Goal: Information Seeking & Learning: Find specific fact

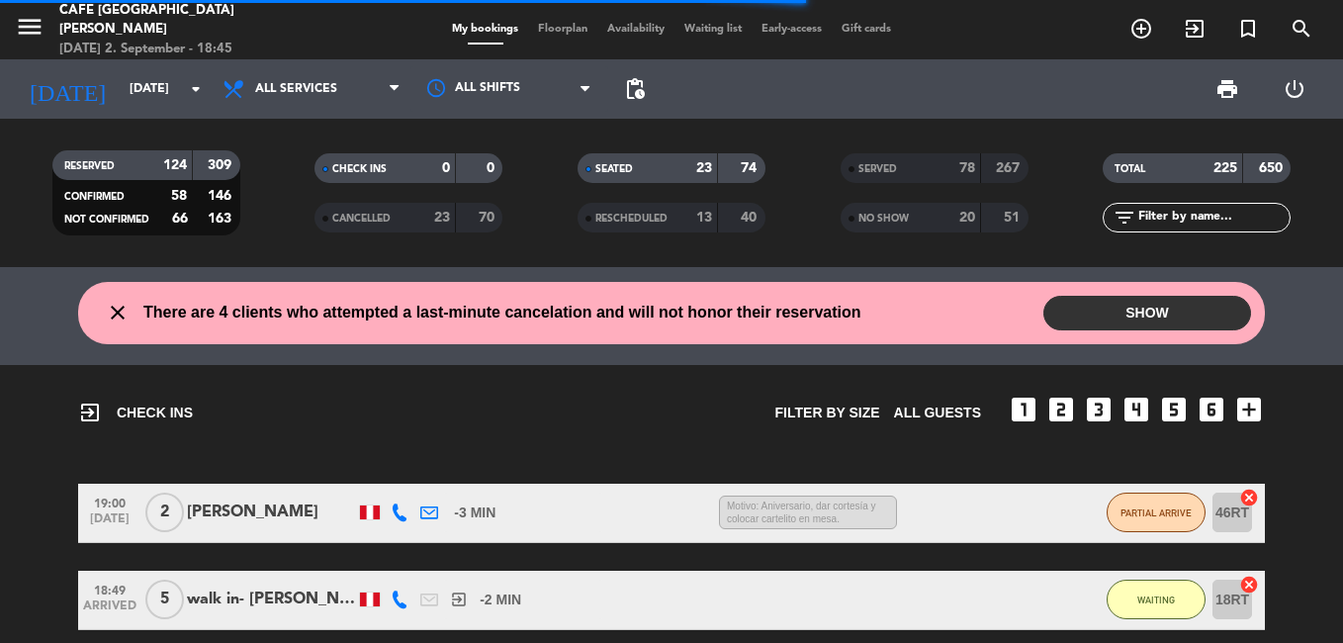
click at [918, 172] on div "SERVED" at bounding box center [891, 168] width 91 height 23
click at [1204, 226] on input "text" at bounding box center [1213, 218] width 153 height 22
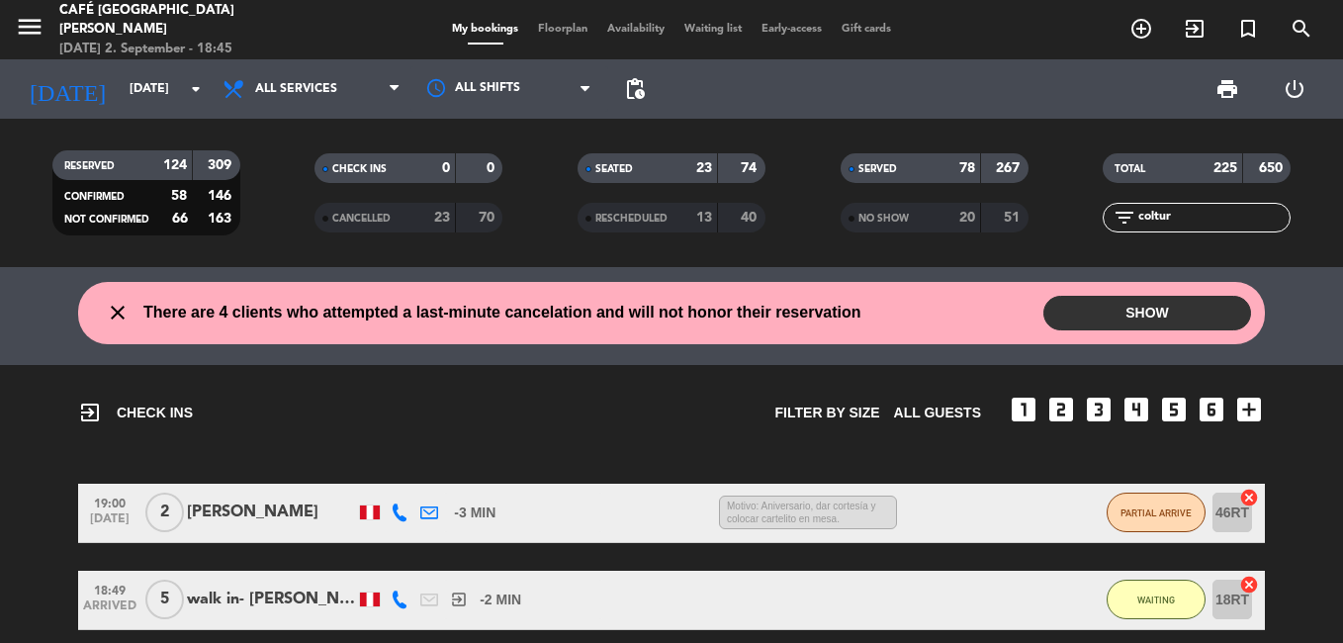
type input "coltur"
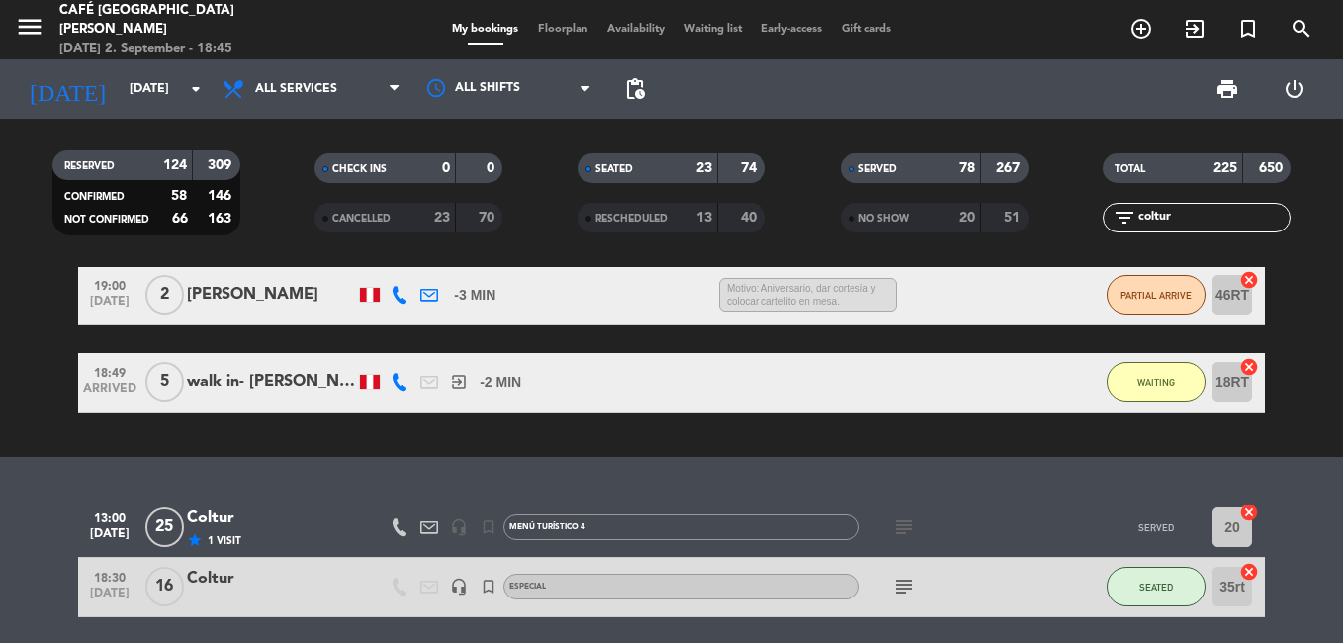
scroll to position [291, 0]
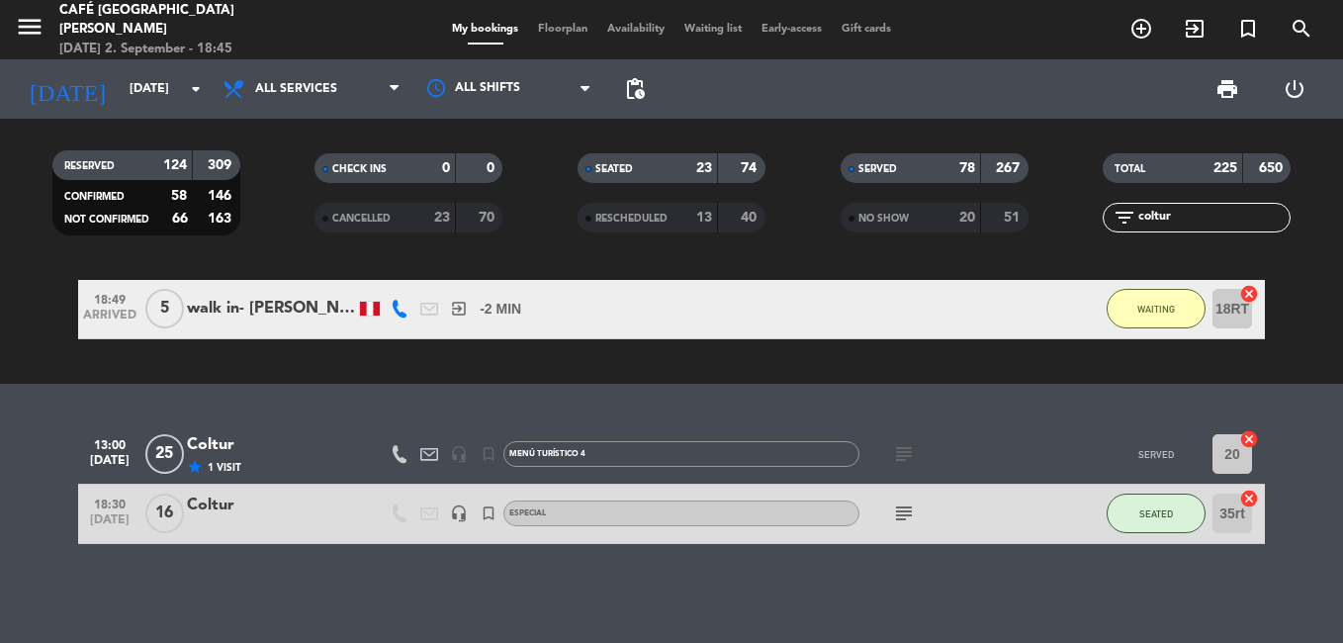
click at [283, 509] on div "Coltur" at bounding box center [271, 506] width 168 height 26
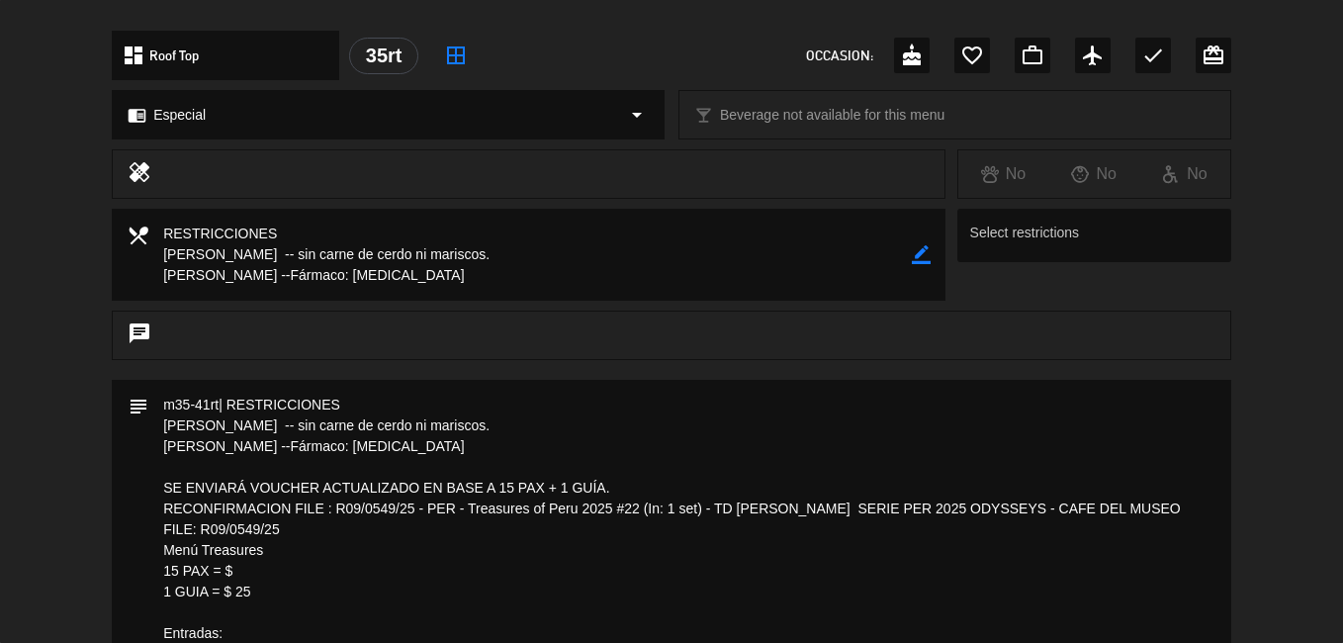
scroll to position [198, 0]
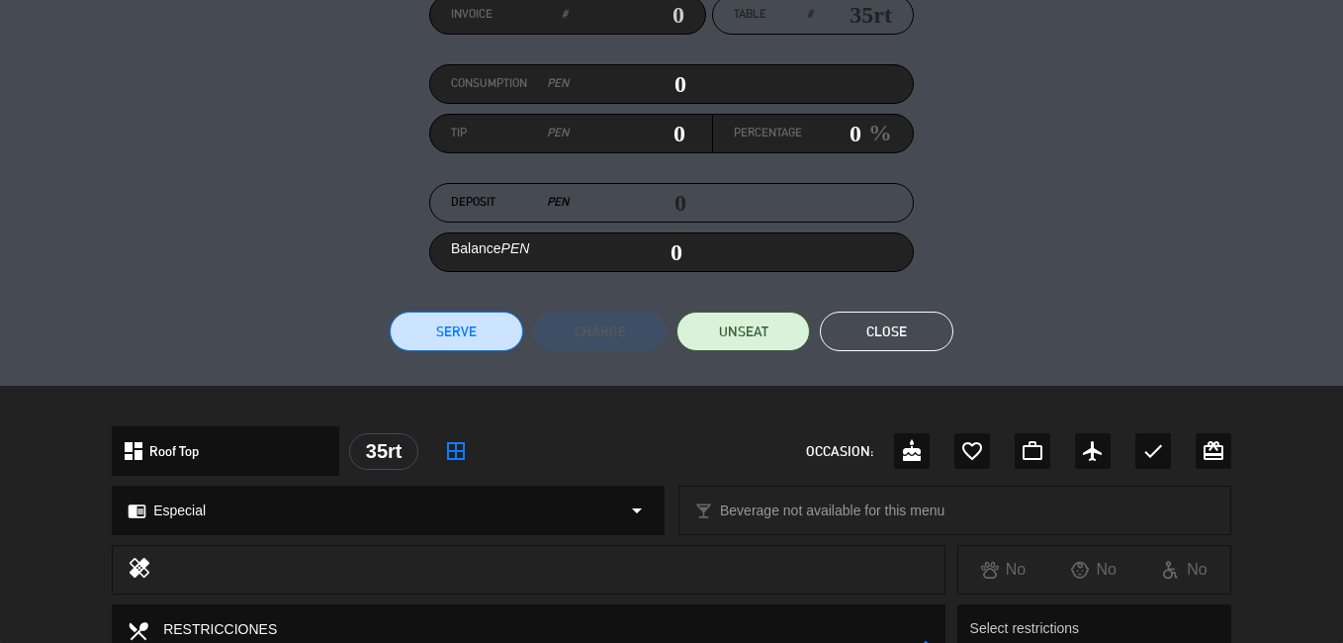
click at [909, 337] on button "Close" at bounding box center [887, 332] width 134 height 40
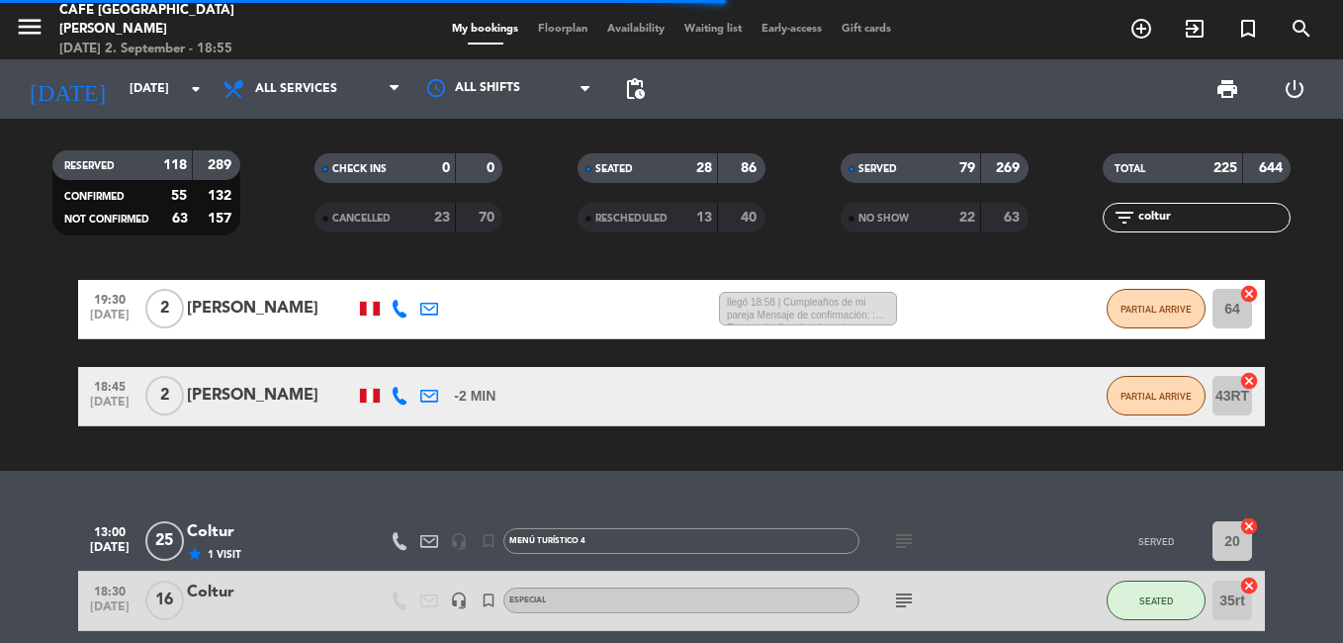
scroll to position [291, 0]
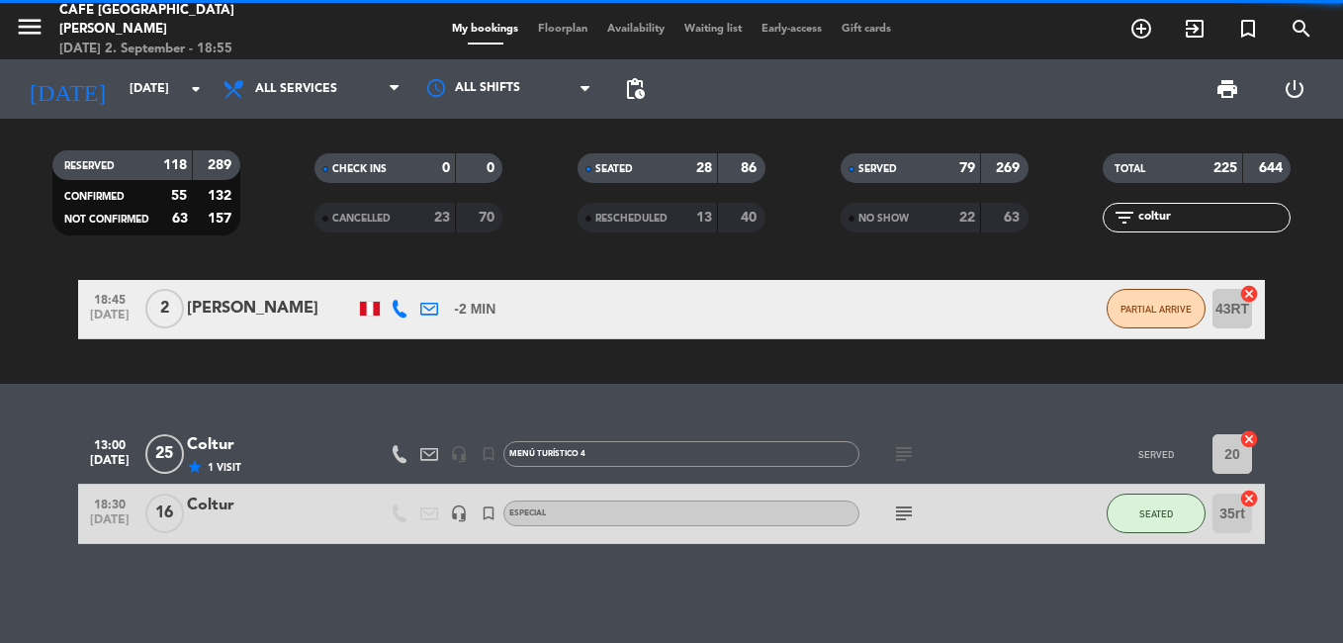
drag, startPoint x: 1182, startPoint y: 214, endPoint x: 1021, endPoint y: 281, distance: 174.7
click at [1021, 281] on ng-component "menu [GEOGRAPHIC_DATA][PERSON_NAME] [DATE] 2. September - 18:55 My bookings Flo…" at bounding box center [671, 321] width 1343 height 643
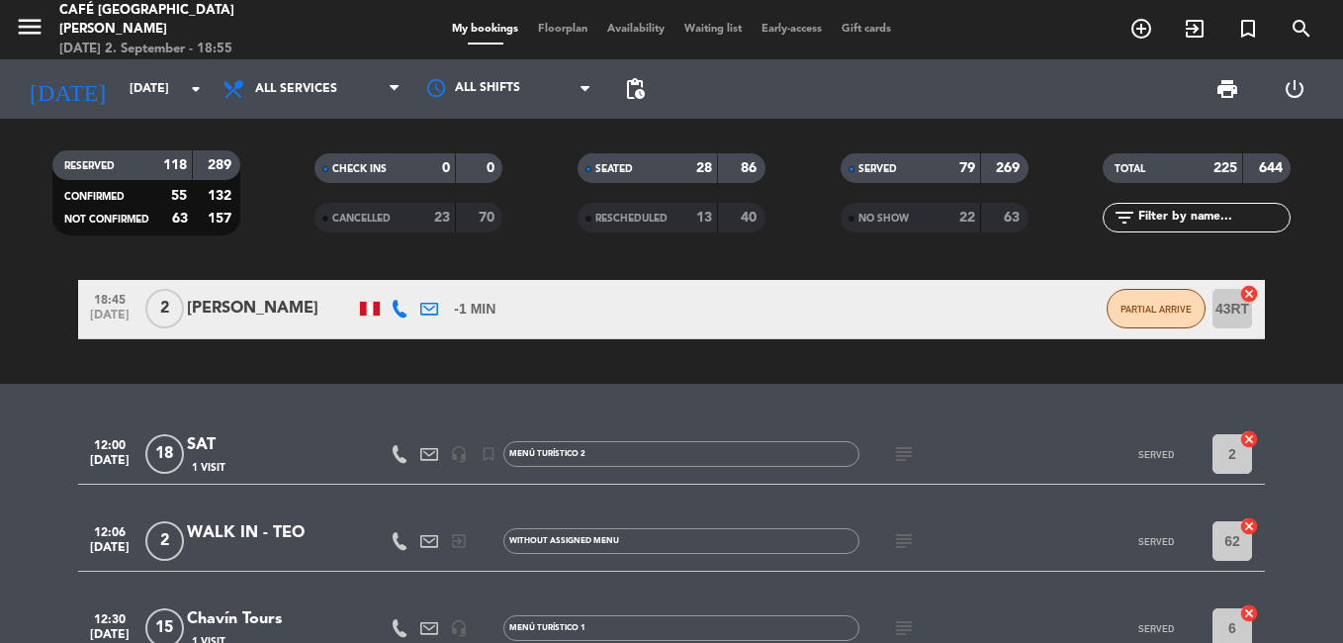
click at [370, 222] on span "CANCELLED" at bounding box center [361, 219] width 58 height 10
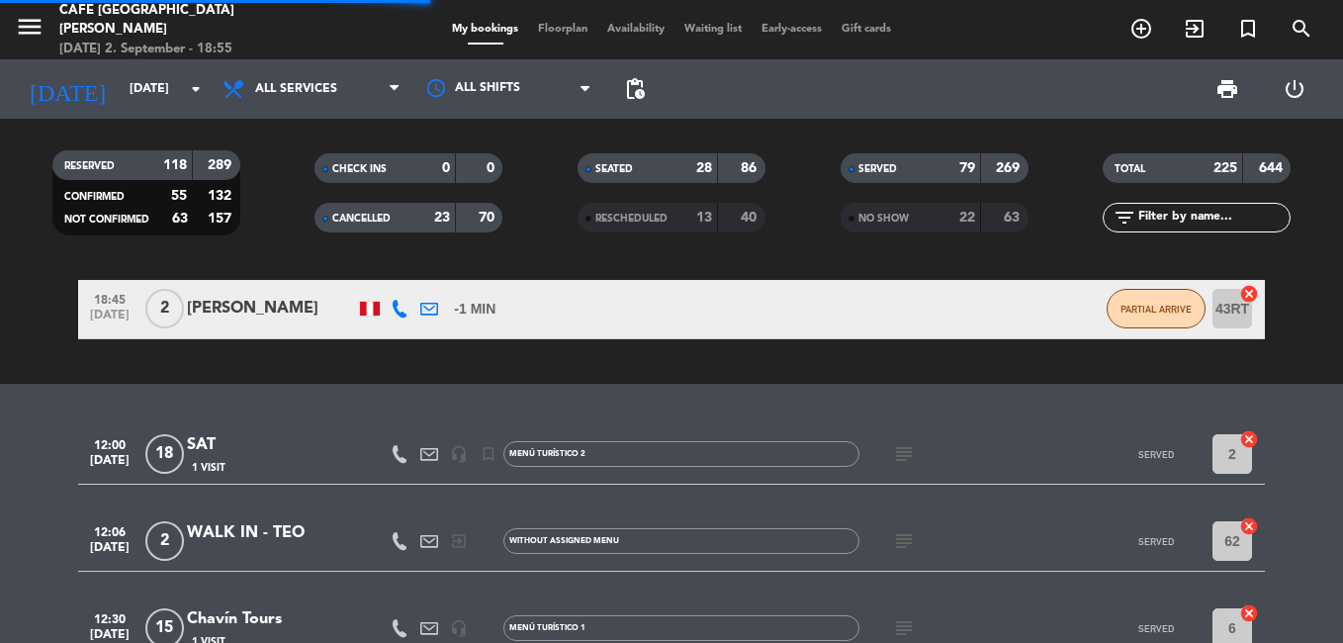
click at [645, 228] on div "RESCHEDULED" at bounding box center [628, 218] width 91 height 23
click at [921, 208] on div "NO SHOW" at bounding box center [891, 218] width 91 height 23
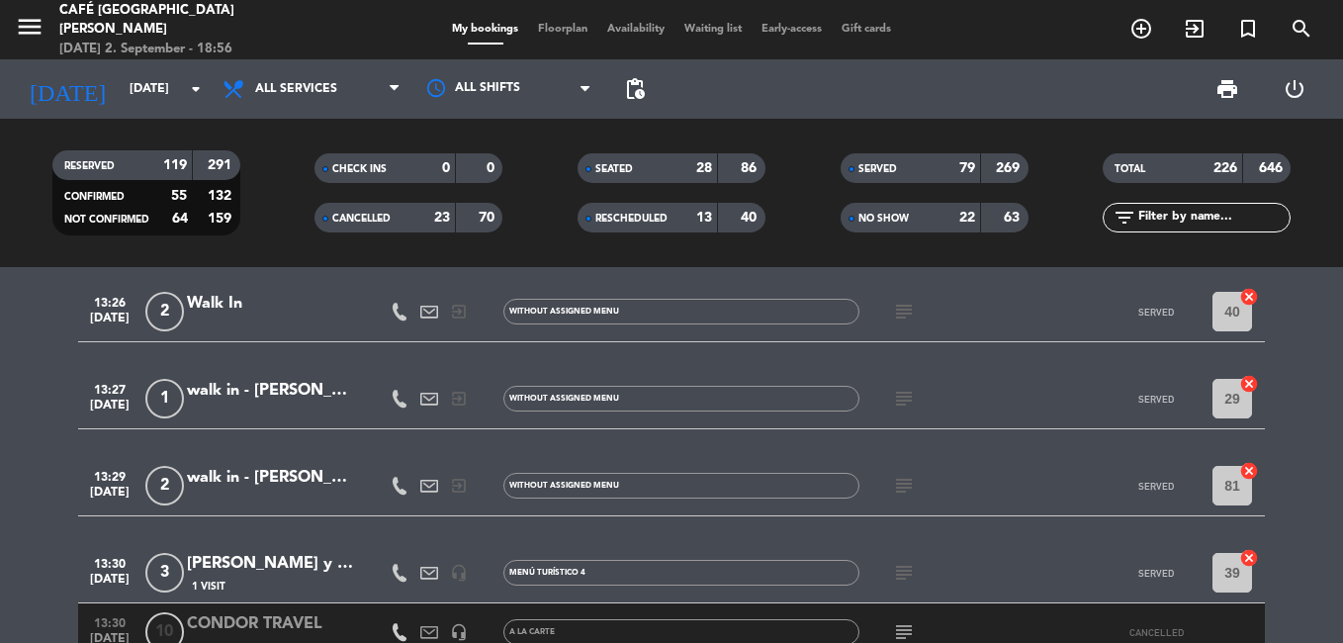
scroll to position [2467, 0]
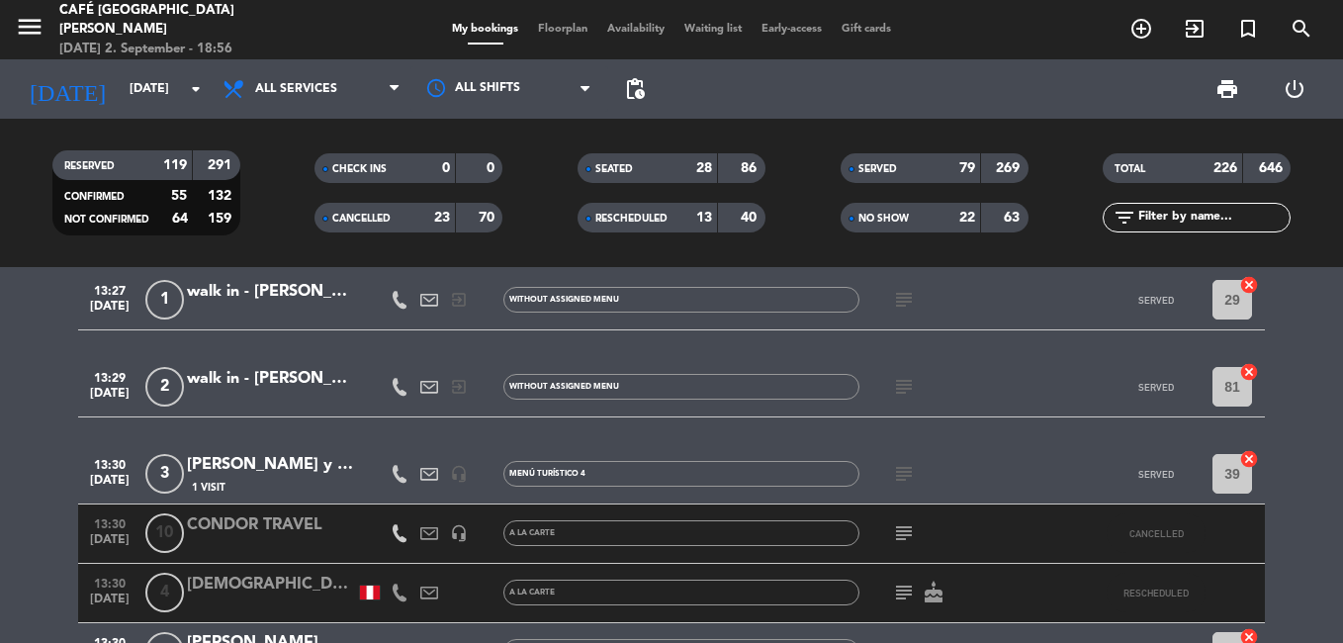
click at [274, 472] on div "[PERSON_NAME] y [PERSON_NAME] / B-side" at bounding box center [271, 465] width 168 height 26
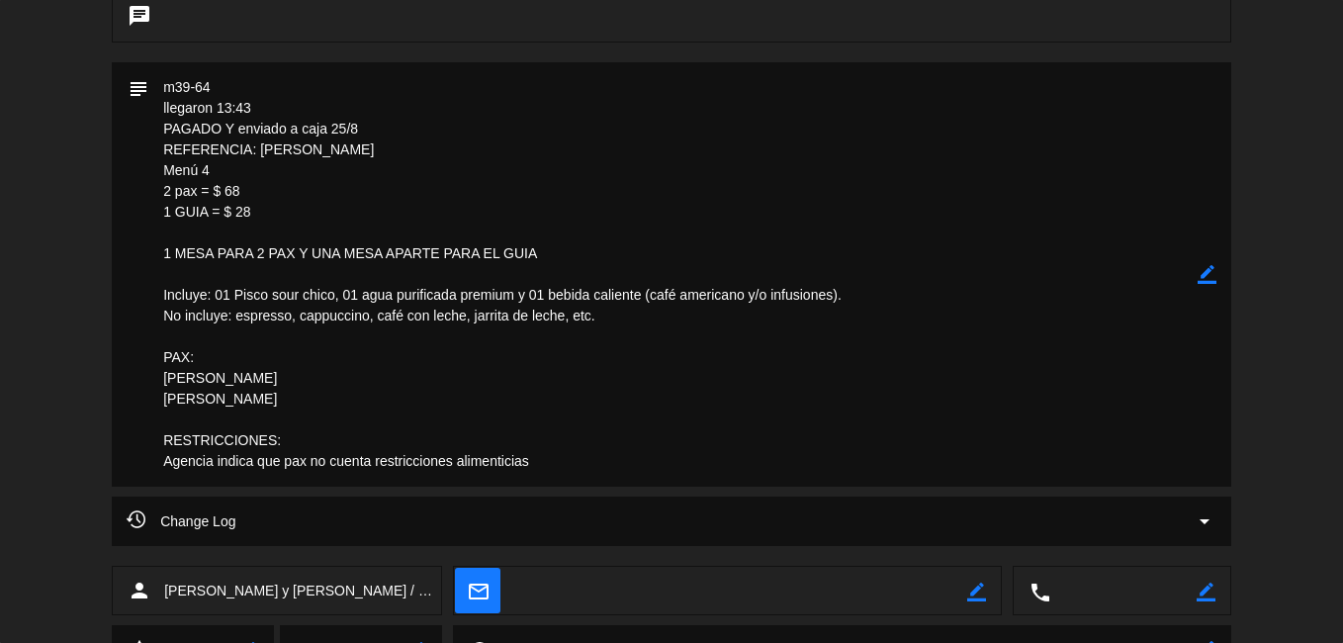
scroll to position [495, 0]
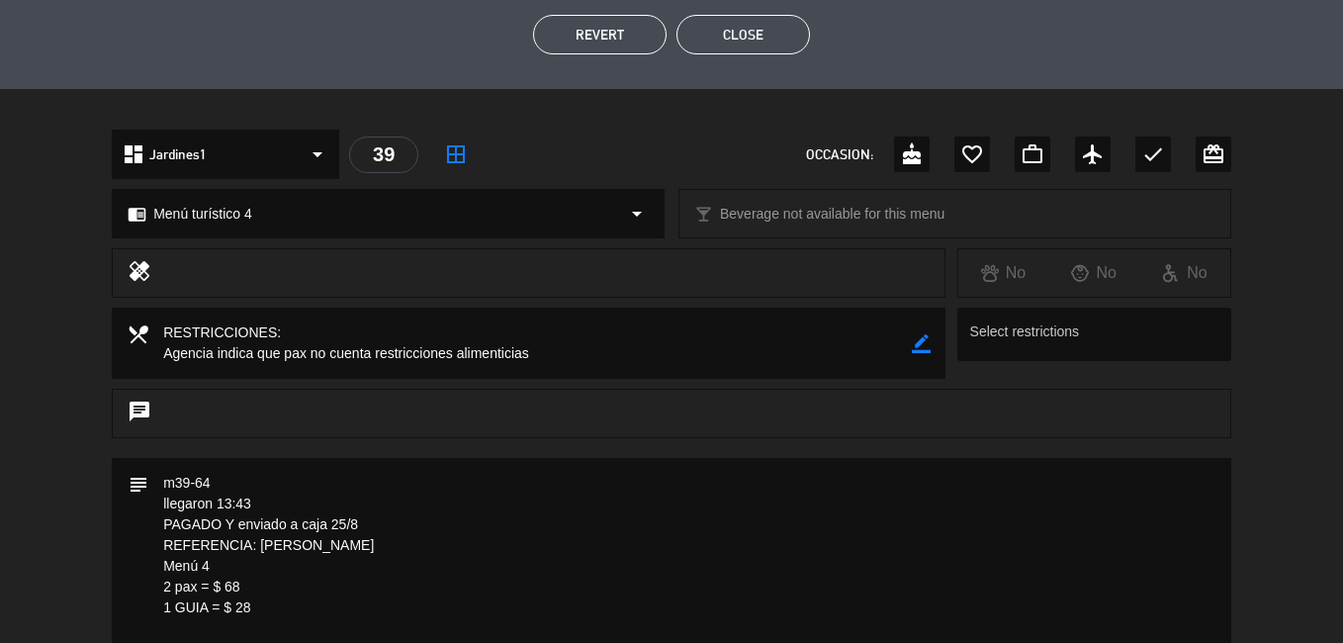
click at [781, 46] on button "Close" at bounding box center [744, 35] width 134 height 40
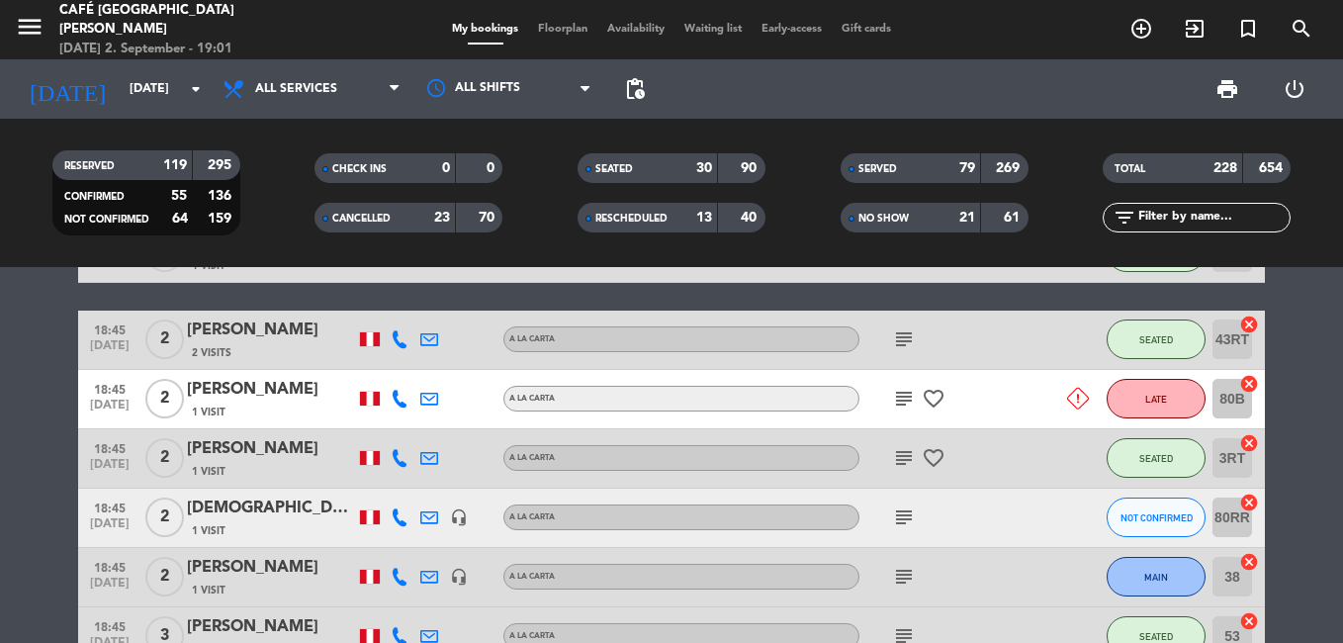
scroll to position [9649, 0]
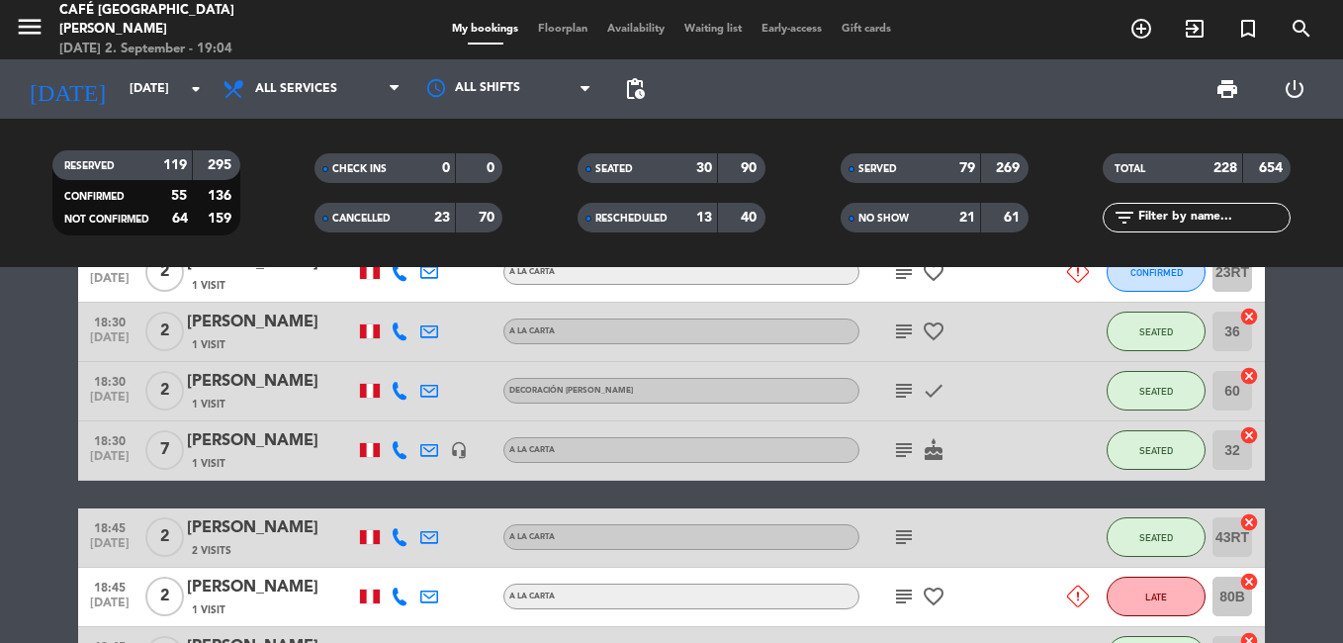
click at [58, 346] on bookings-row "12:00 [DATE] SAT 1 Visit headset_mic turned_in_not Menú turístico 2 subject SER…" at bounding box center [671, 423] width 1343 height 18594
click at [906, 387] on icon "subject" at bounding box center [904, 391] width 24 height 24
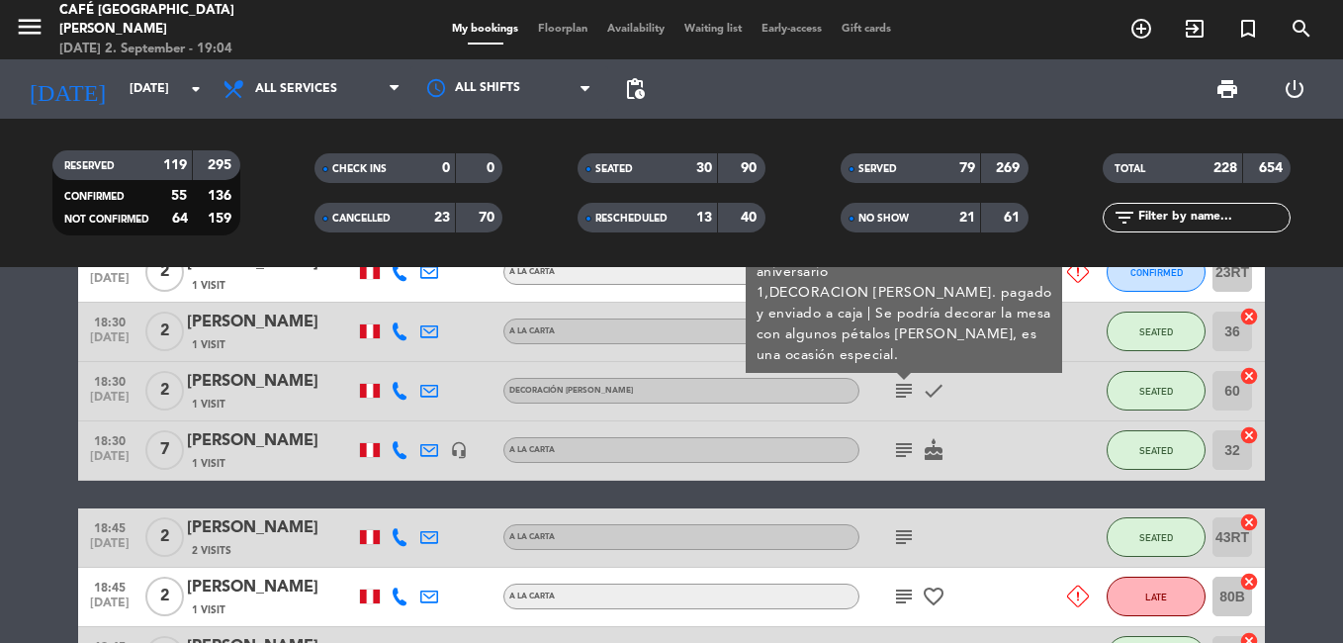
click at [906, 387] on icon "subject" at bounding box center [904, 391] width 24 height 24
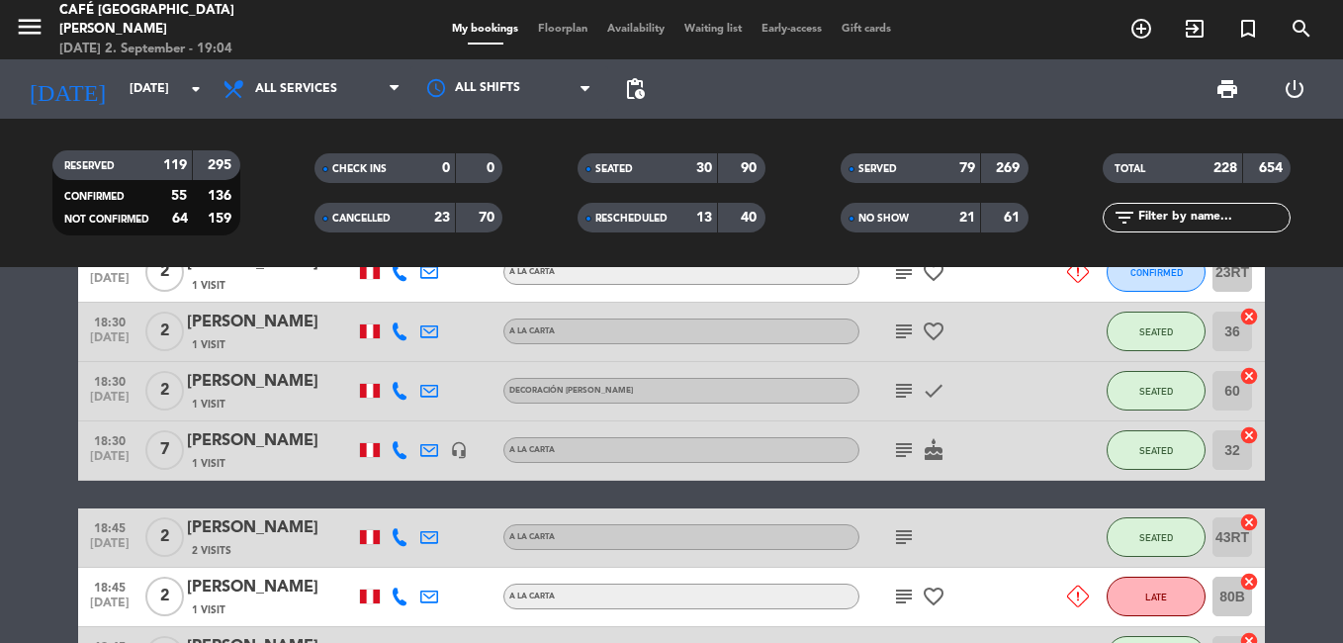
click at [902, 450] on icon "subject" at bounding box center [904, 450] width 24 height 24
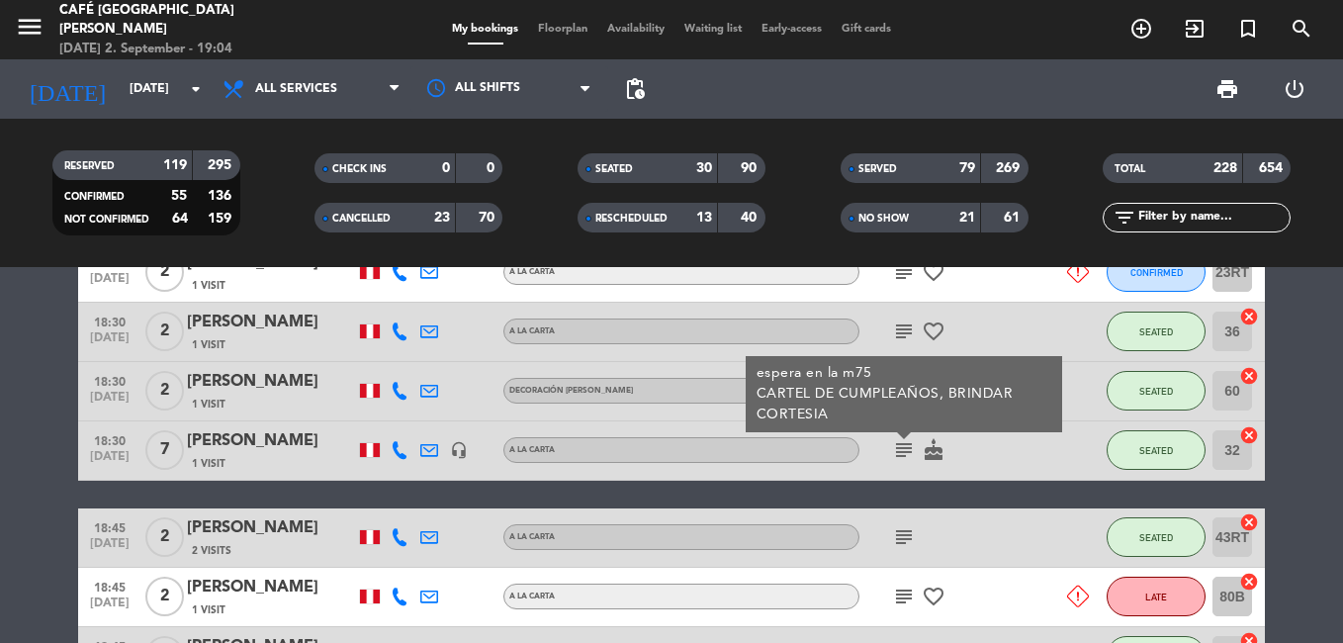
click at [902, 450] on icon "subject" at bounding box center [904, 450] width 24 height 24
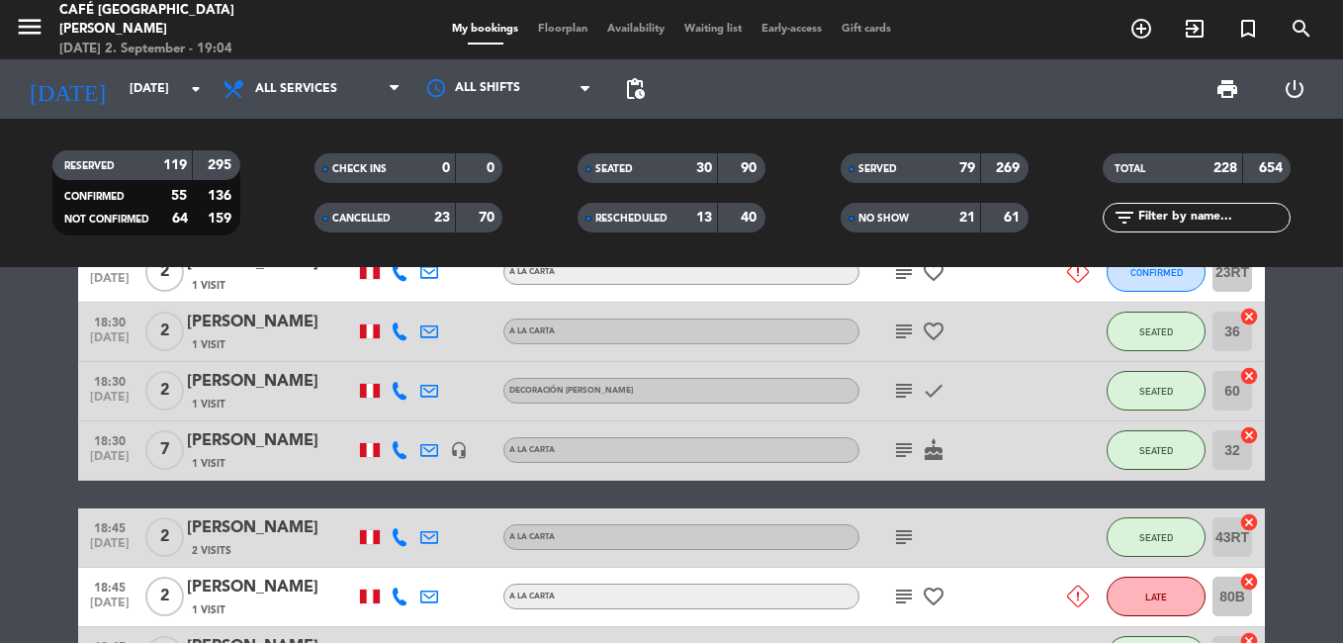
scroll to position [9451, 0]
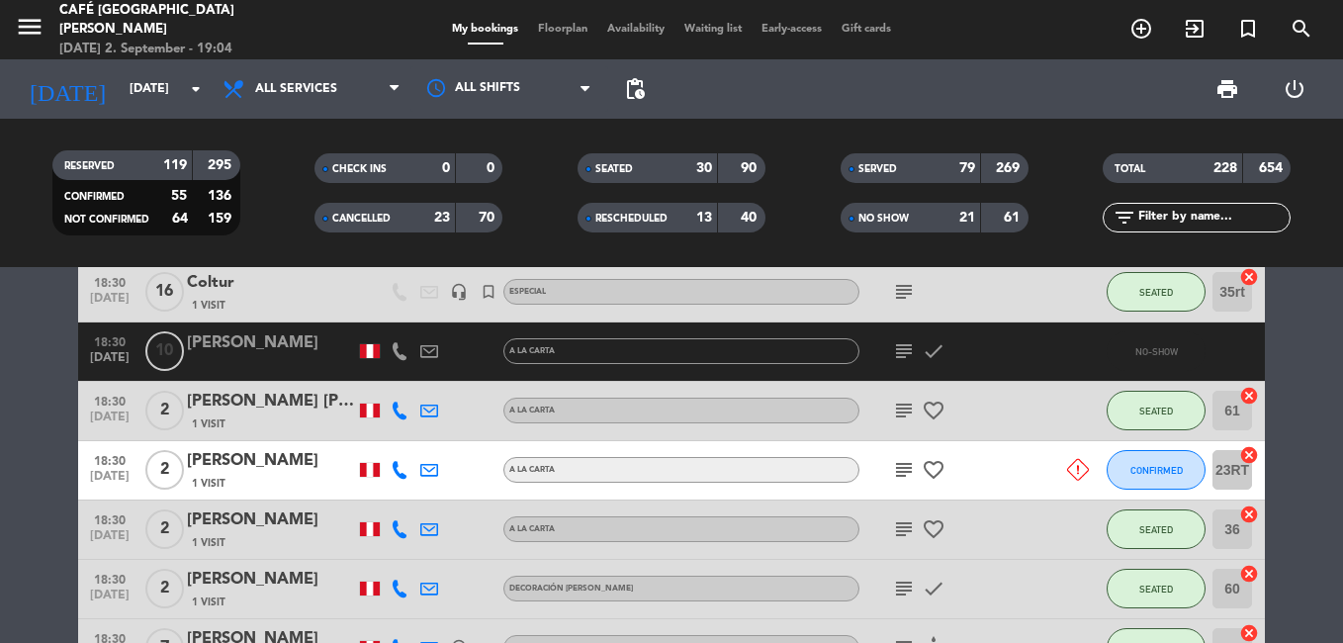
click at [903, 534] on icon "subject" at bounding box center [904, 529] width 24 height 24
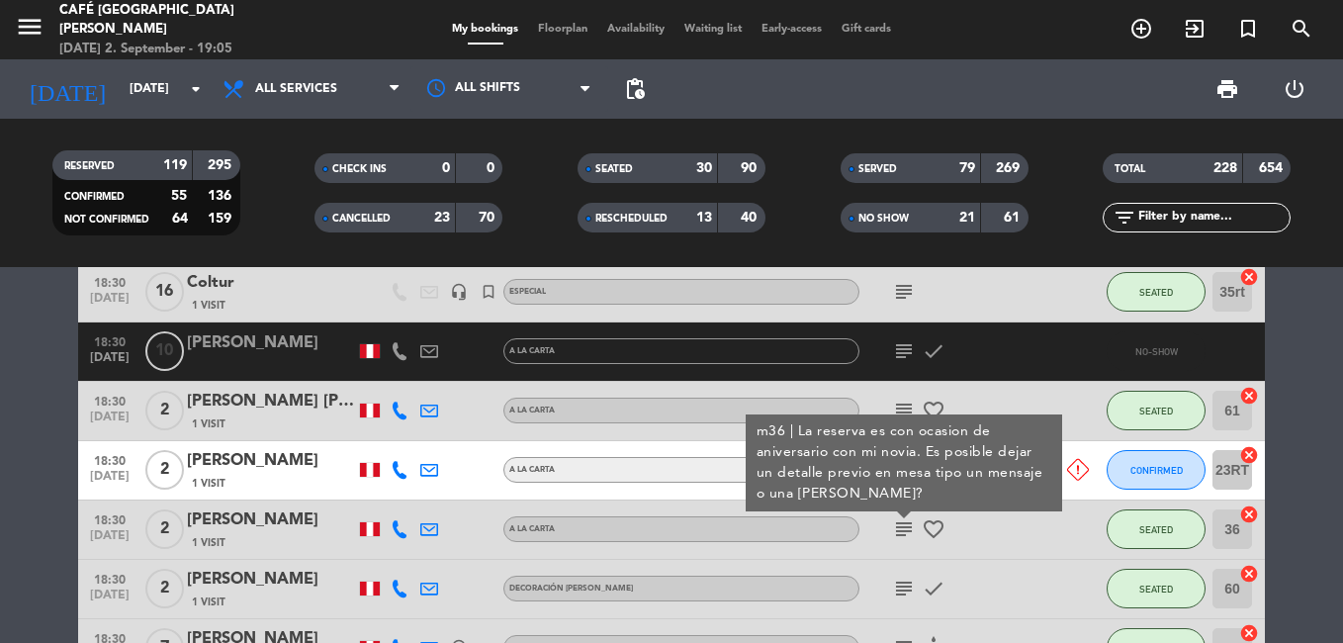
click at [903, 534] on icon "subject" at bounding box center [904, 529] width 24 height 24
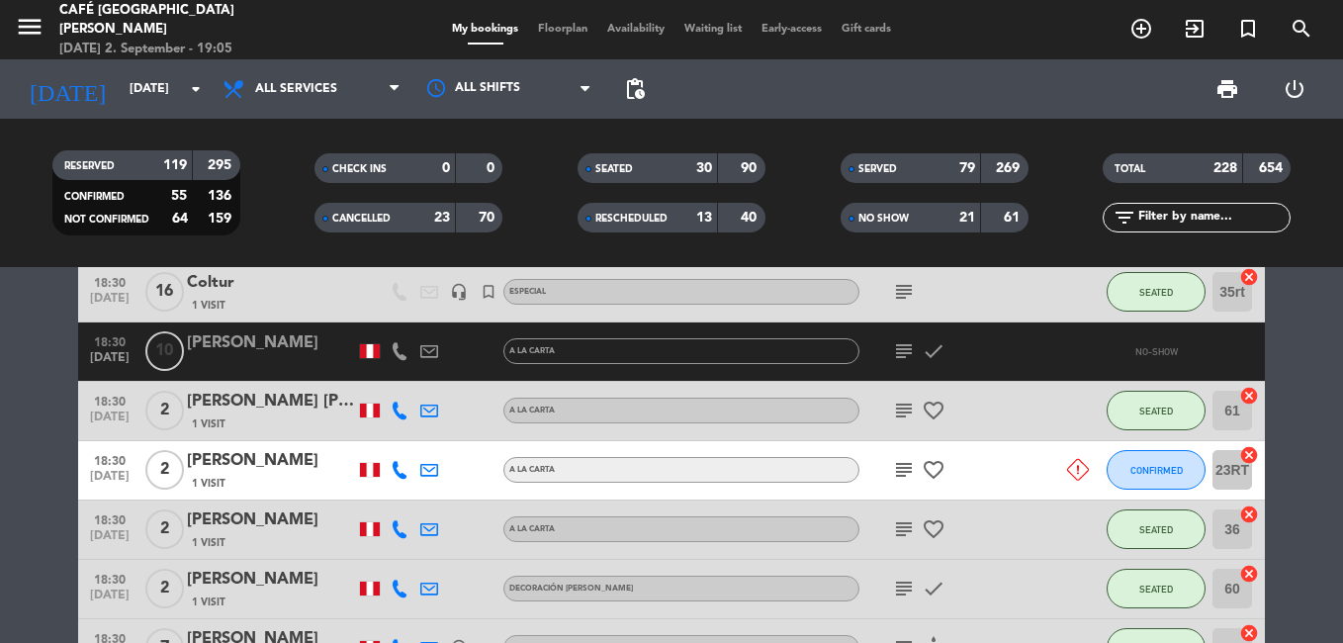
click at [903, 467] on icon "subject" at bounding box center [904, 470] width 24 height 24
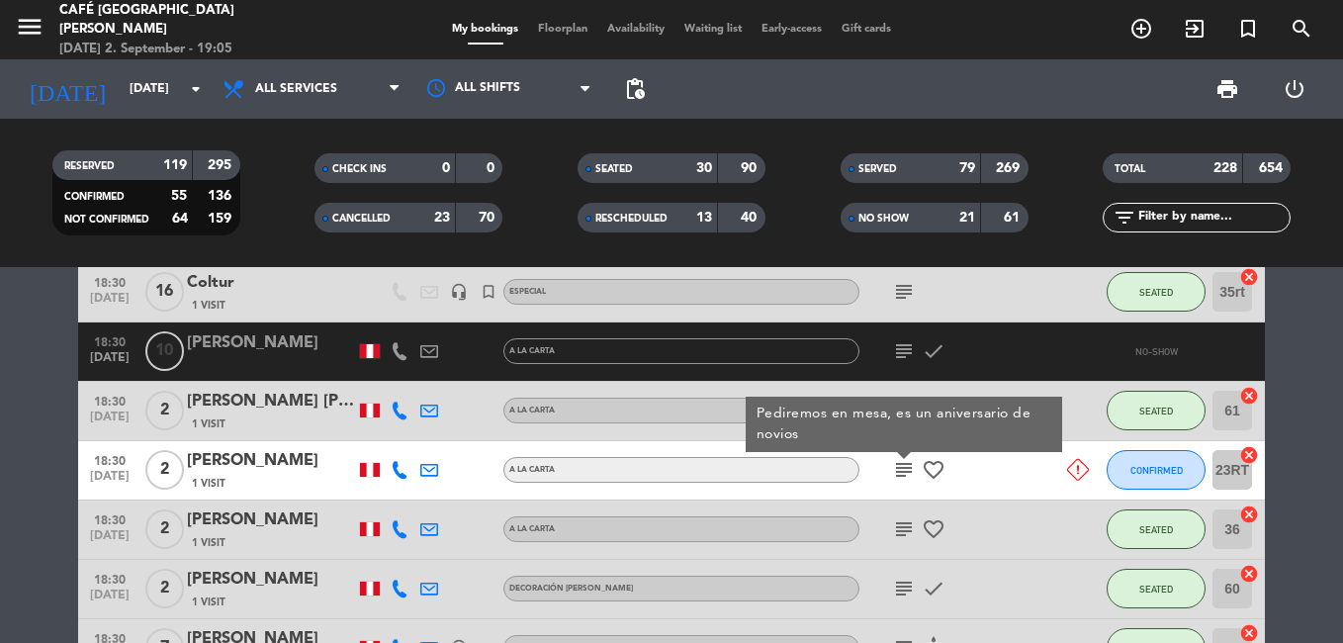
click at [903, 467] on icon "subject" at bounding box center [904, 470] width 24 height 24
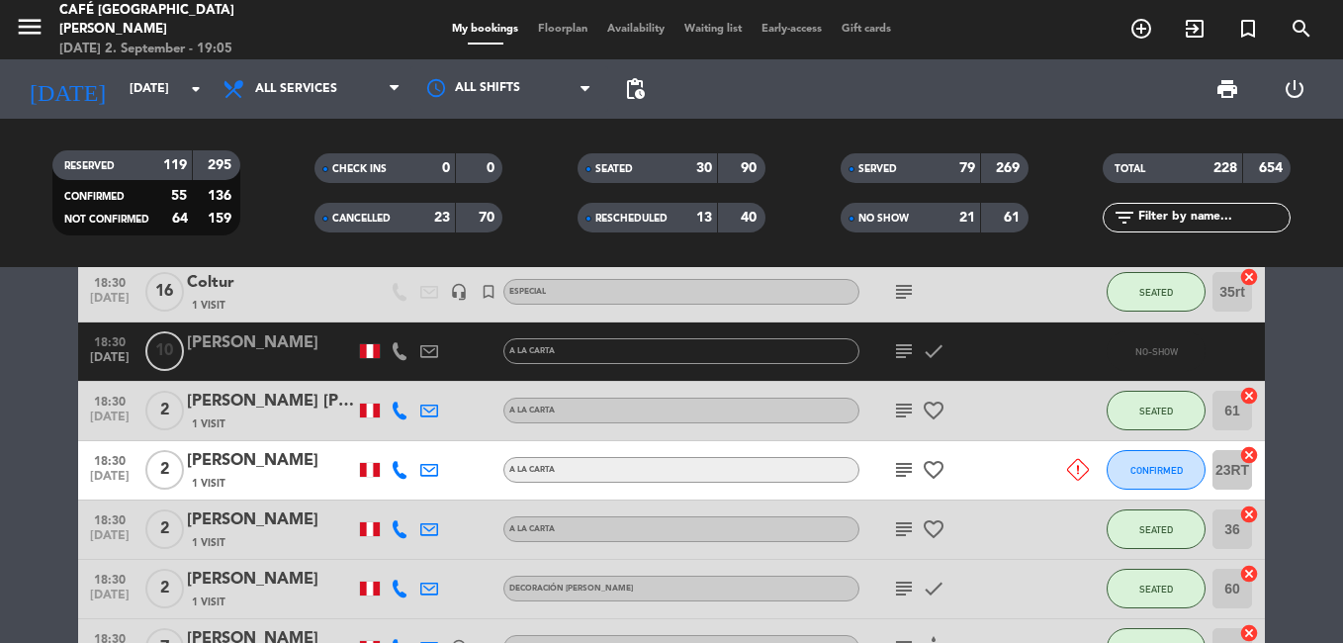
click at [903, 398] on div "subject favorite_border" at bounding box center [949, 411] width 178 height 58
click at [900, 402] on icon "subject" at bounding box center [904, 411] width 24 height 24
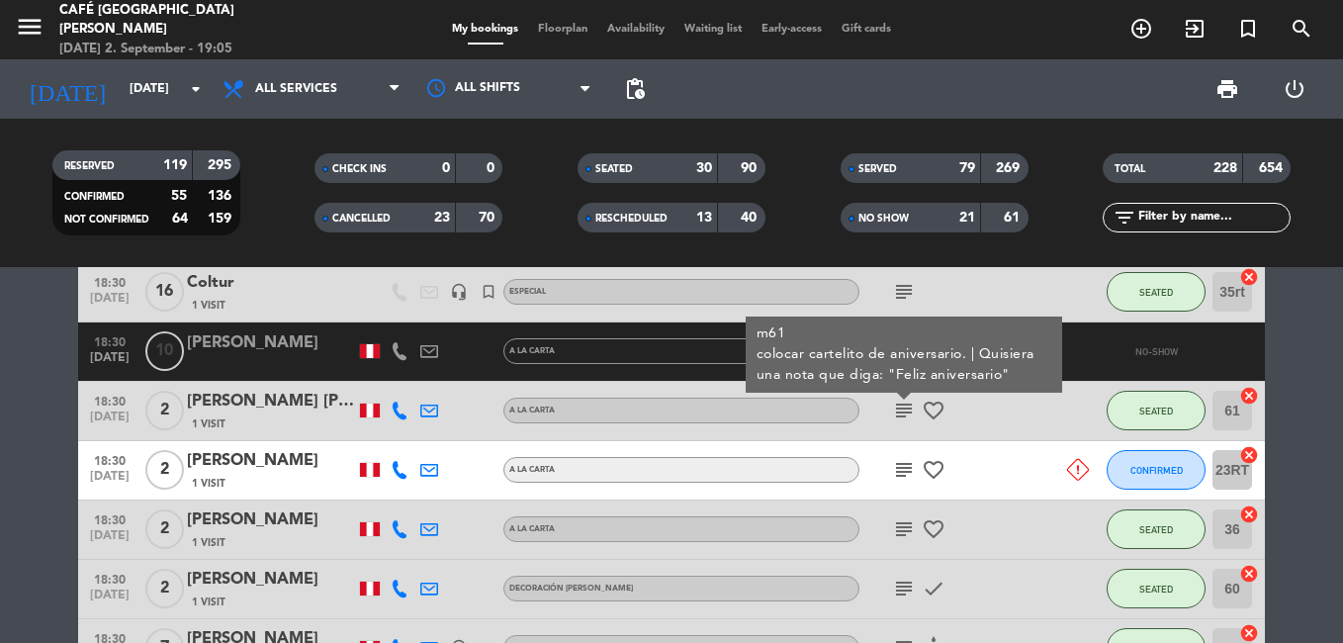
click at [900, 402] on icon "subject" at bounding box center [904, 411] width 24 height 24
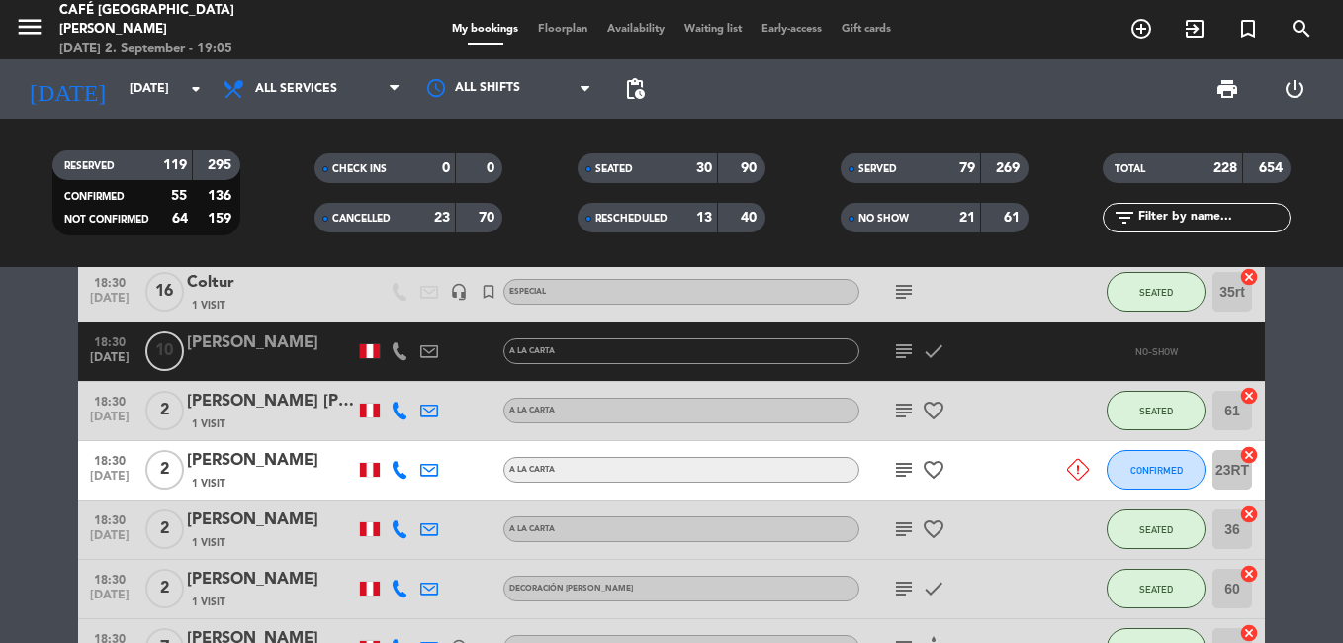
click at [906, 352] on icon "subject" at bounding box center [904, 351] width 24 height 24
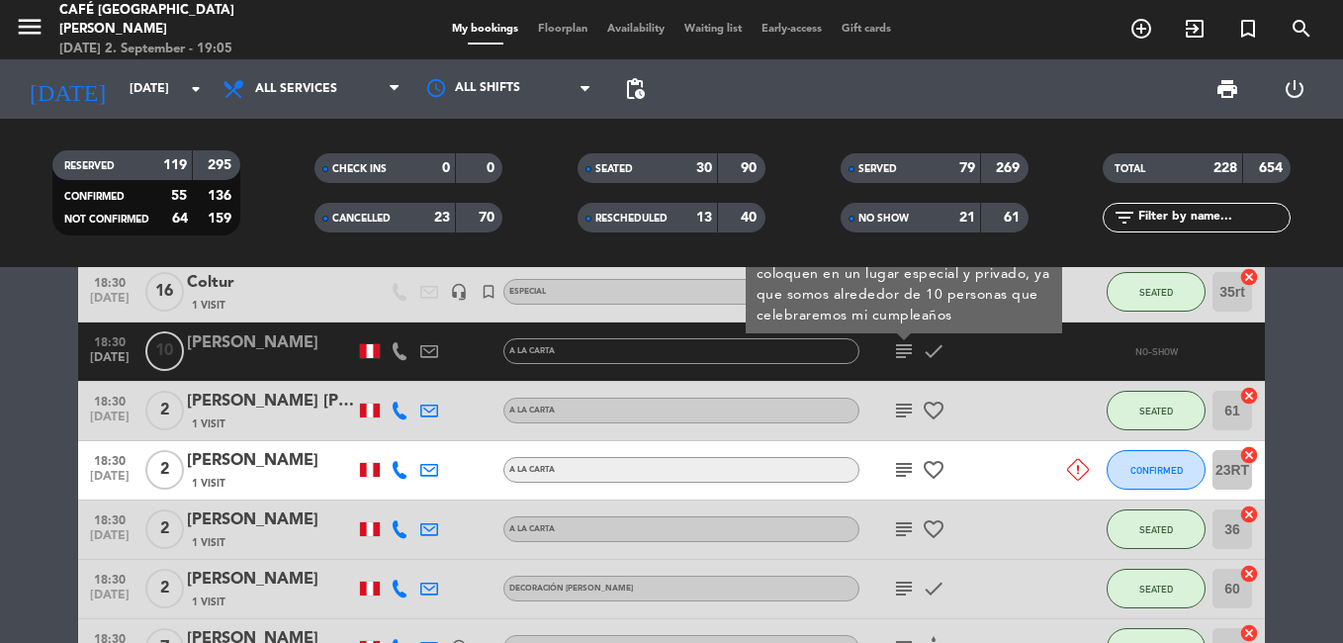
click at [906, 352] on icon "subject" at bounding box center [904, 351] width 24 height 24
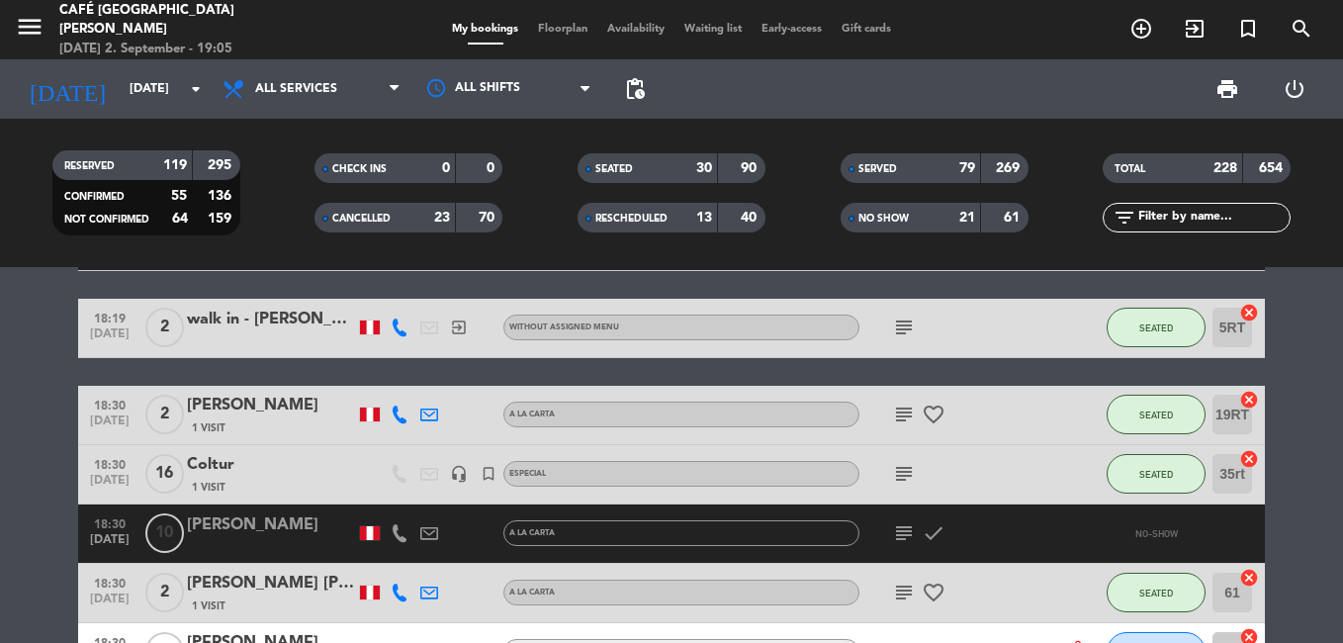
scroll to position [9253, 0]
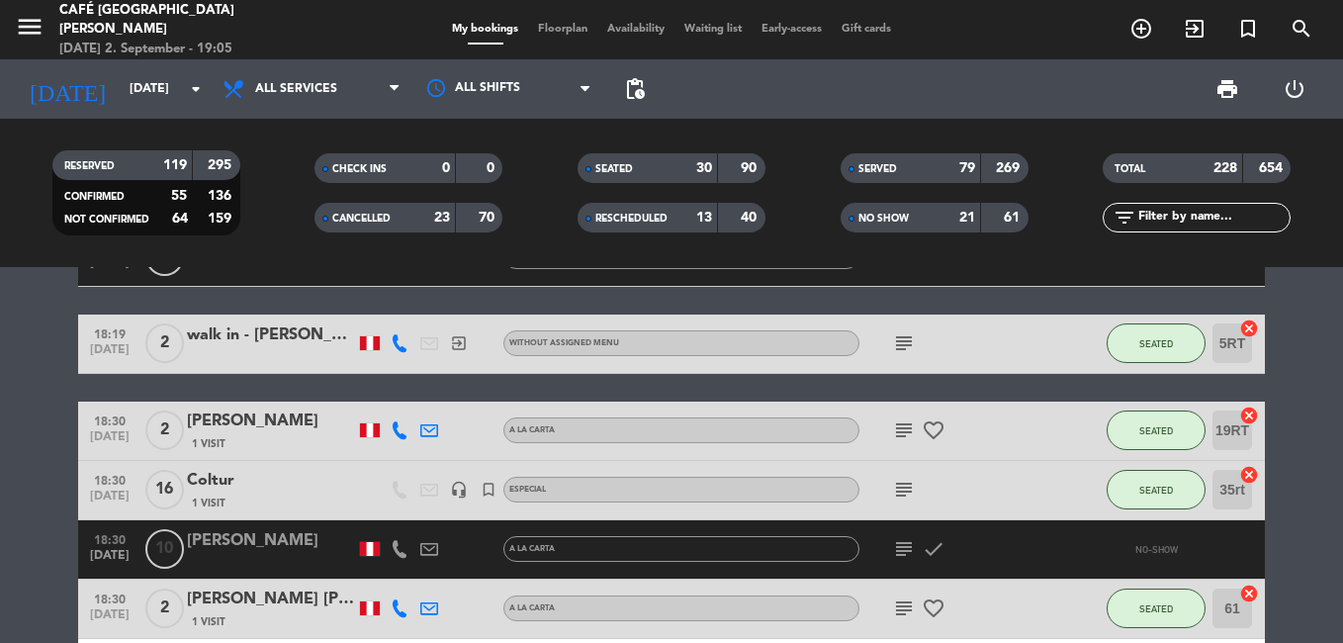
click at [910, 506] on div "subject" at bounding box center [949, 490] width 178 height 58
click at [911, 502] on icon "subject" at bounding box center [904, 490] width 24 height 24
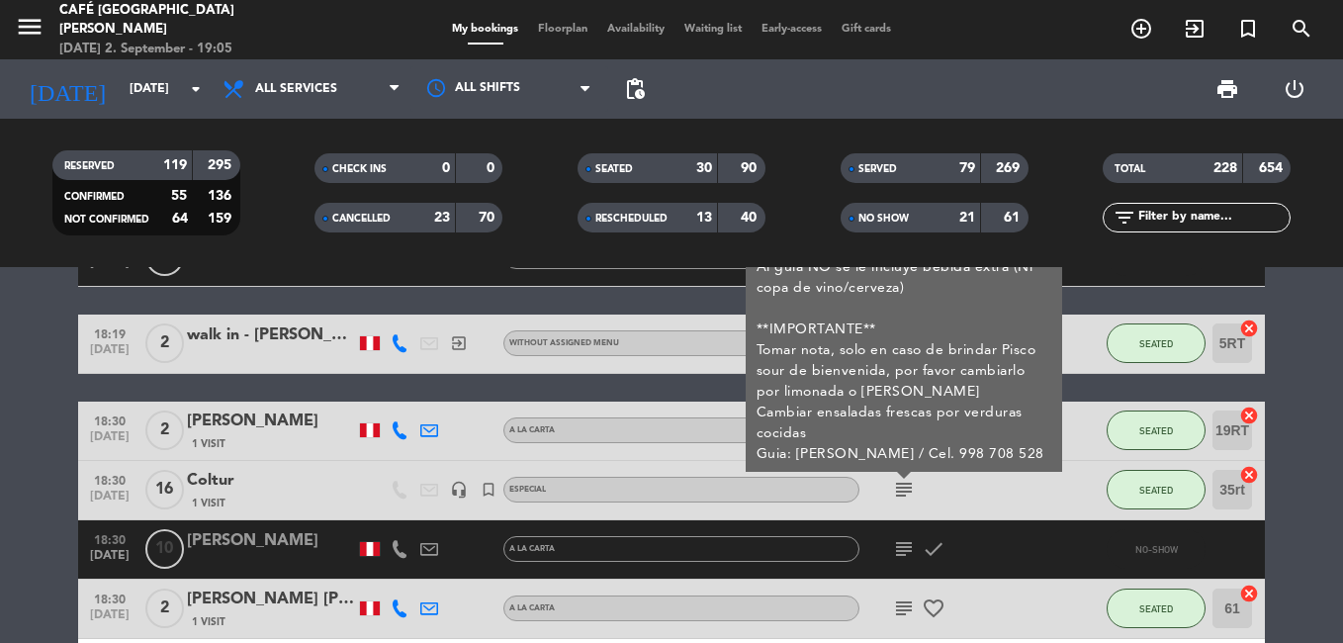
click at [911, 504] on div "subject m35-41rt| RESTRICCIONES [PERSON_NAME] -- sin carne de cerdo ni mariscos…" at bounding box center [949, 490] width 178 height 58
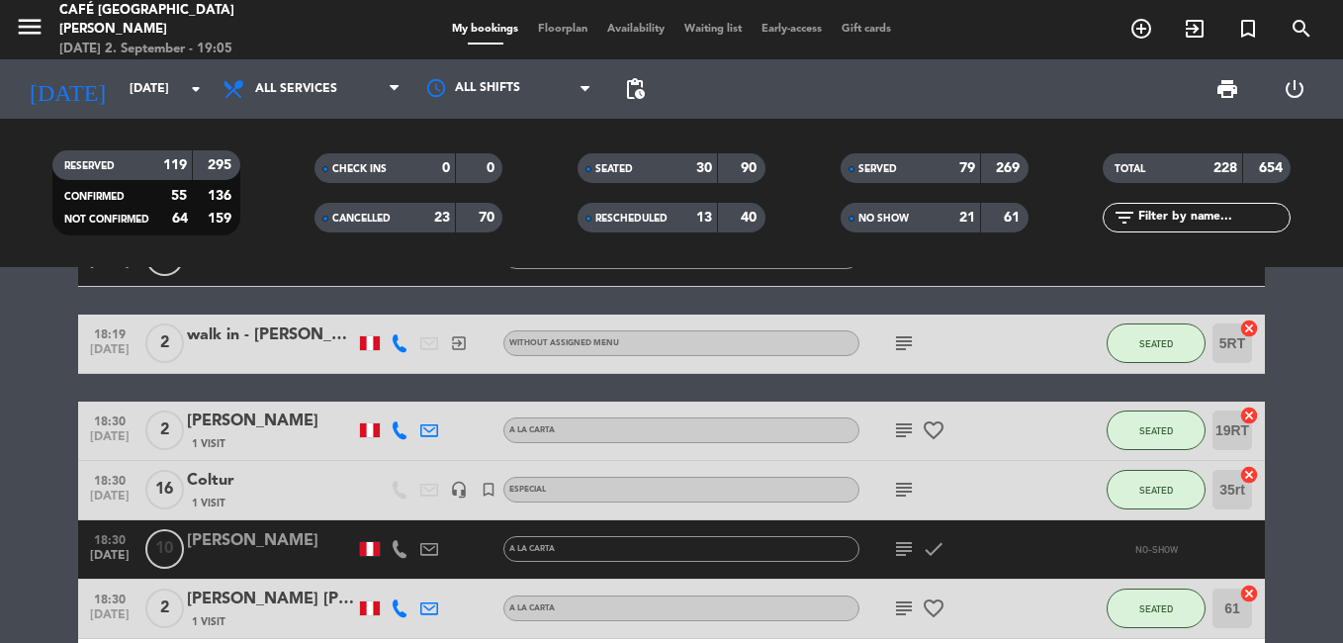
click at [903, 433] on icon "subject" at bounding box center [904, 430] width 24 height 24
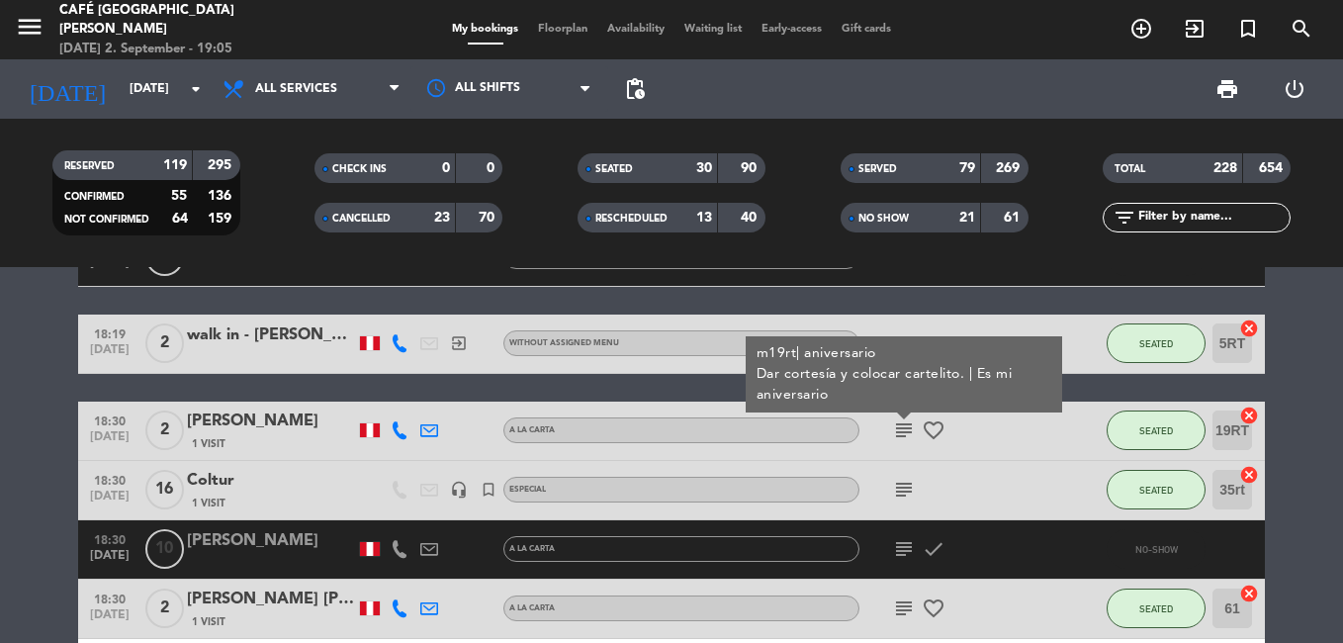
click at [903, 433] on icon "subject" at bounding box center [904, 430] width 24 height 24
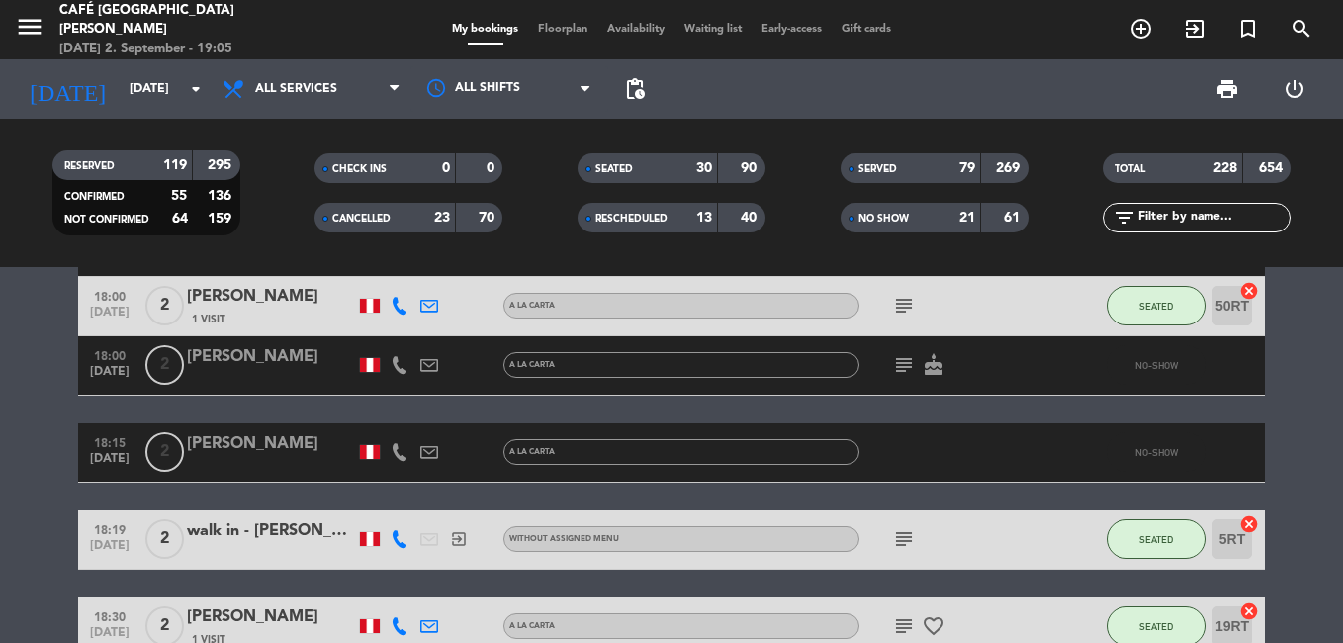
scroll to position [9056, 0]
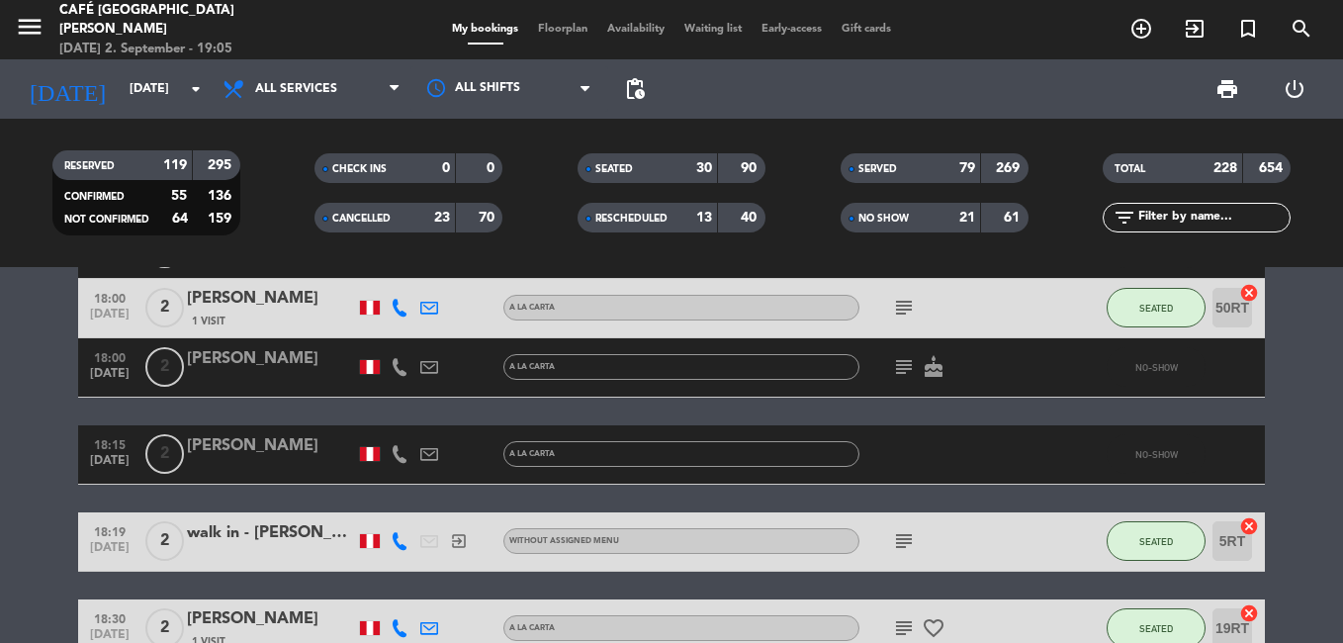
click at [896, 541] on icon "subject" at bounding box center [904, 541] width 24 height 24
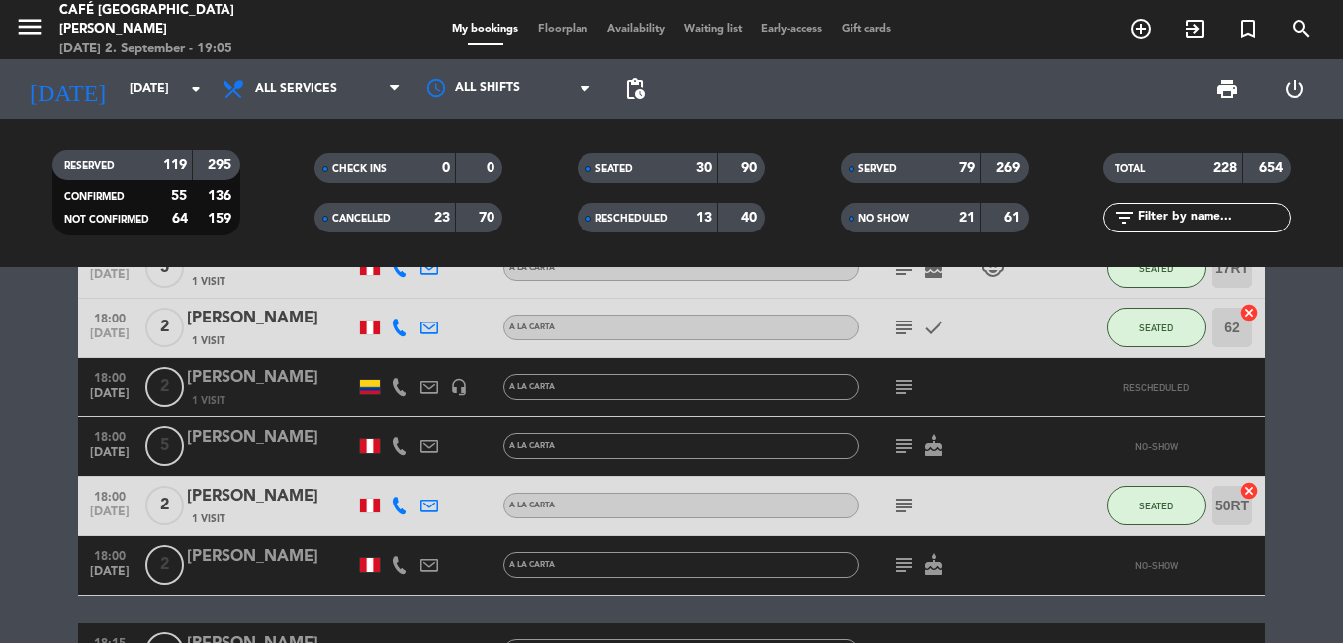
click at [899, 512] on icon "subject" at bounding box center [904, 506] width 24 height 24
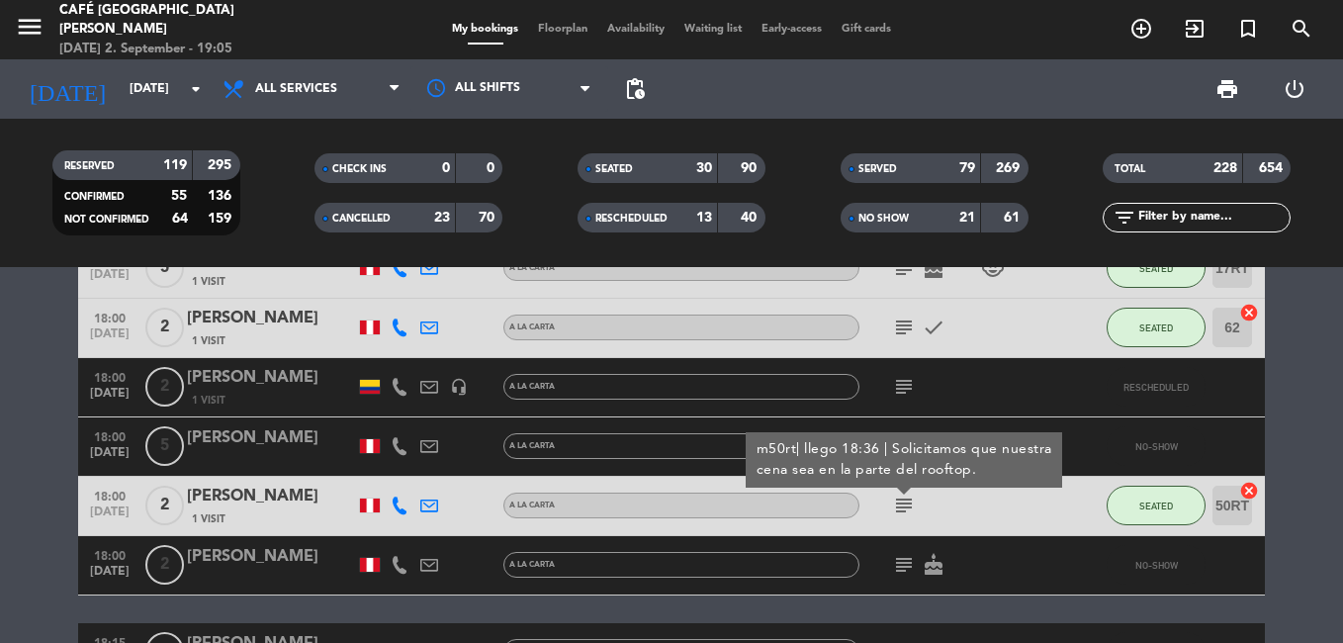
click at [899, 512] on icon "subject" at bounding box center [904, 506] width 24 height 24
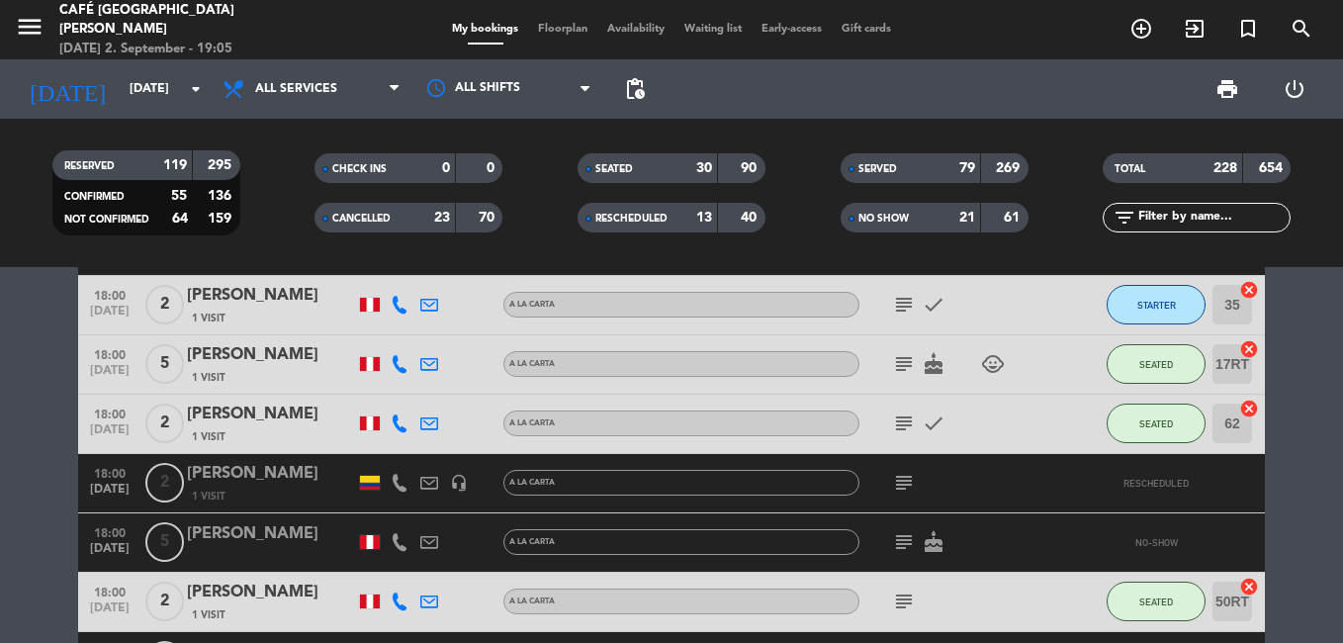
scroll to position [8759, 0]
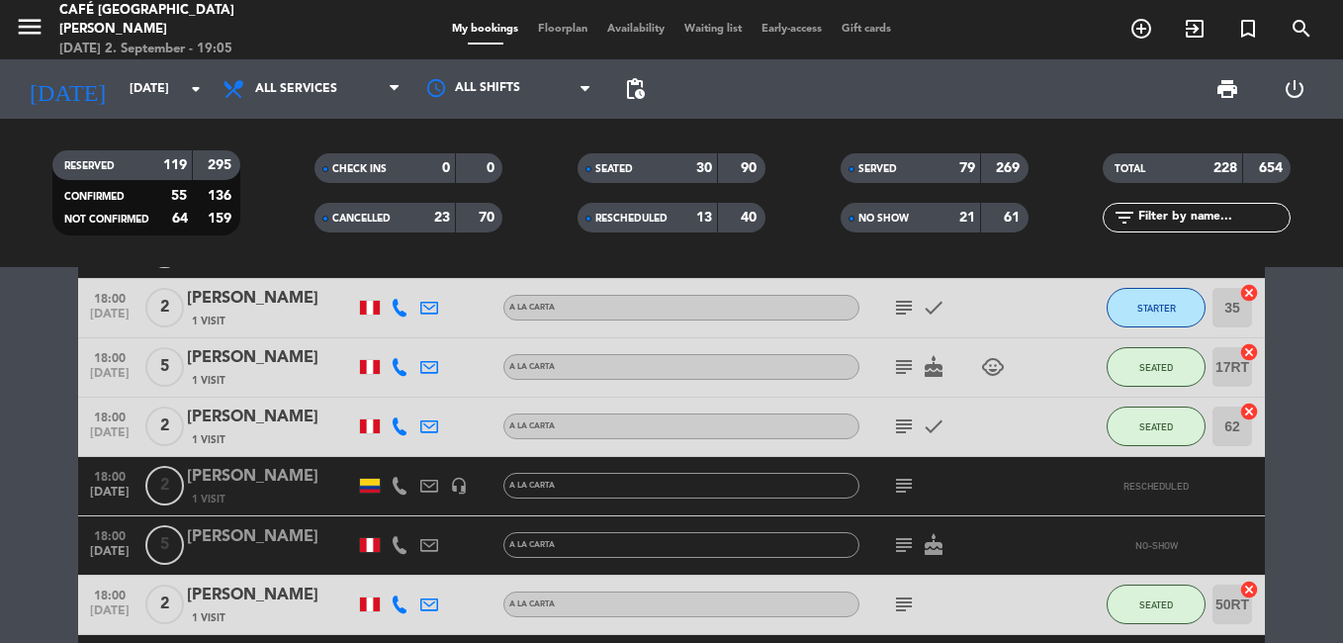
click at [903, 433] on icon "subject" at bounding box center [904, 426] width 24 height 24
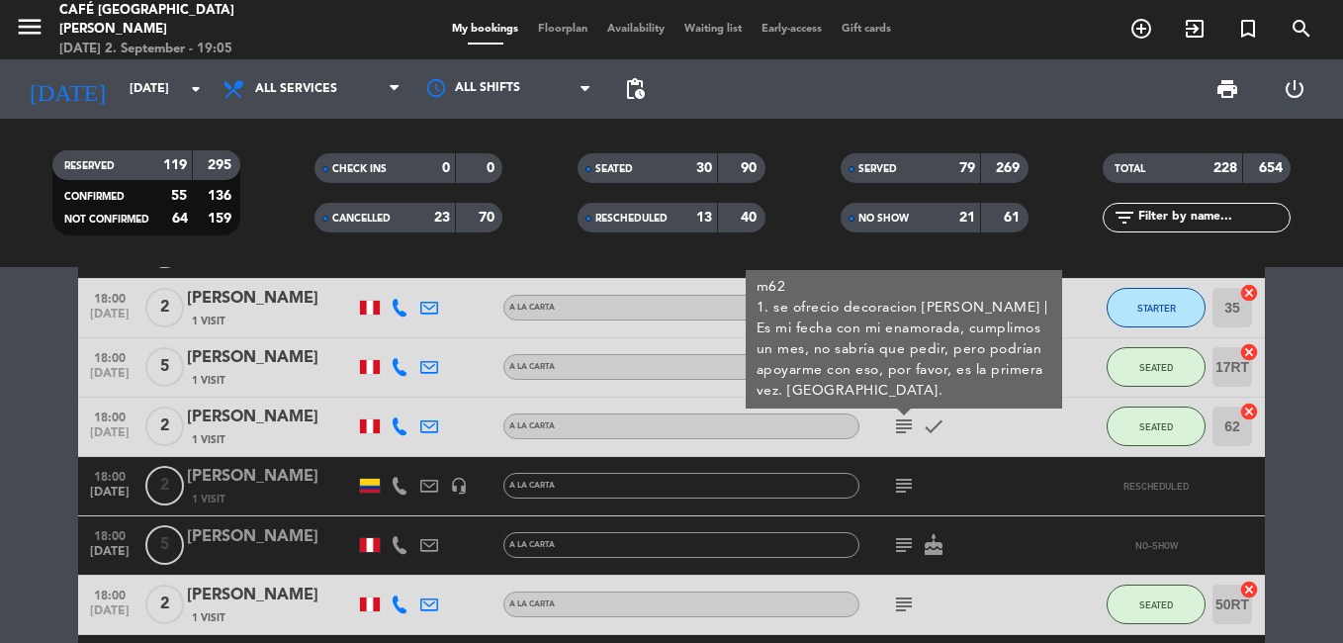
click at [901, 433] on icon "subject" at bounding box center [904, 426] width 24 height 24
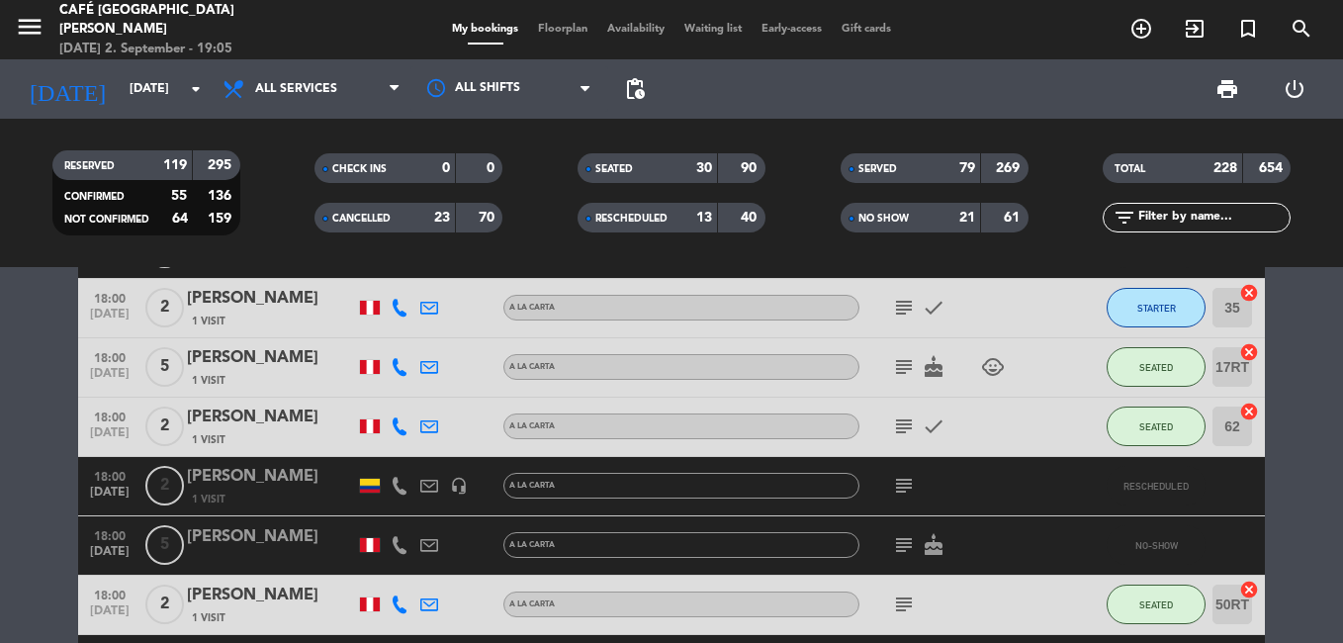
click at [908, 371] on icon "subject" at bounding box center [904, 367] width 24 height 24
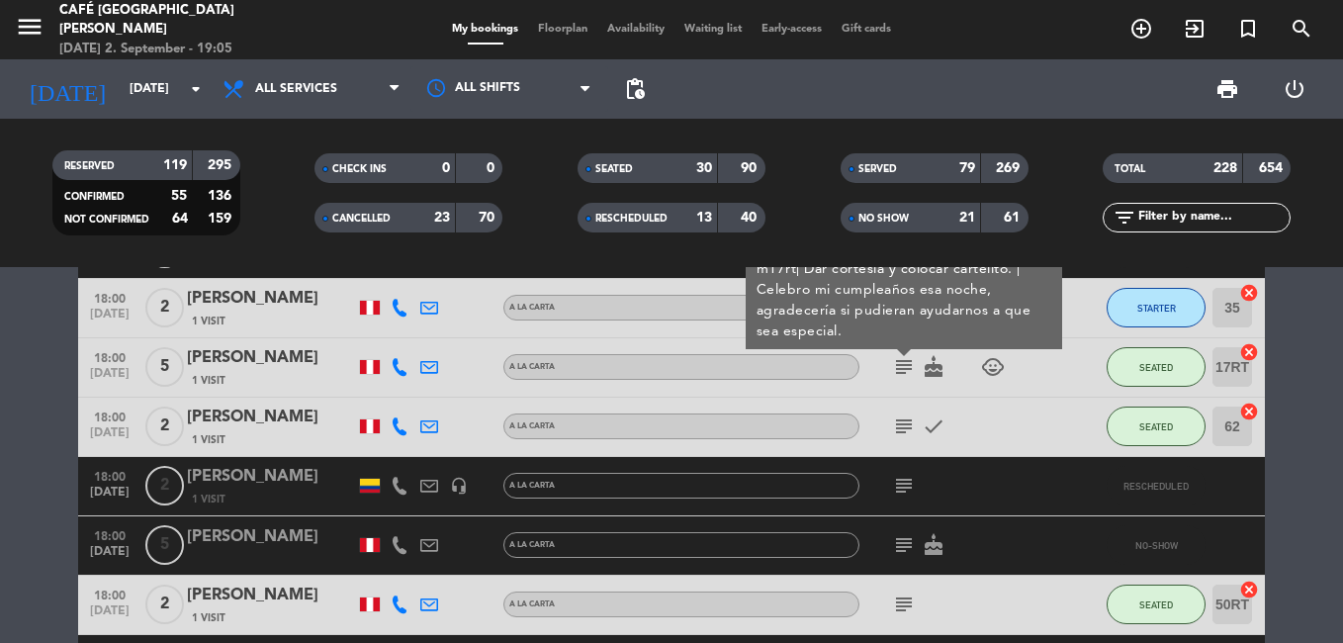
click at [908, 371] on icon "subject" at bounding box center [904, 367] width 24 height 24
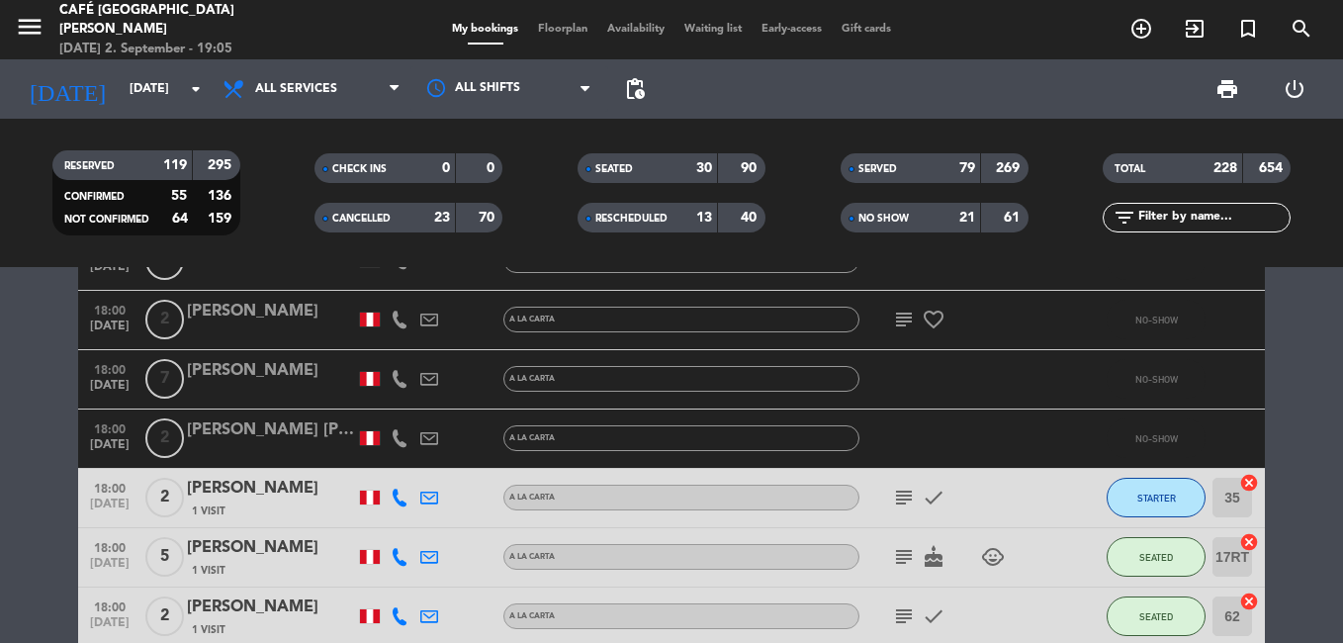
scroll to position [8561, 0]
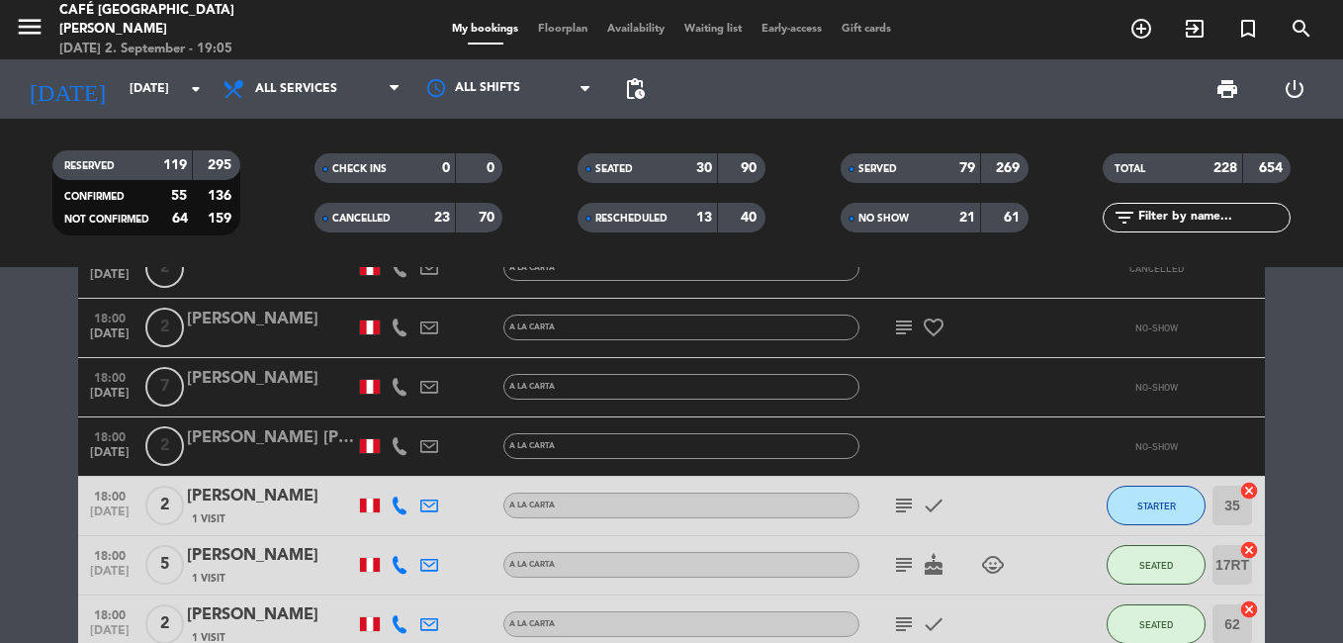
click at [895, 498] on icon "subject" at bounding box center [904, 506] width 24 height 24
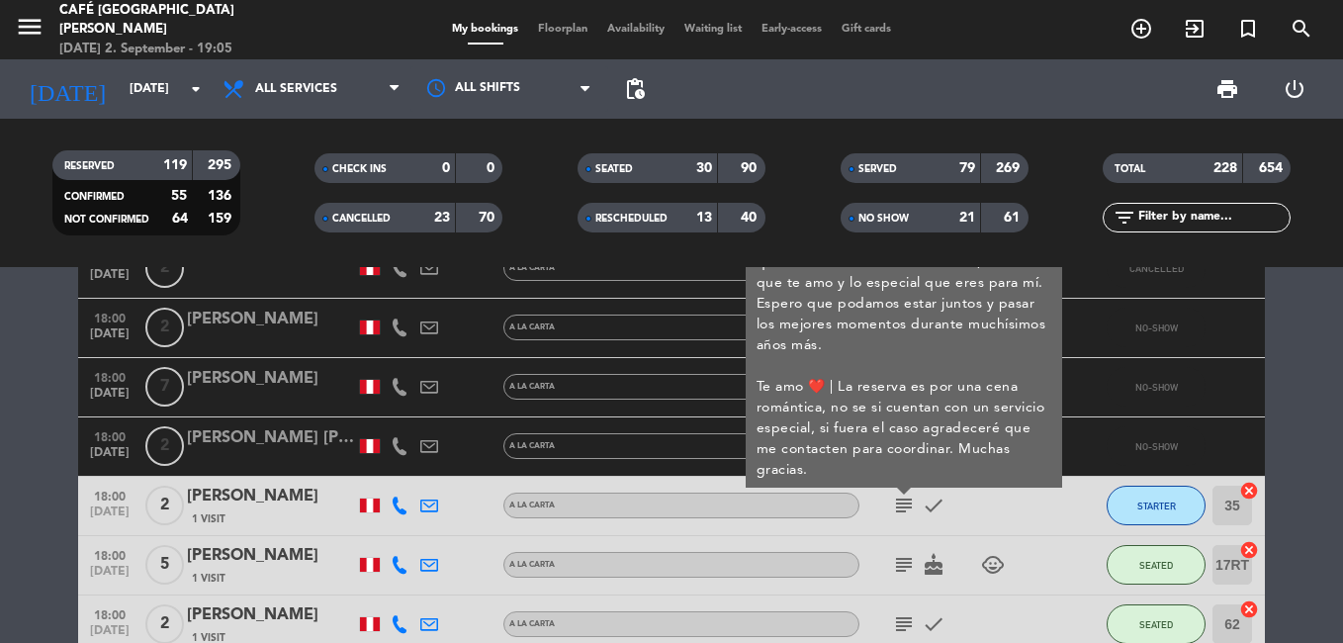
click at [895, 498] on icon "subject" at bounding box center [904, 506] width 24 height 24
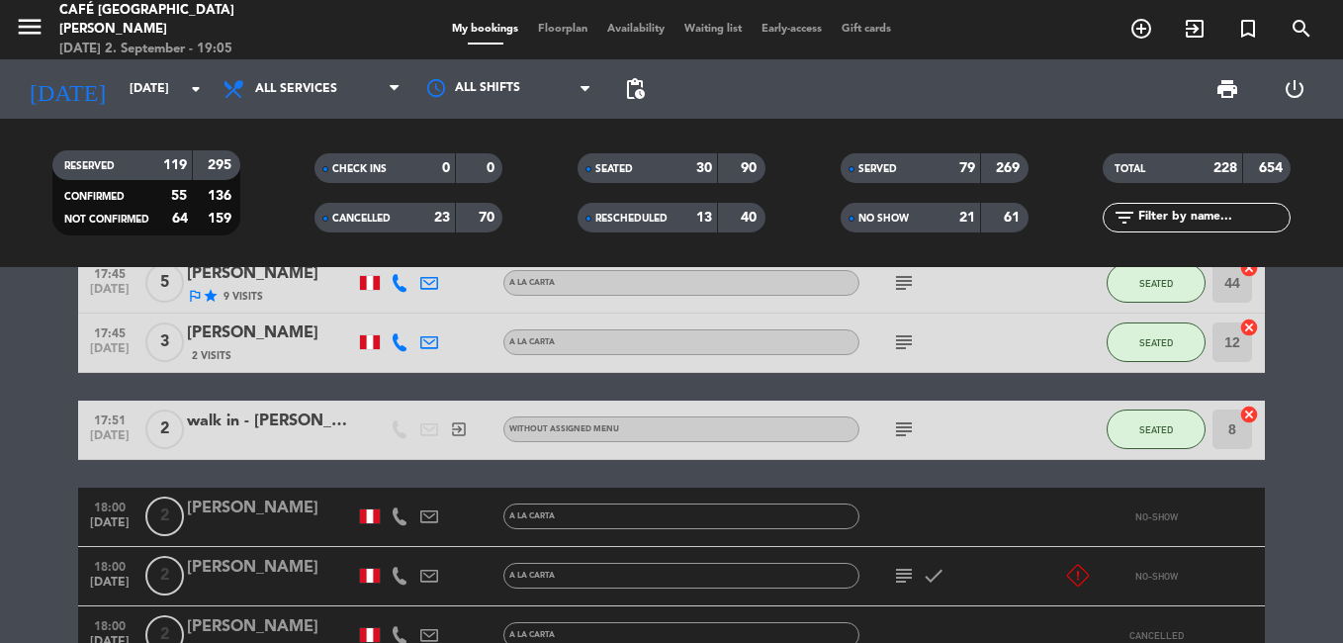
scroll to position [8165, 0]
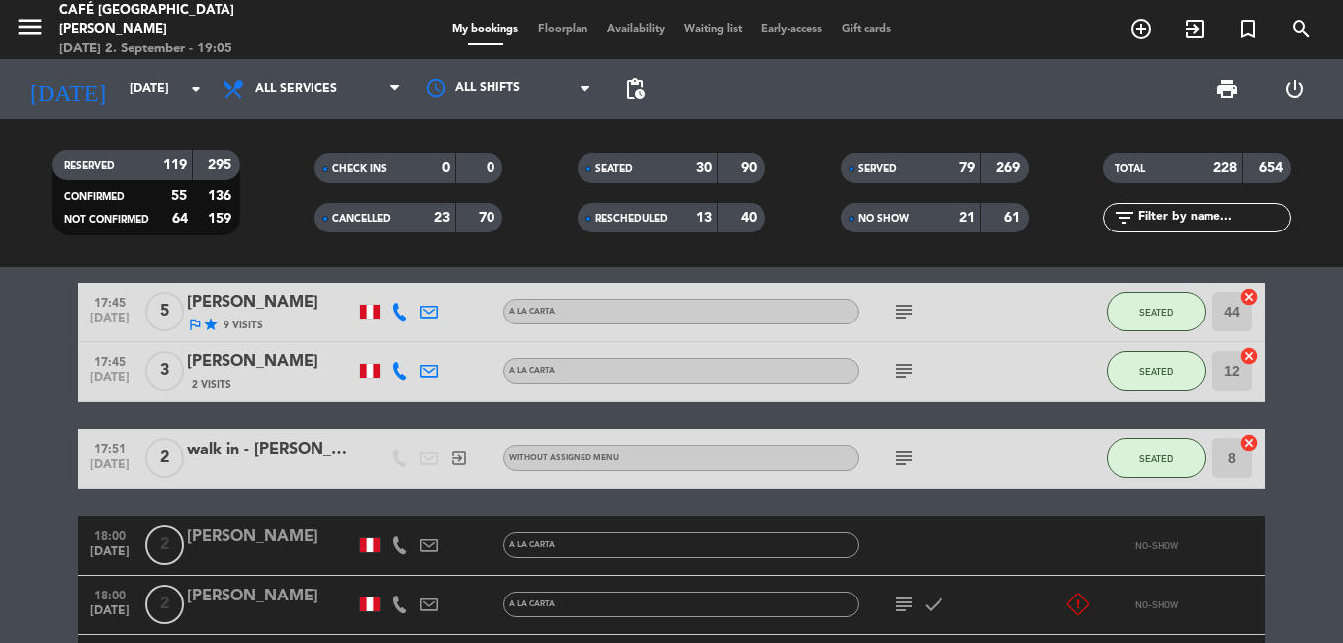
click at [899, 472] on div "subject" at bounding box center [949, 458] width 178 height 58
click at [899, 467] on icon "subject" at bounding box center [904, 458] width 24 height 24
click at [902, 360] on icon "subject" at bounding box center [904, 371] width 24 height 24
click at [905, 301] on icon "subject" at bounding box center [904, 312] width 24 height 24
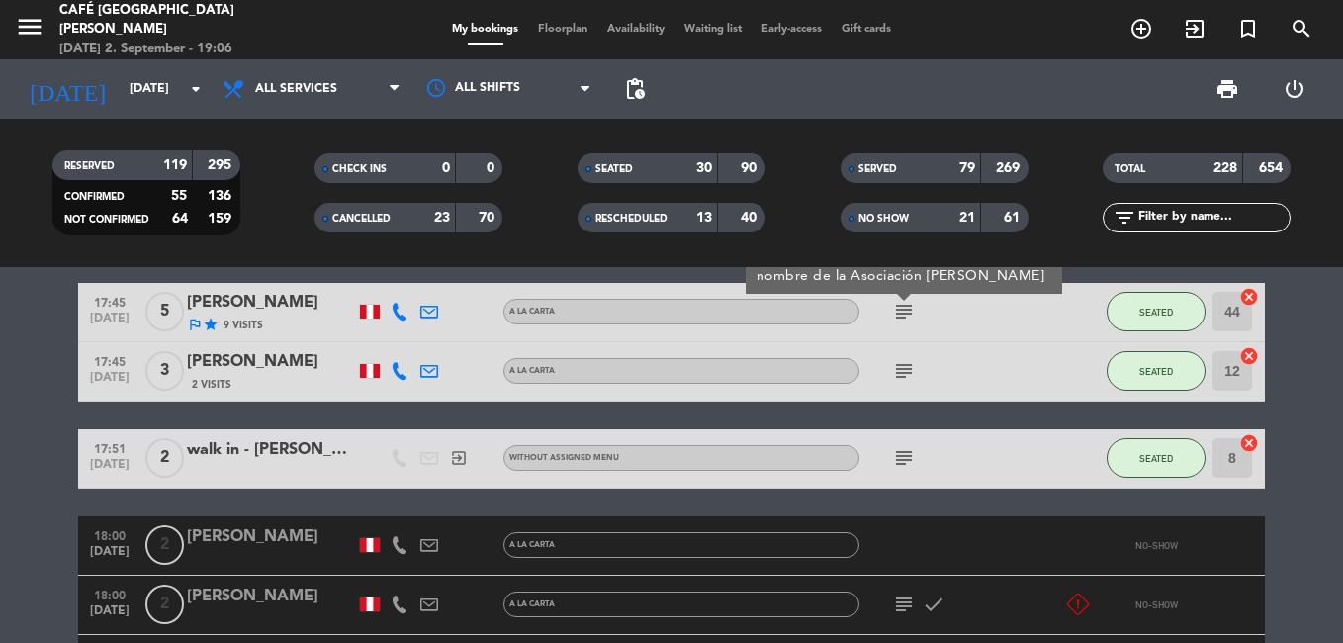
scroll to position [8066, 0]
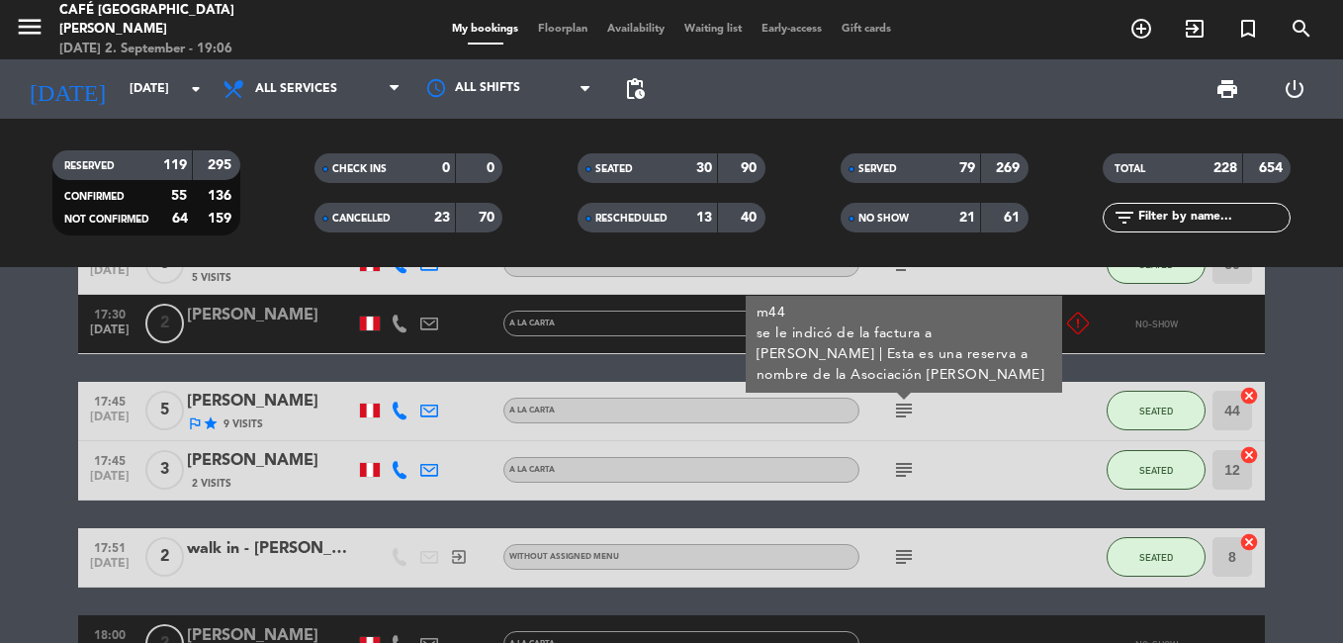
click at [302, 406] on div "[PERSON_NAME]" at bounding box center [271, 402] width 168 height 26
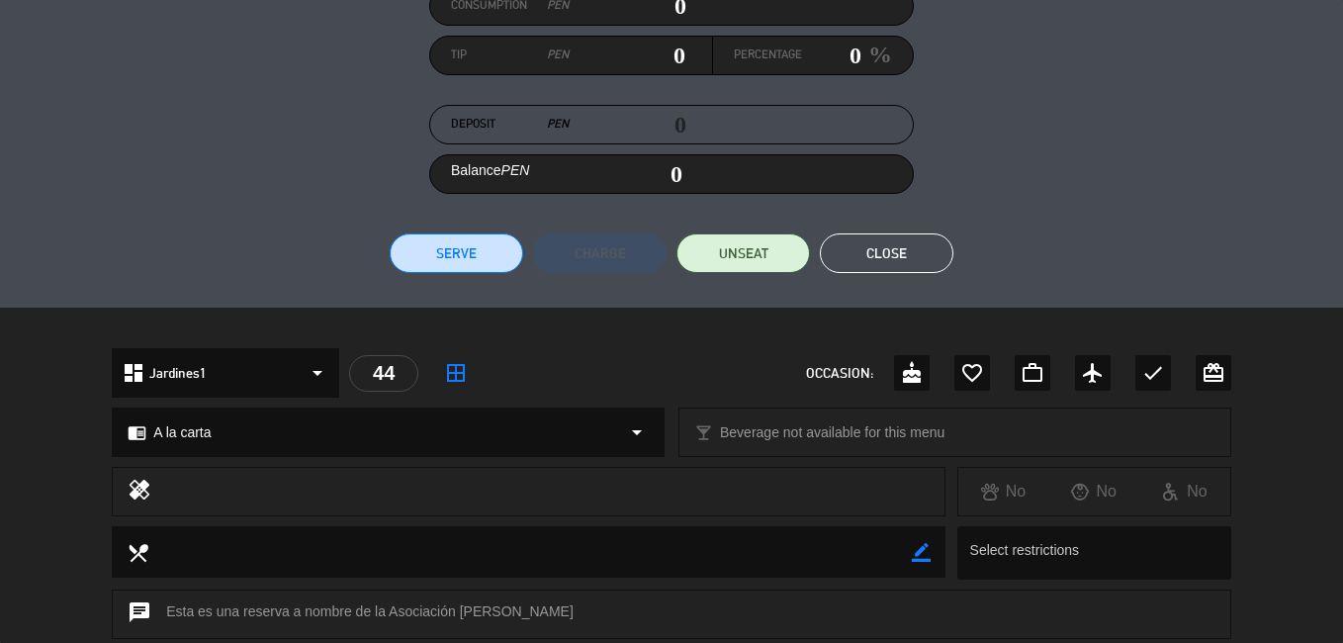
scroll to position [275, 0]
click at [875, 258] on button "Close" at bounding box center [887, 254] width 134 height 40
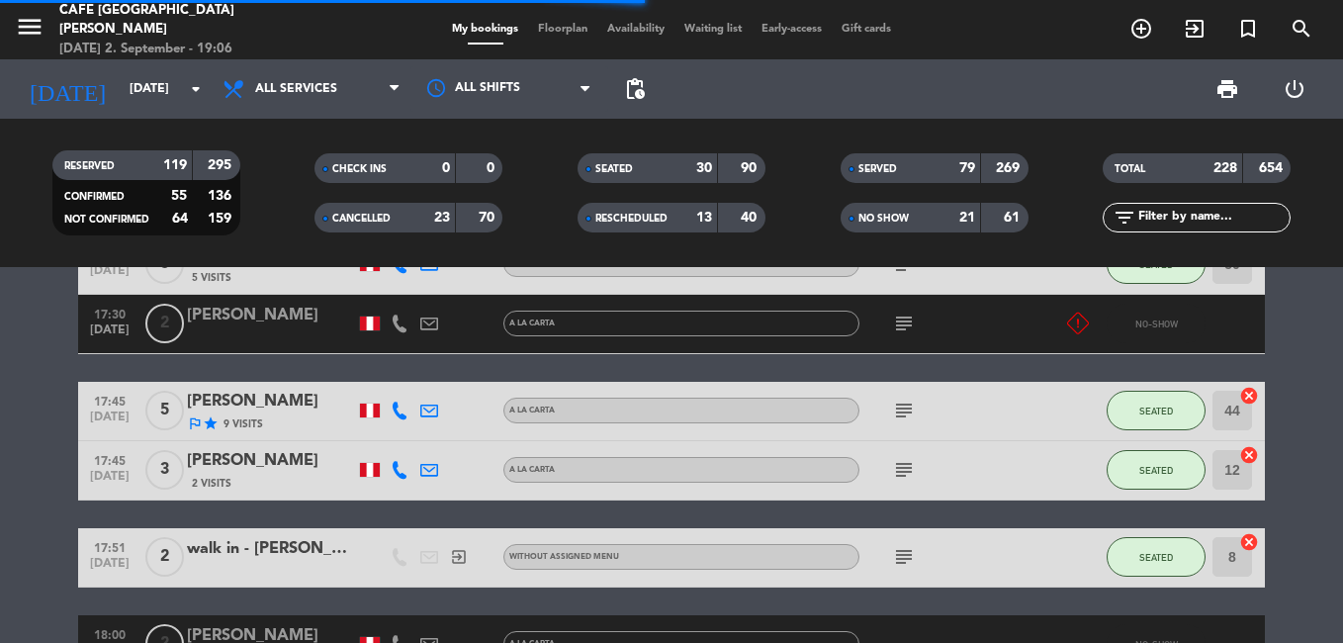
click at [906, 416] on icon "subject" at bounding box center [904, 411] width 24 height 24
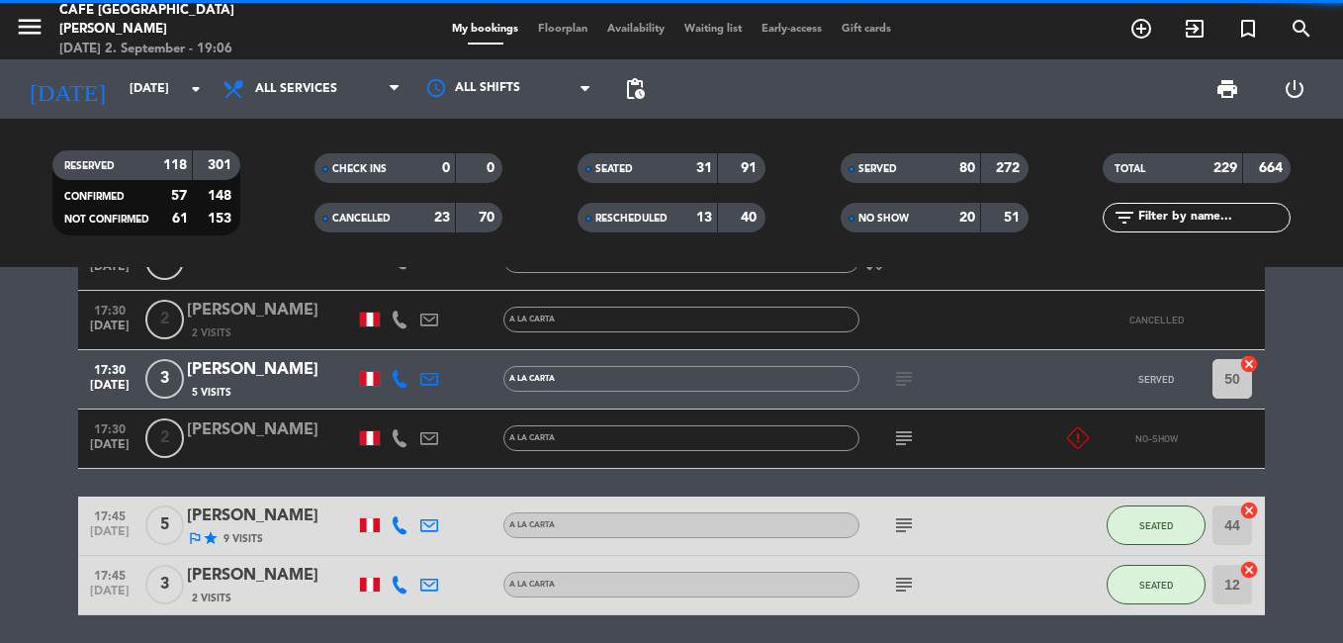
scroll to position [8181, 0]
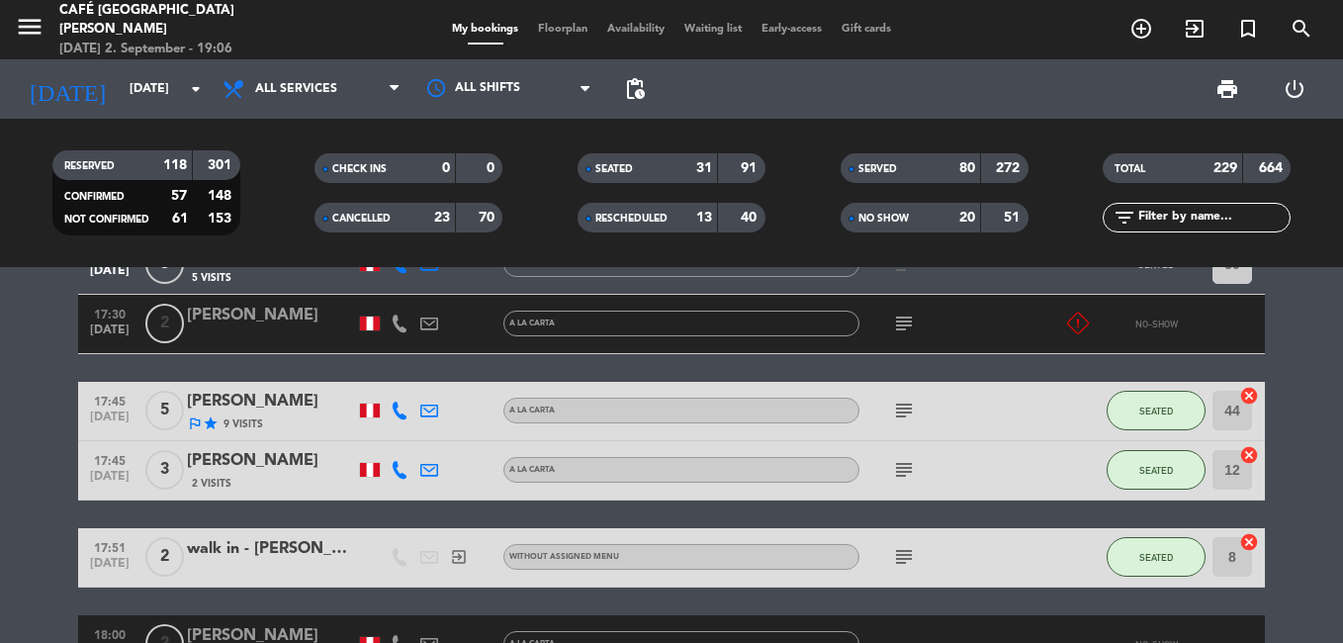
click at [906, 415] on icon "subject" at bounding box center [904, 411] width 24 height 24
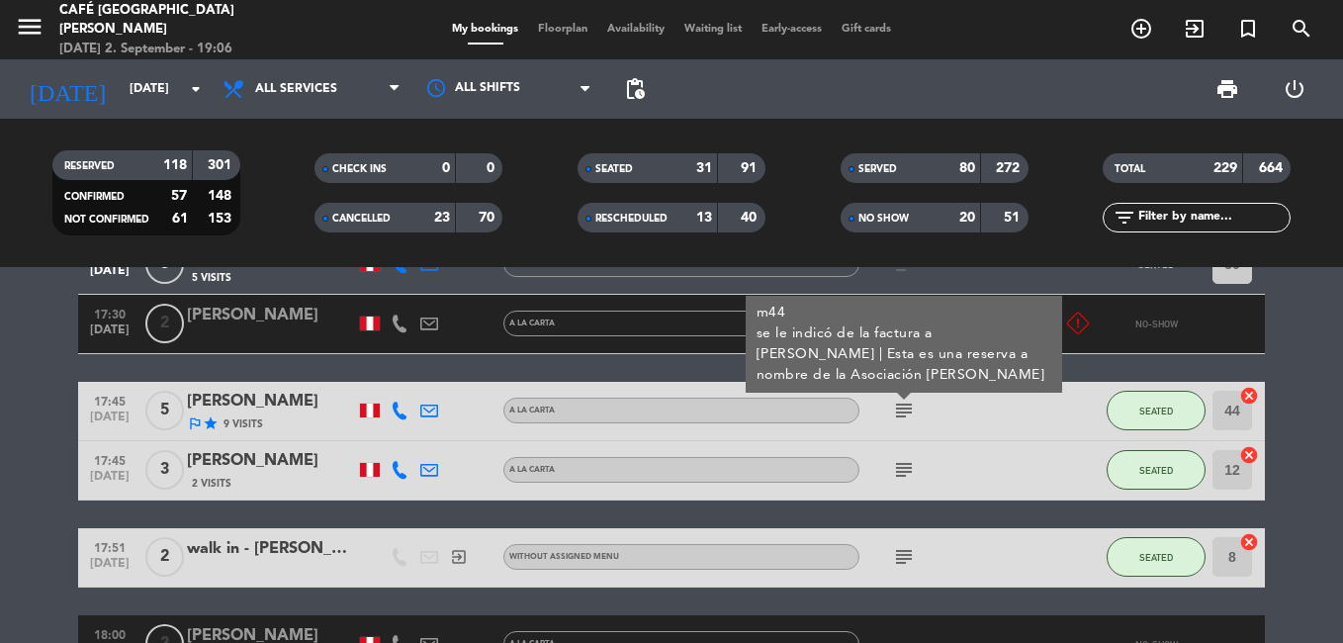
click at [906, 415] on icon "subject" at bounding box center [904, 411] width 24 height 24
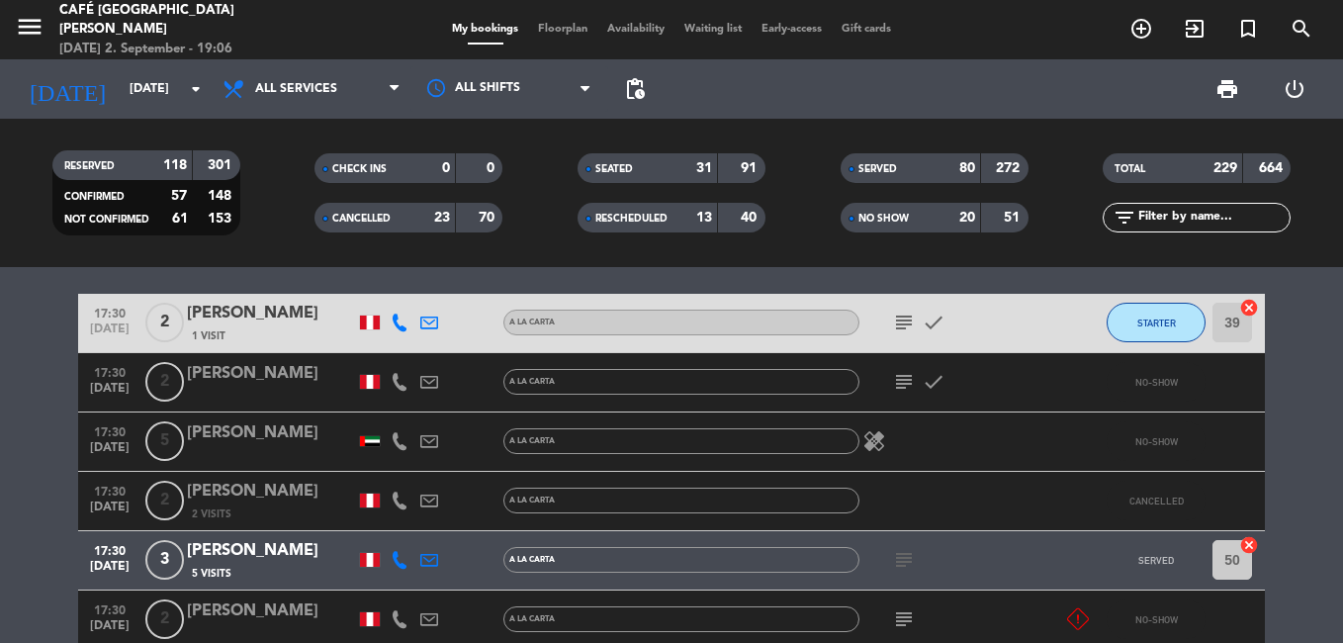
scroll to position [7884, 0]
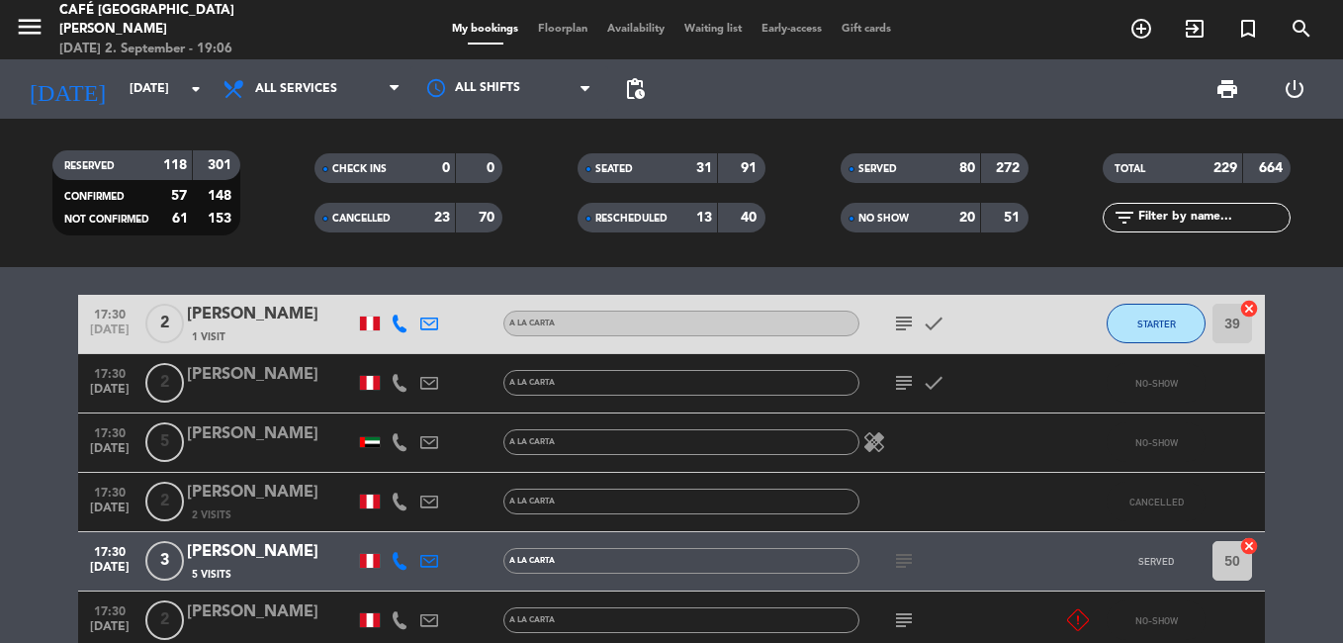
click at [901, 324] on icon "subject" at bounding box center [904, 324] width 24 height 24
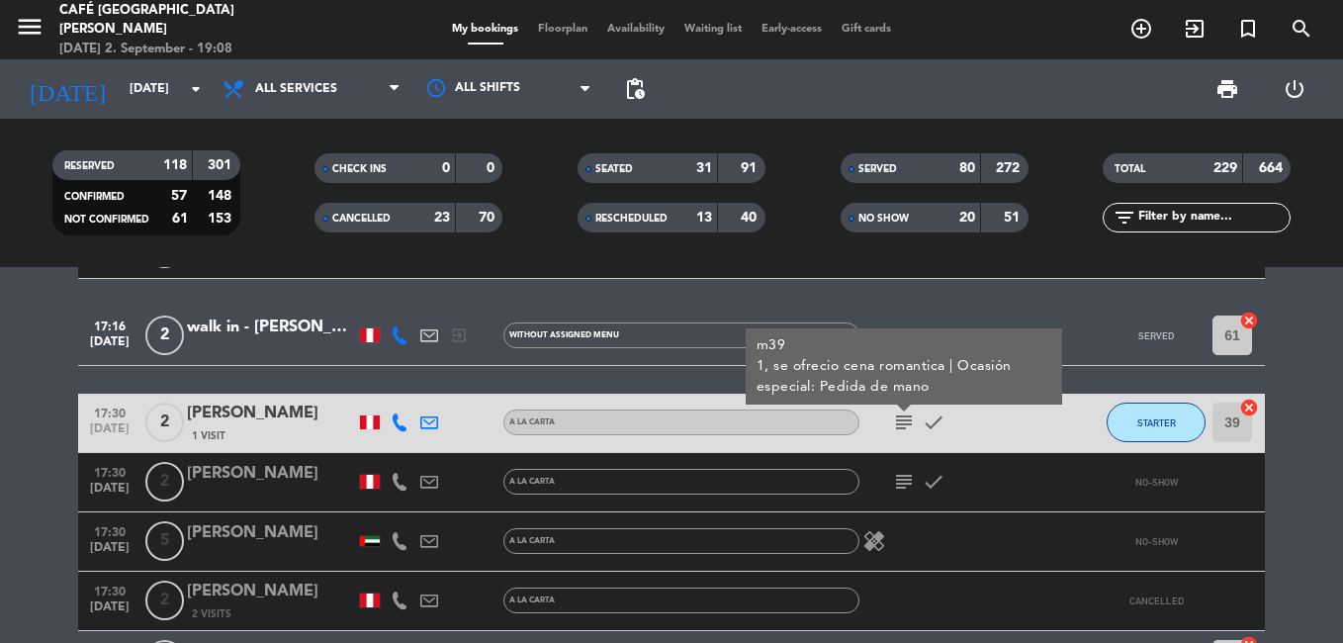
scroll to position [7687, 0]
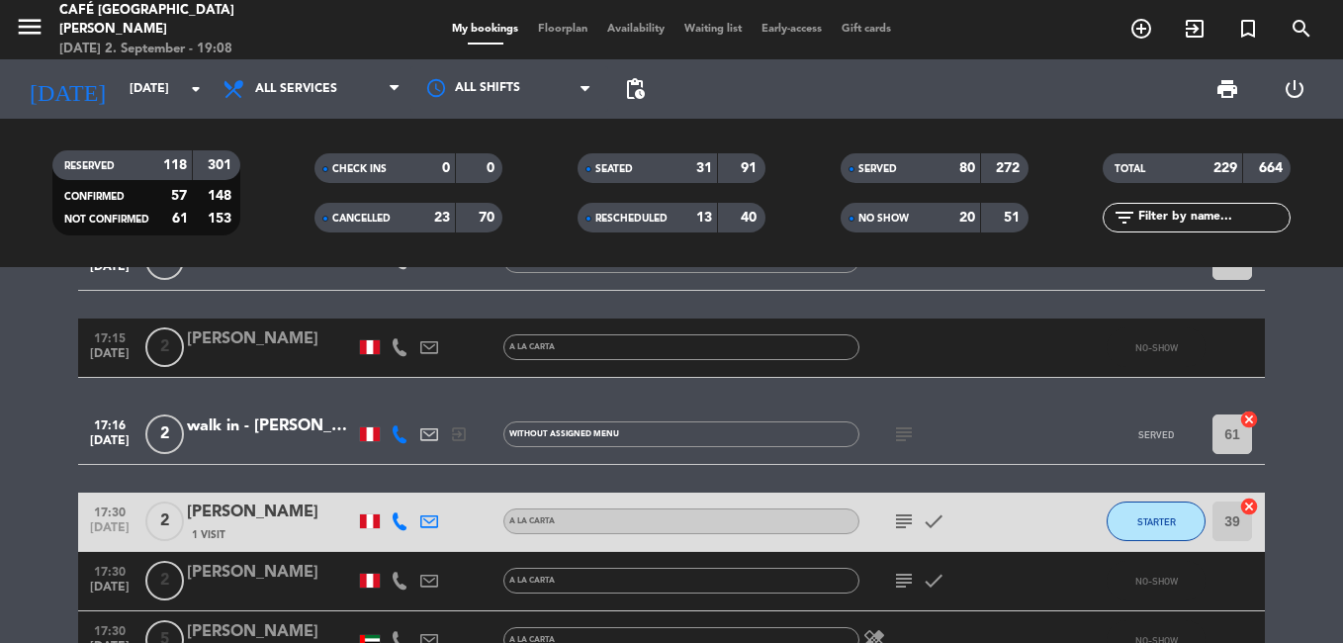
click at [904, 456] on div "subject" at bounding box center [949, 435] width 178 height 58
click at [905, 439] on icon "subject" at bounding box center [904, 434] width 24 height 24
drag, startPoint x: 905, startPoint y: 439, endPoint x: 959, endPoint y: 465, distance: 59.3
click at [905, 439] on icon "subject" at bounding box center [904, 434] width 24 height 24
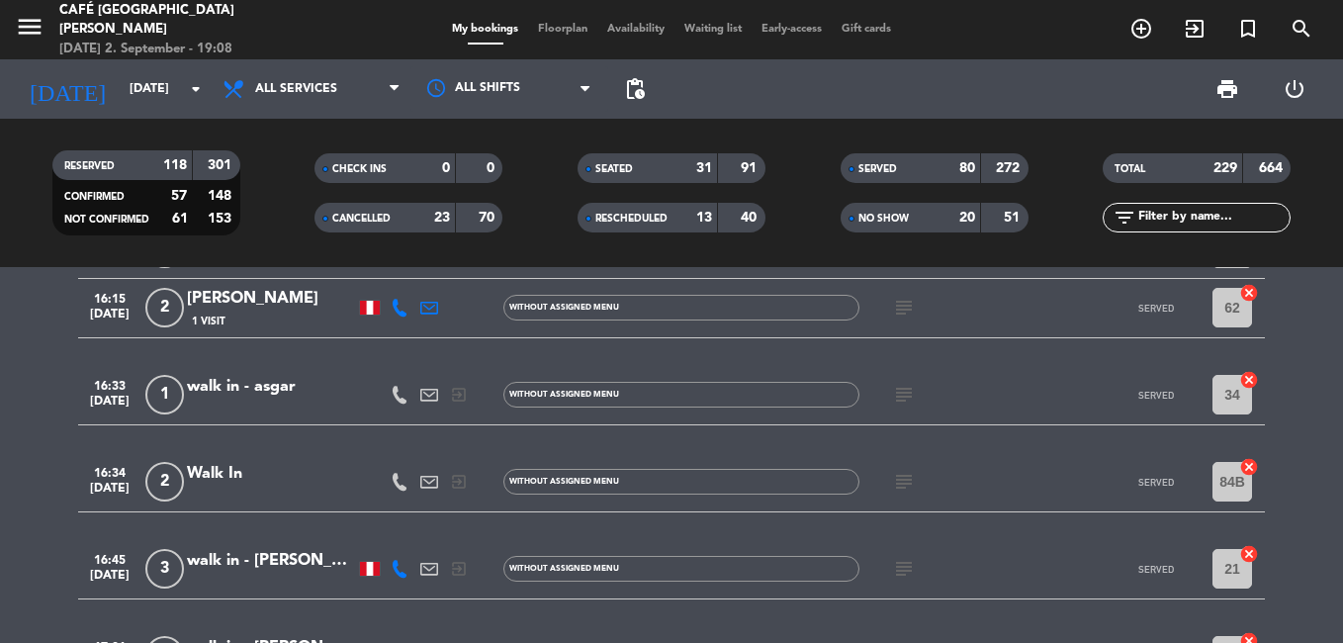
scroll to position [7390, 0]
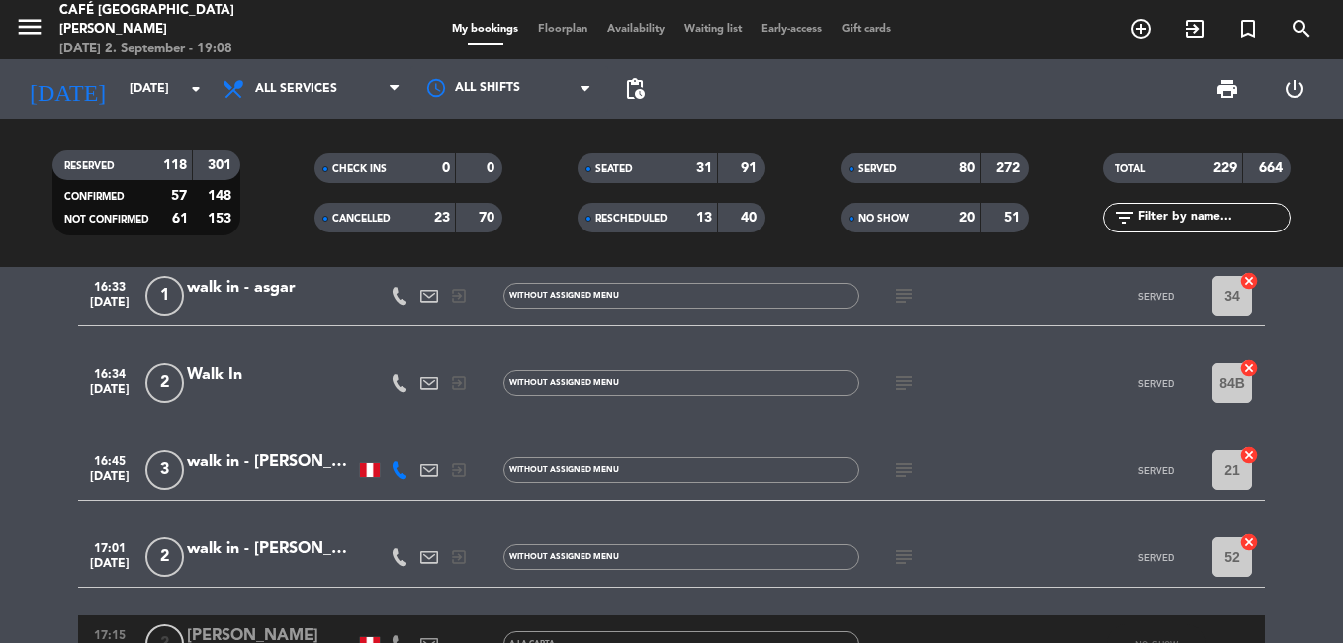
click at [907, 562] on icon "subject" at bounding box center [904, 557] width 24 height 24
click at [903, 468] on icon "subject" at bounding box center [904, 470] width 24 height 24
click at [913, 391] on icon "subject" at bounding box center [904, 383] width 24 height 24
click at [905, 313] on div "subject" at bounding box center [949, 296] width 178 height 58
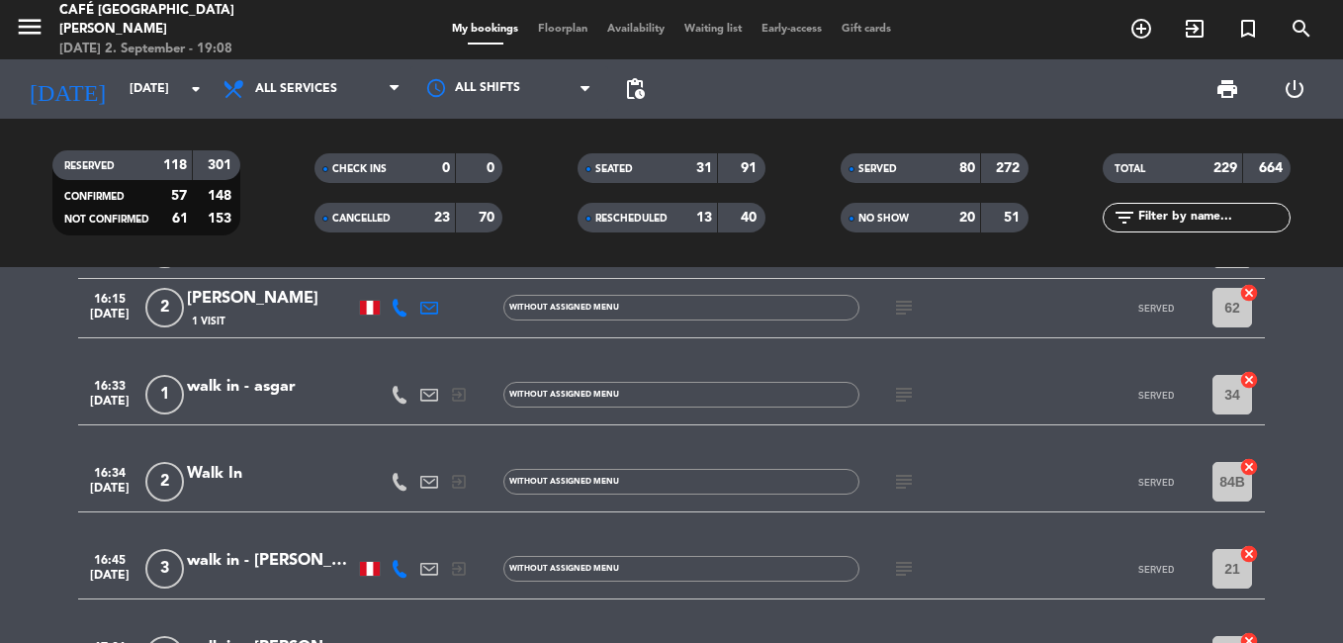
click at [904, 477] on icon "subject" at bounding box center [904, 482] width 24 height 24
click at [909, 384] on icon "subject" at bounding box center [904, 395] width 24 height 24
click at [910, 302] on icon "subject" at bounding box center [904, 308] width 24 height 24
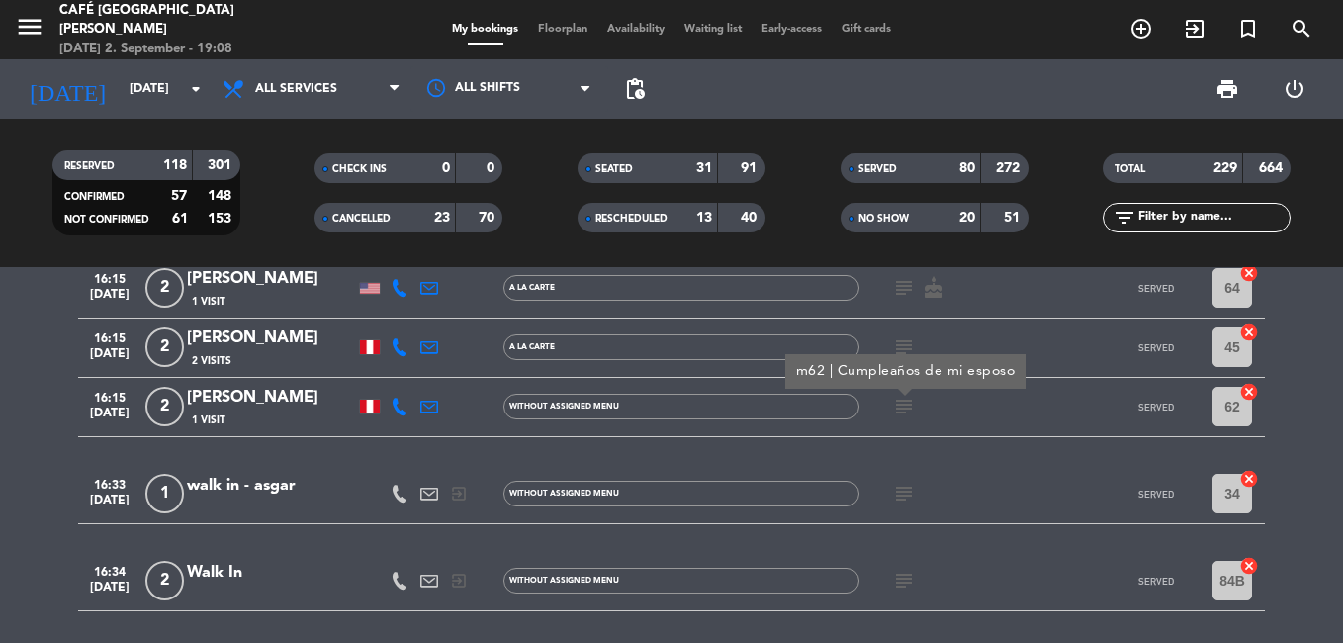
scroll to position [7093, 0]
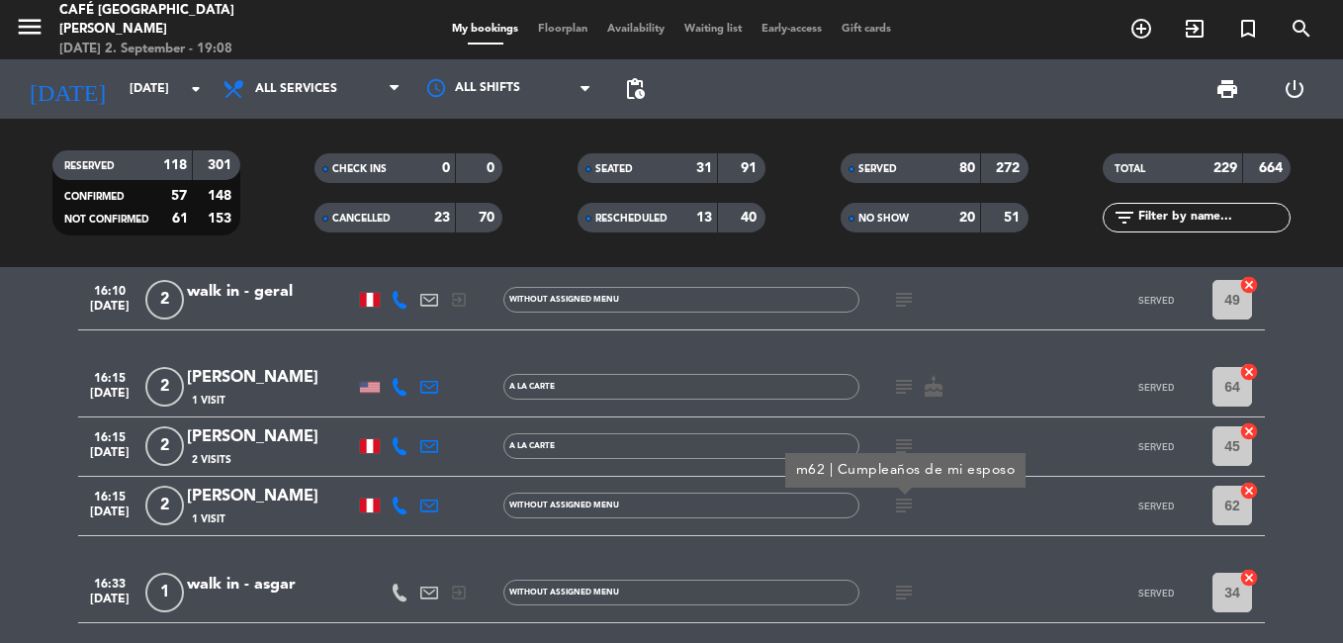
click at [912, 441] on icon "subject" at bounding box center [904, 446] width 24 height 24
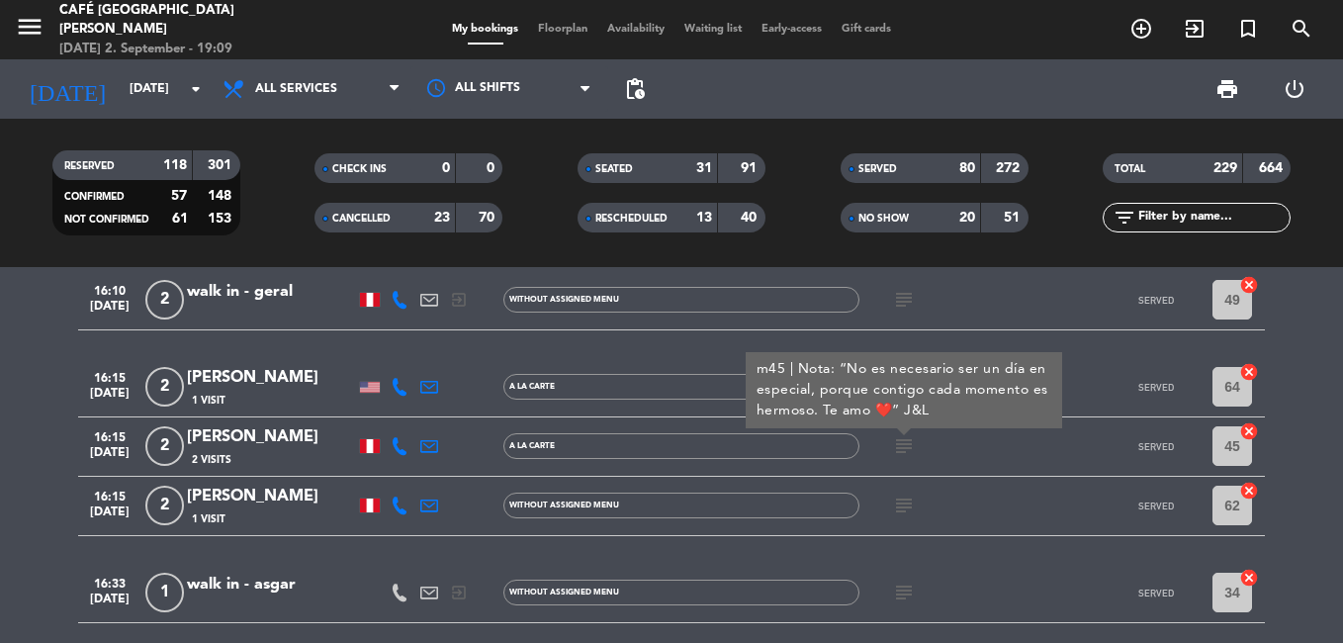
click at [914, 435] on icon "subject" at bounding box center [904, 446] width 24 height 24
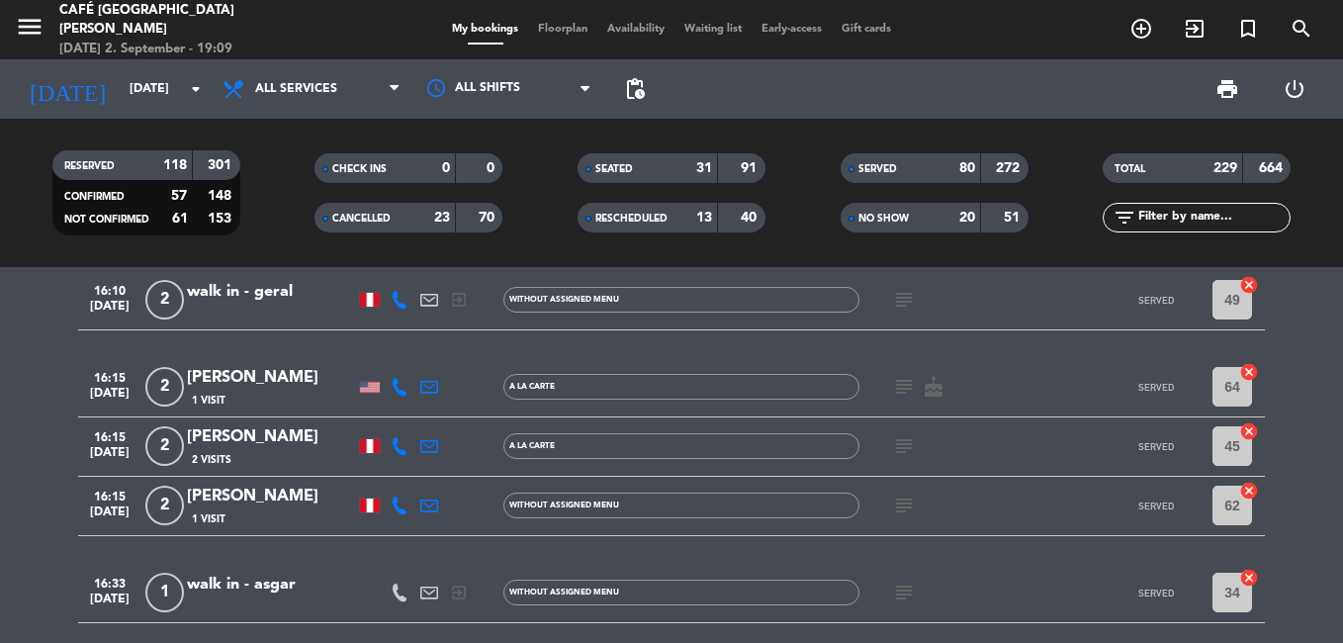
click at [911, 384] on icon "subject" at bounding box center [904, 387] width 24 height 24
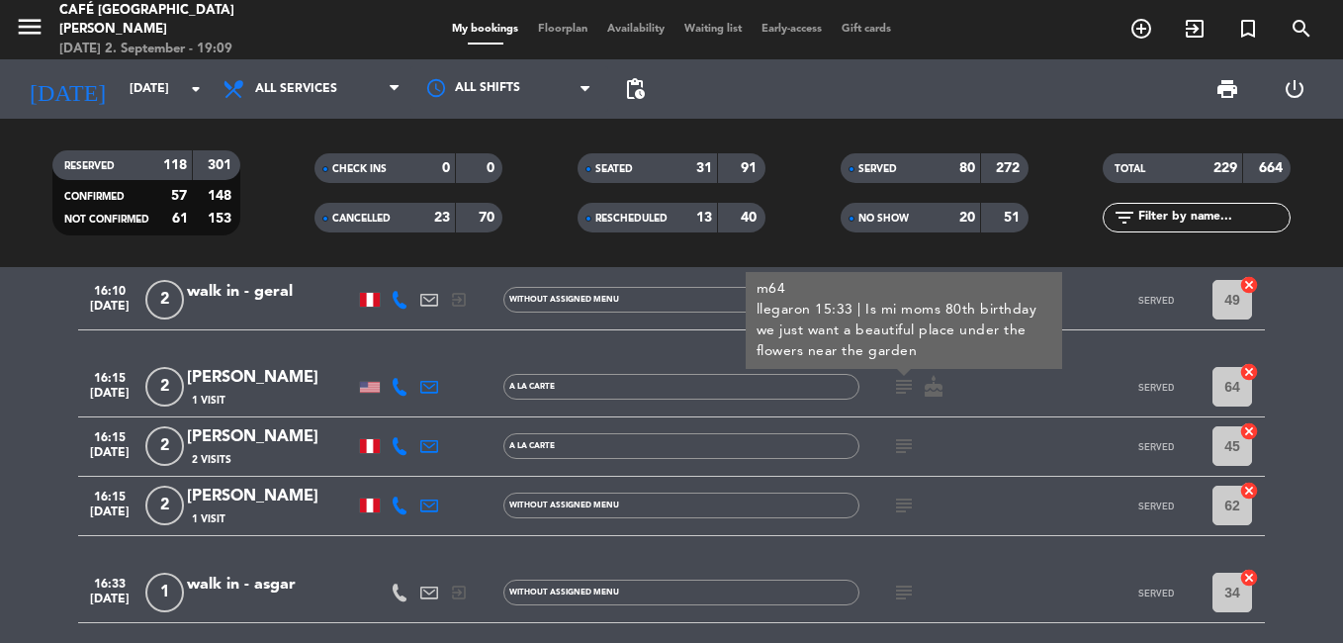
click at [907, 390] on icon "subject" at bounding box center [904, 387] width 24 height 24
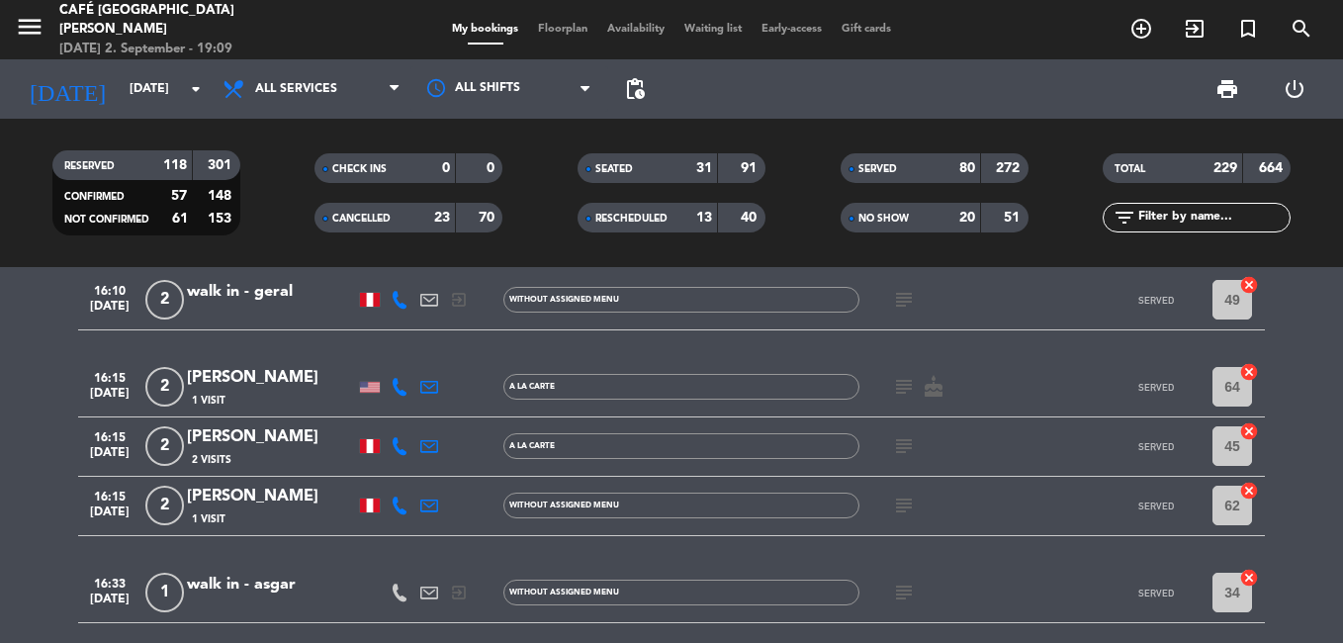
scroll to position [6994, 0]
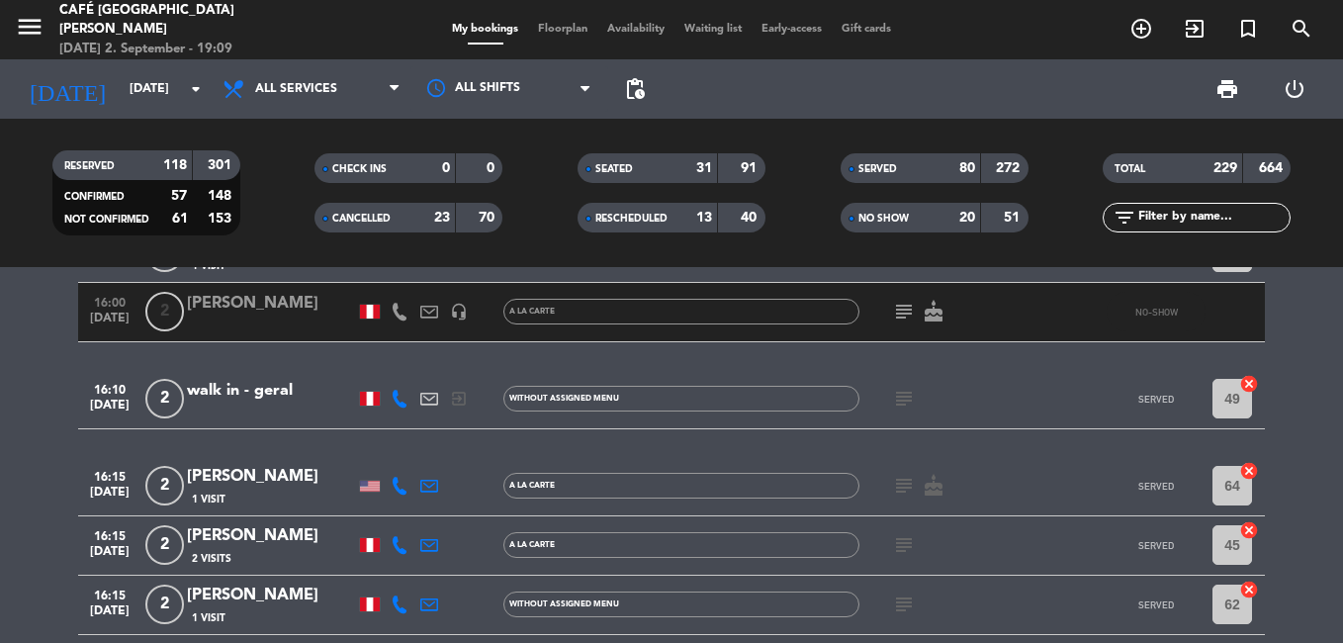
click at [899, 406] on icon "subject" at bounding box center [904, 399] width 24 height 24
click at [901, 303] on icon "subject" at bounding box center [904, 312] width 24 height 24
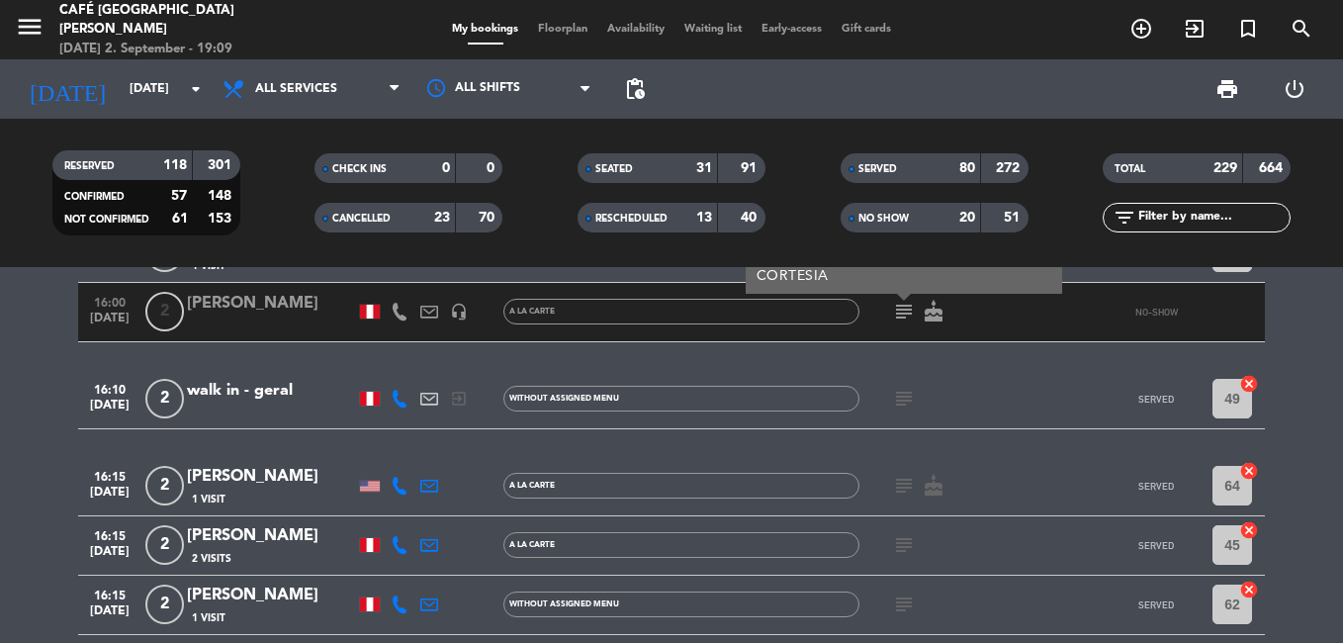
click at [901, 303] on icon "subject" at bounding box center [904, 312] width 24 height 24
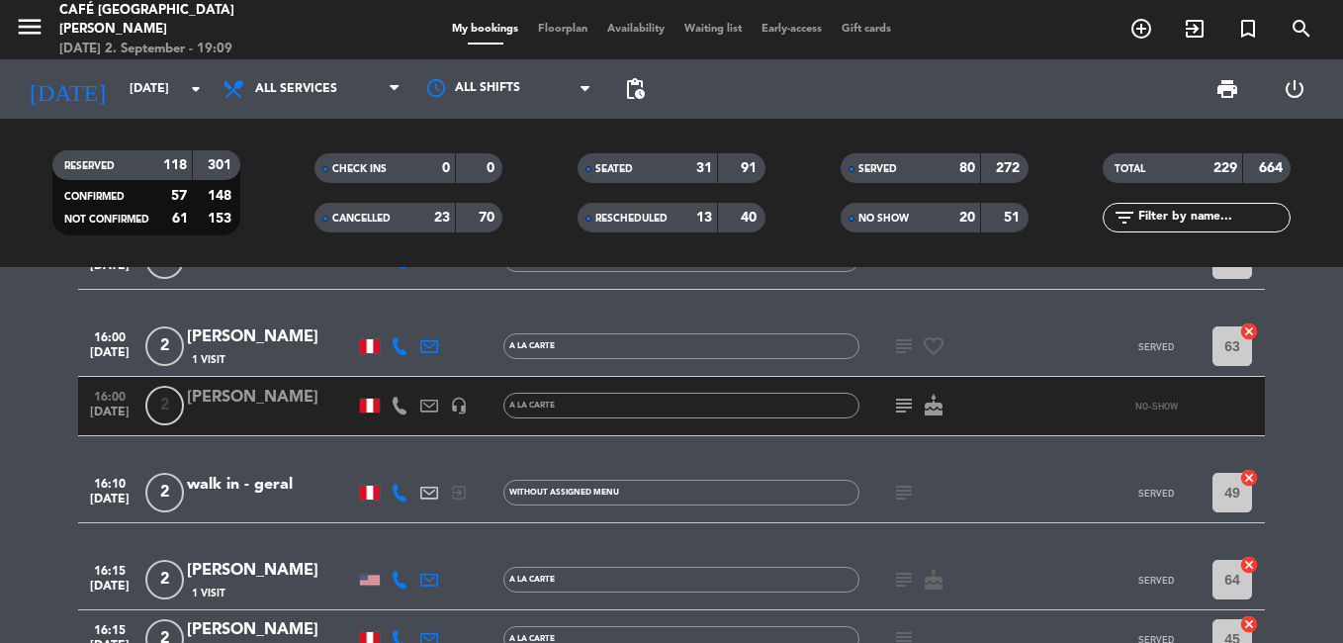
scroll to position [6895, 0]
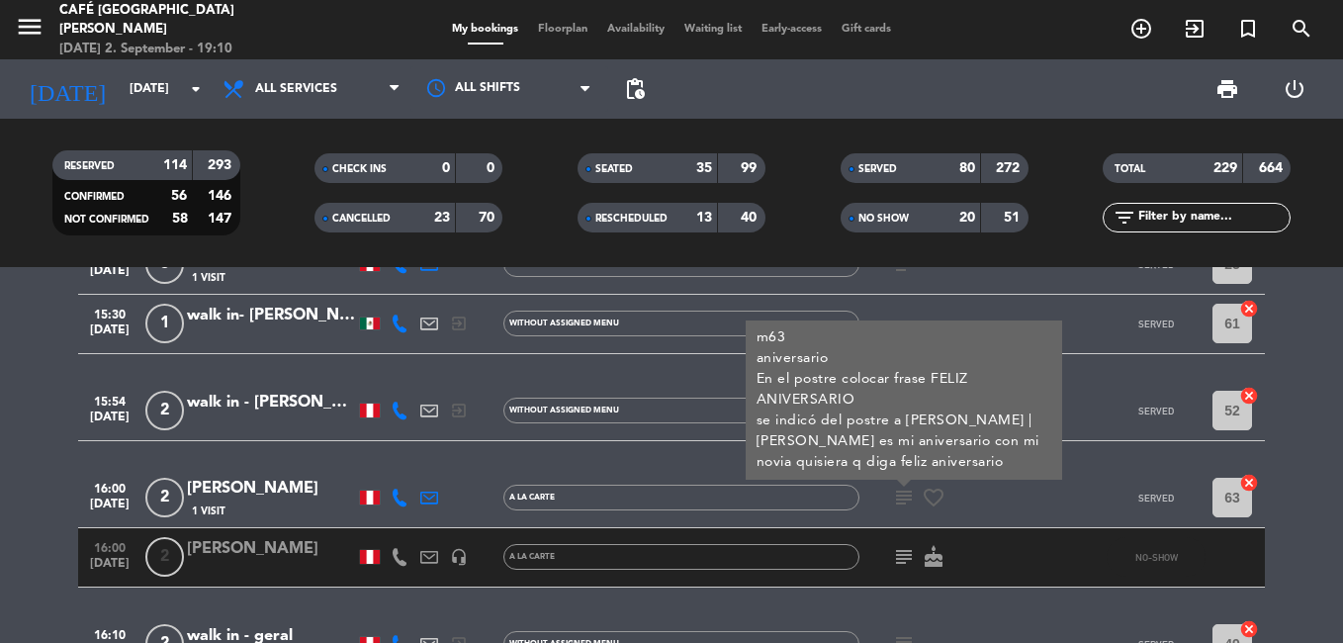
click at [904, 486] on icon "subject" at bounding box center [904, 498] width 24 height 24
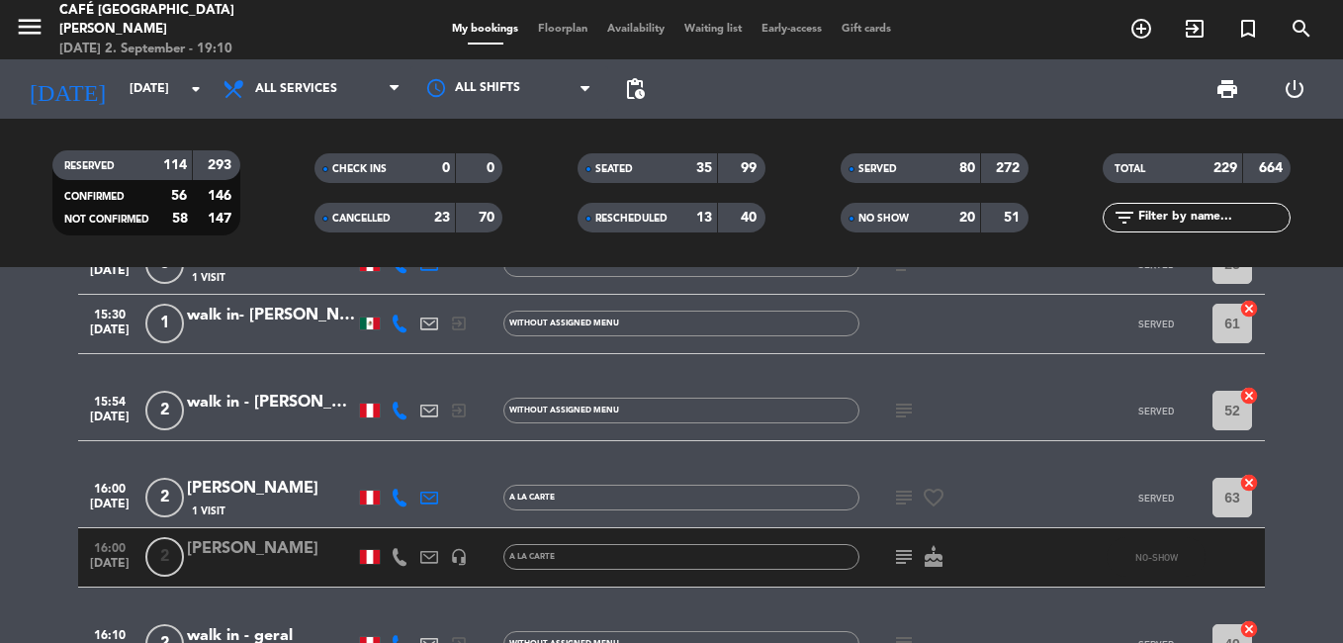
scroll to position [7042, 0]
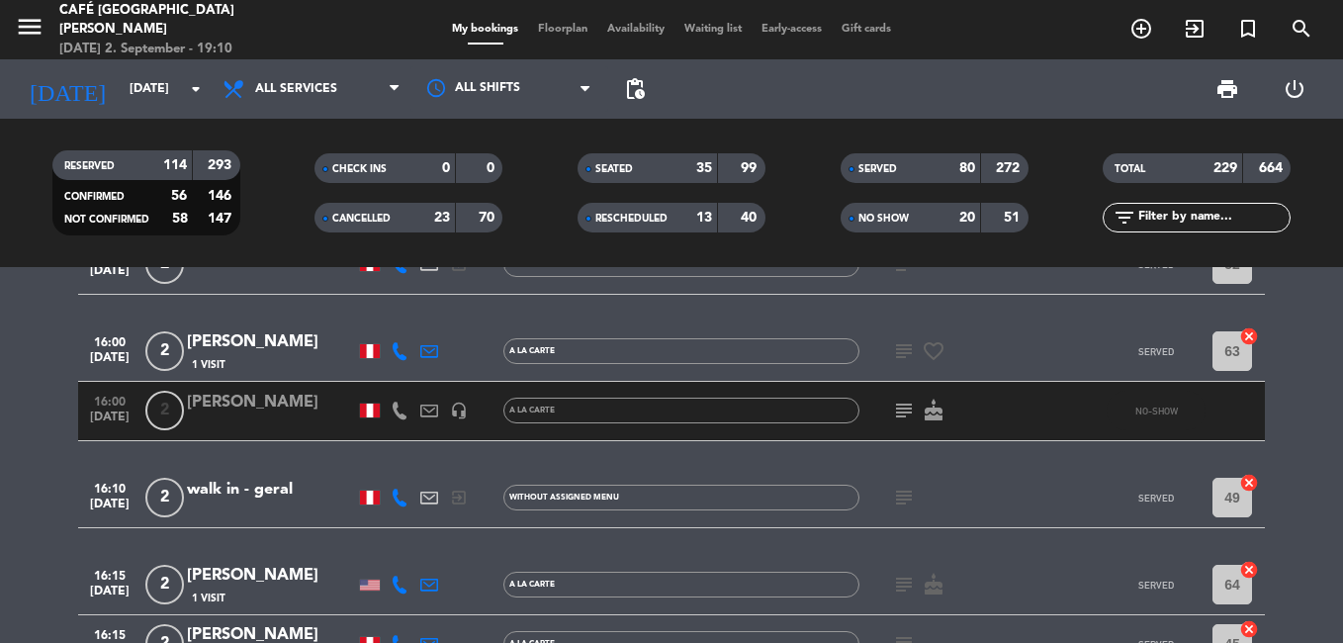
click at [904, 349] on icon "subject" at bounding box center [904, 351] width 24 height 24
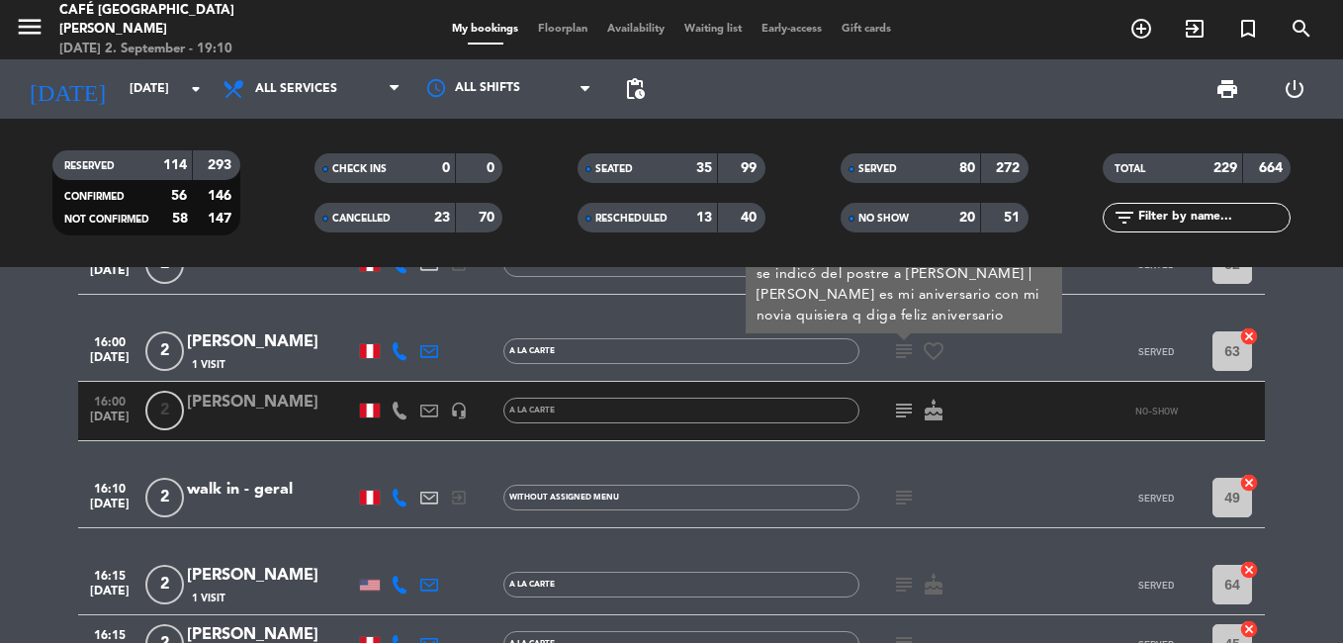
scroll to position [6943, 0]
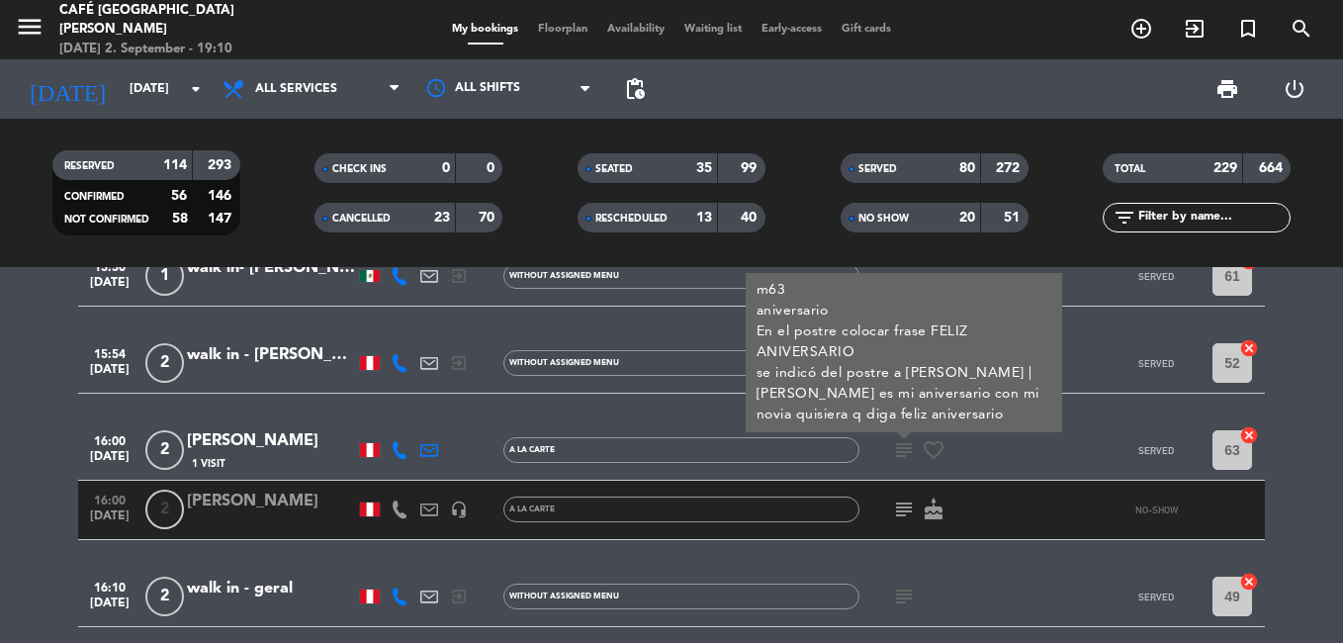
click at [903, 453] on icon "subject" at bounding box center [904, 450] width 24 height 24
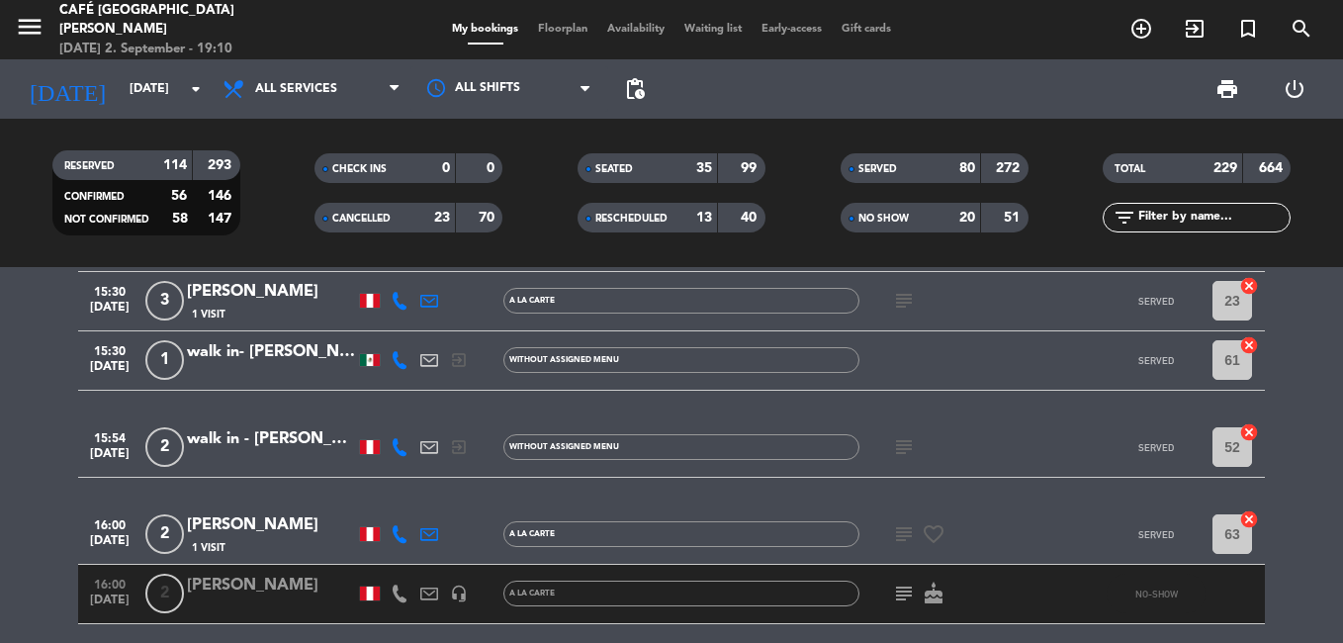
scroll to position [7042, 0]
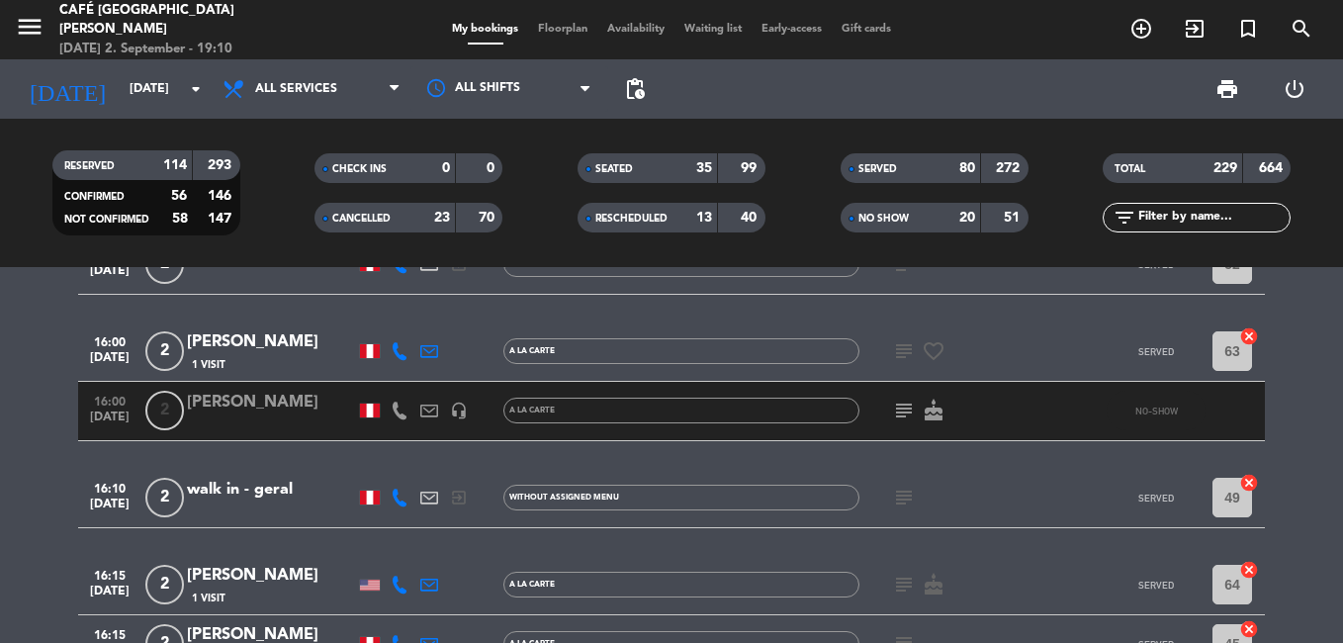
click at [900, 348] on icon "subject" at bounding box center [904, 351] width 24 height 24
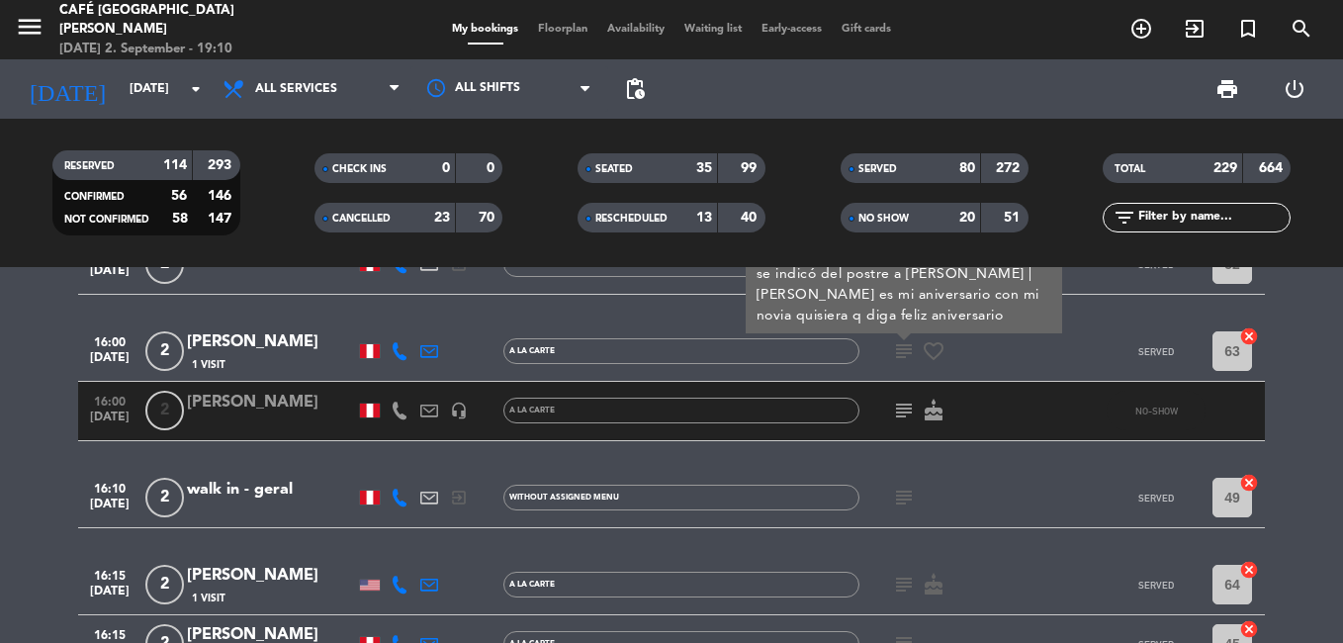
click at [900, 348] on icon "subject" at bounding box center [904, 351] width 24 height 24
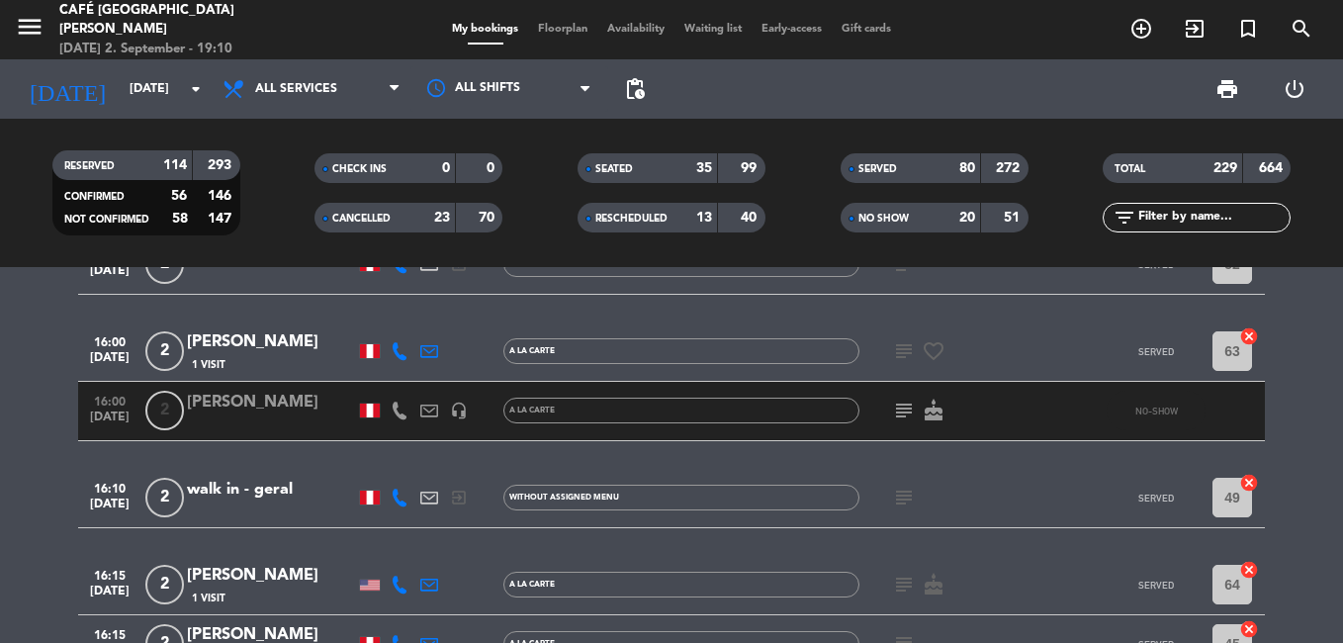
scroll to position [6943, 0]
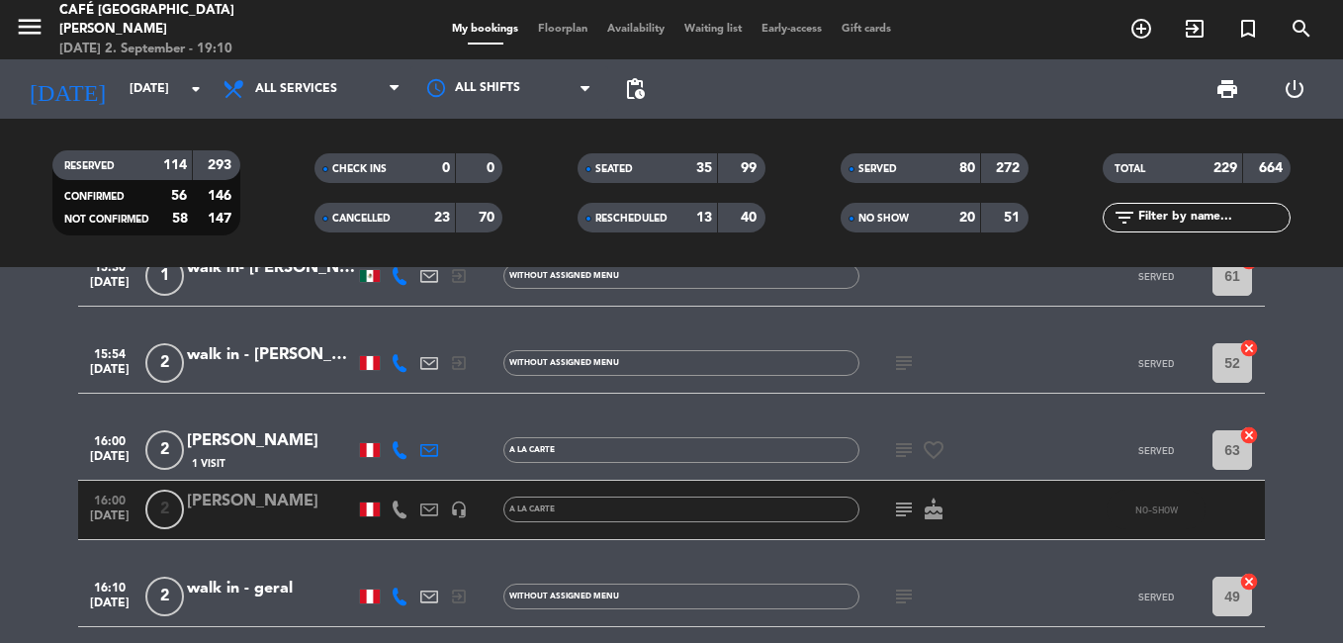
click at [909, 372] on icon "subject" at bounding box center [904, 363] width 24 height 24
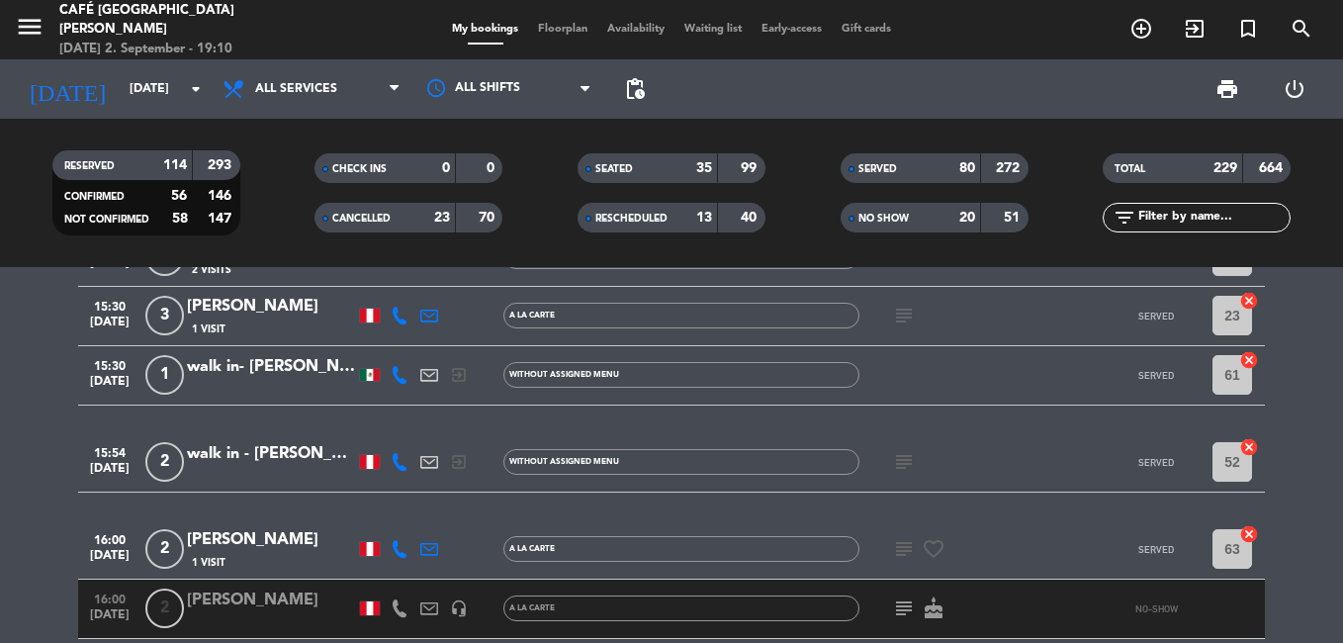
scroll to position [6745, 0]
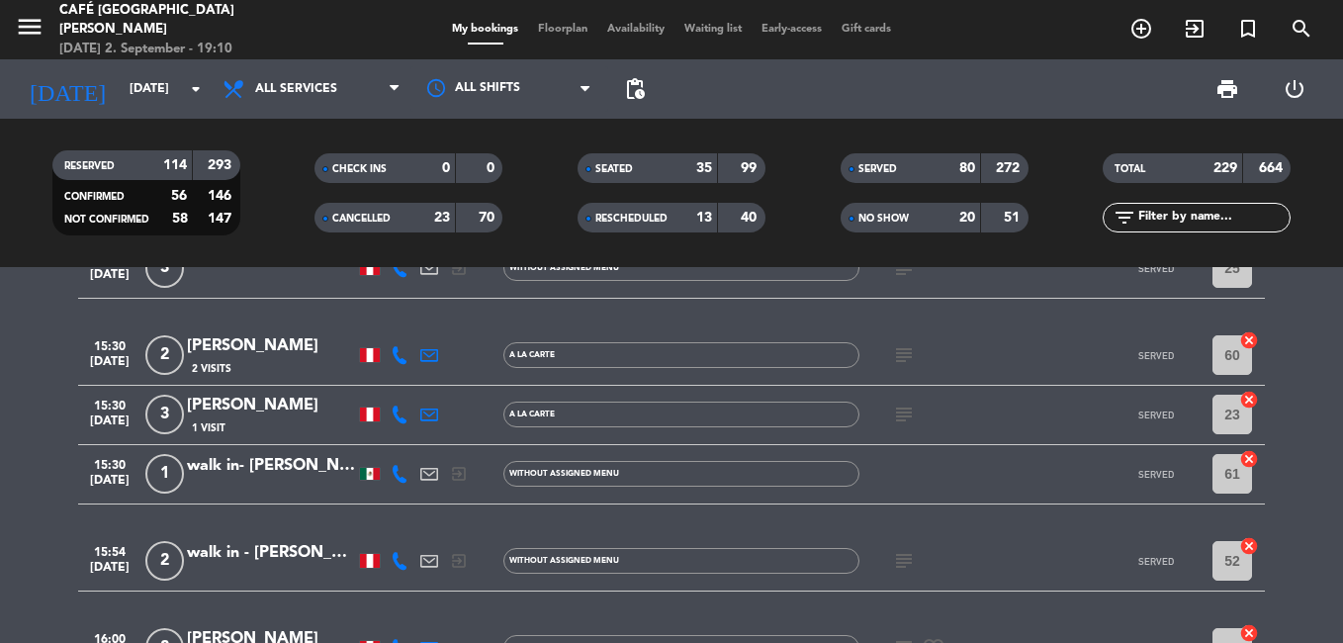
click at [910, 416] on icon "subject" at bounding box center [904, 415] width 24 height 24
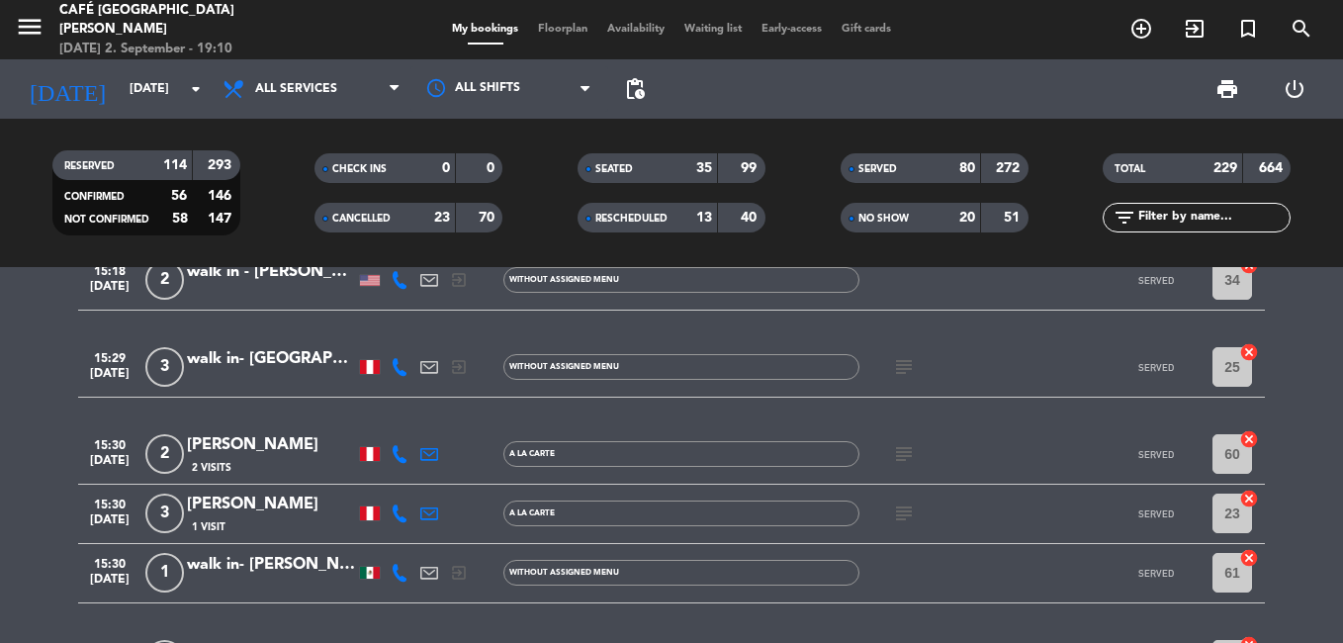
click at [907, 456] on icon "subject" at bounding box center [904, 454] width 24 height 24
drag, startPoint x: 907, startPoint y: 456, endPoint x: 897, endPoint y: 362, distance: 94.5
click at [897, 362] on icon "subject" at bounding box center [904, 367] width 24 height 24
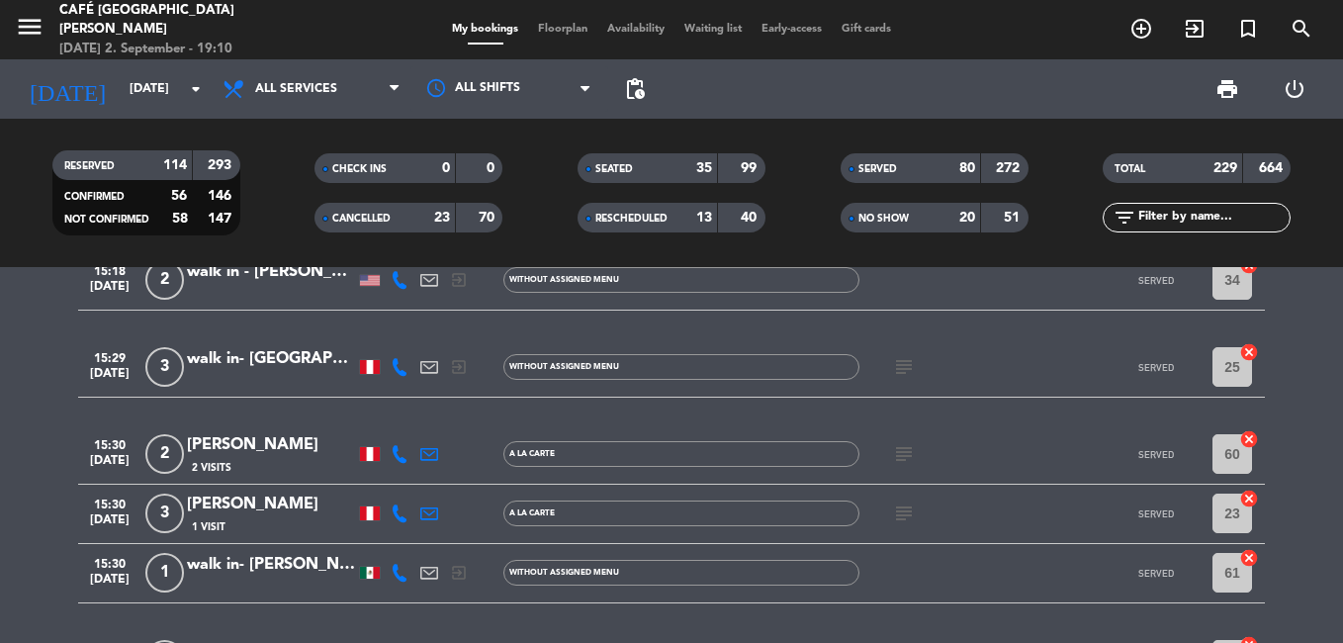
click at [897, 362] on icon "subject" at bounding box center [904, 367] width 24 height 24
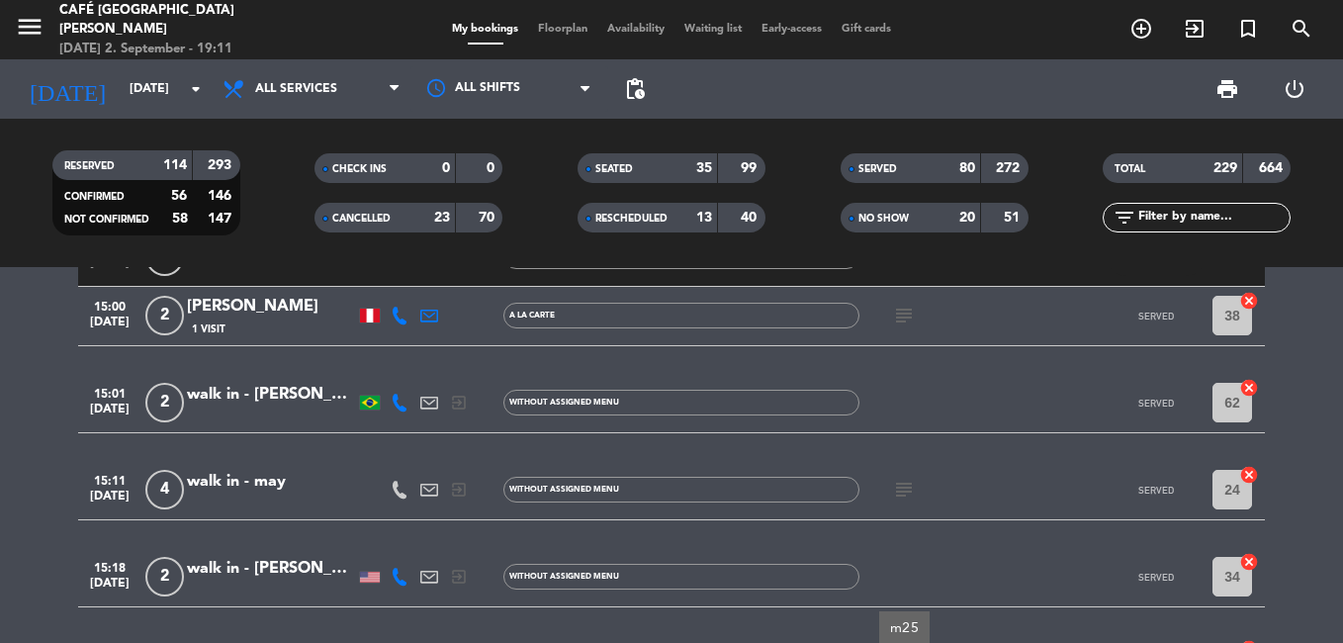
scroll to position [6250, 0]
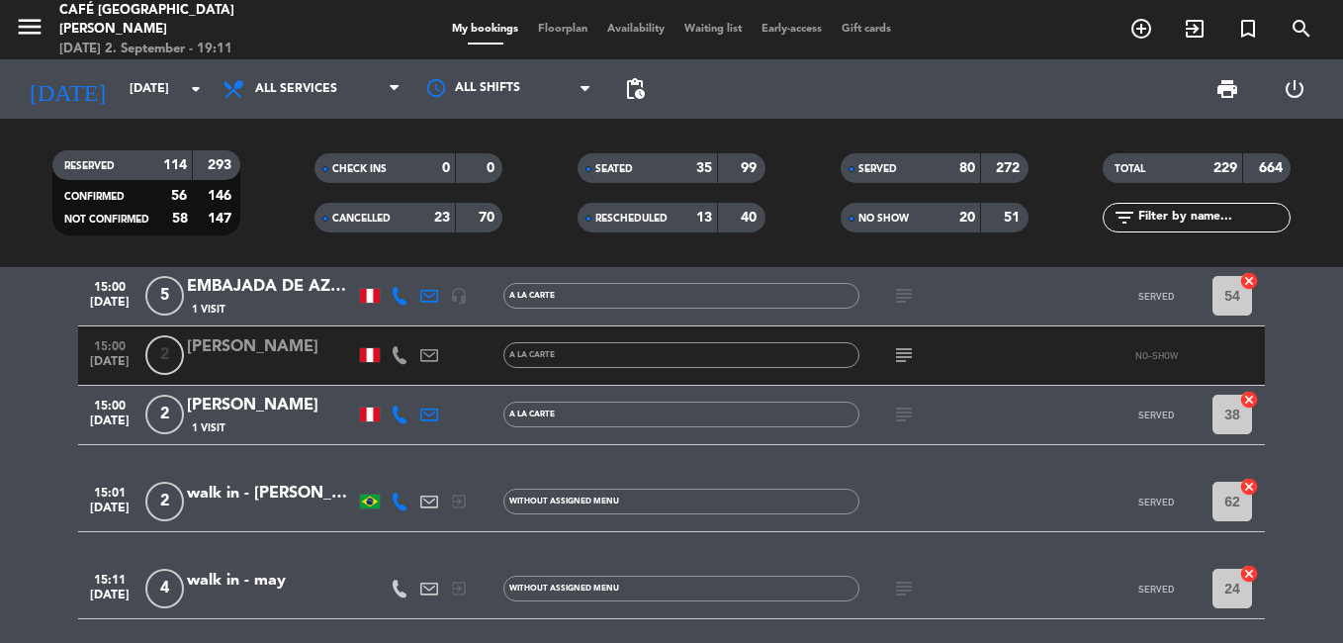
click at [905, 418] on icon "subject" at bounding box center [904, 415] width 24 height 24
click at [905, 359] on icon "subject" at bounding box center [904, 355] width 24 height 24
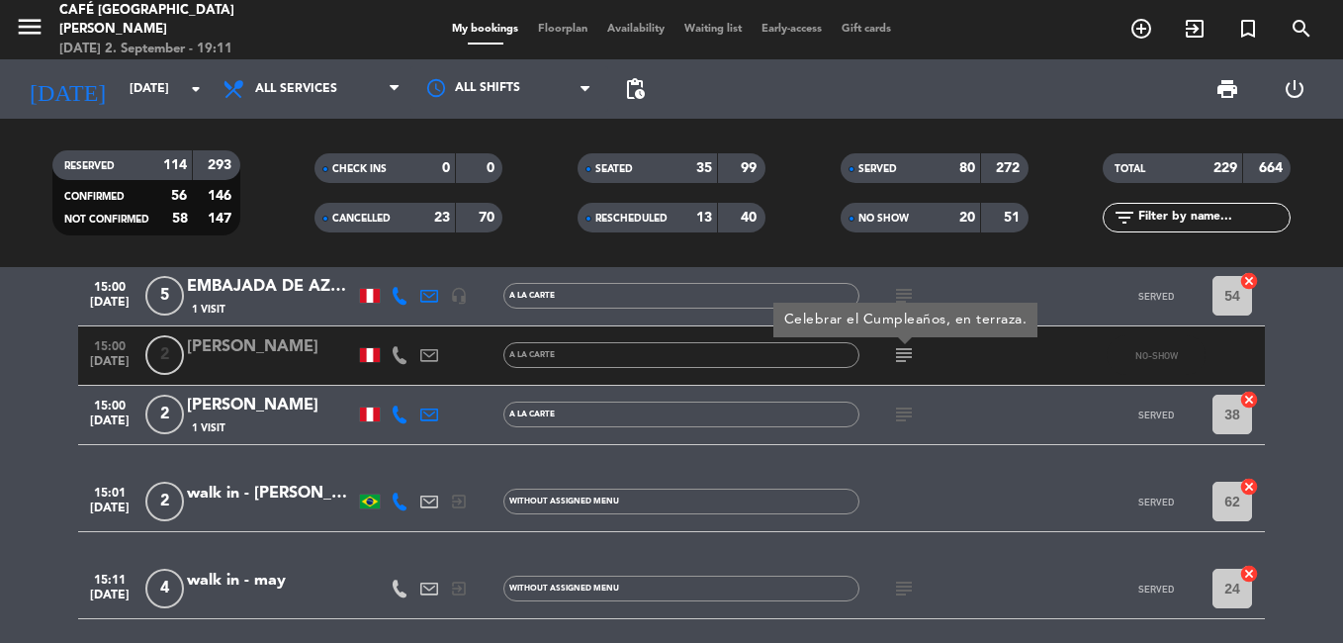
click at [905, 359] on icon "subject" at bounding box center [904, 355] width 24 height 24
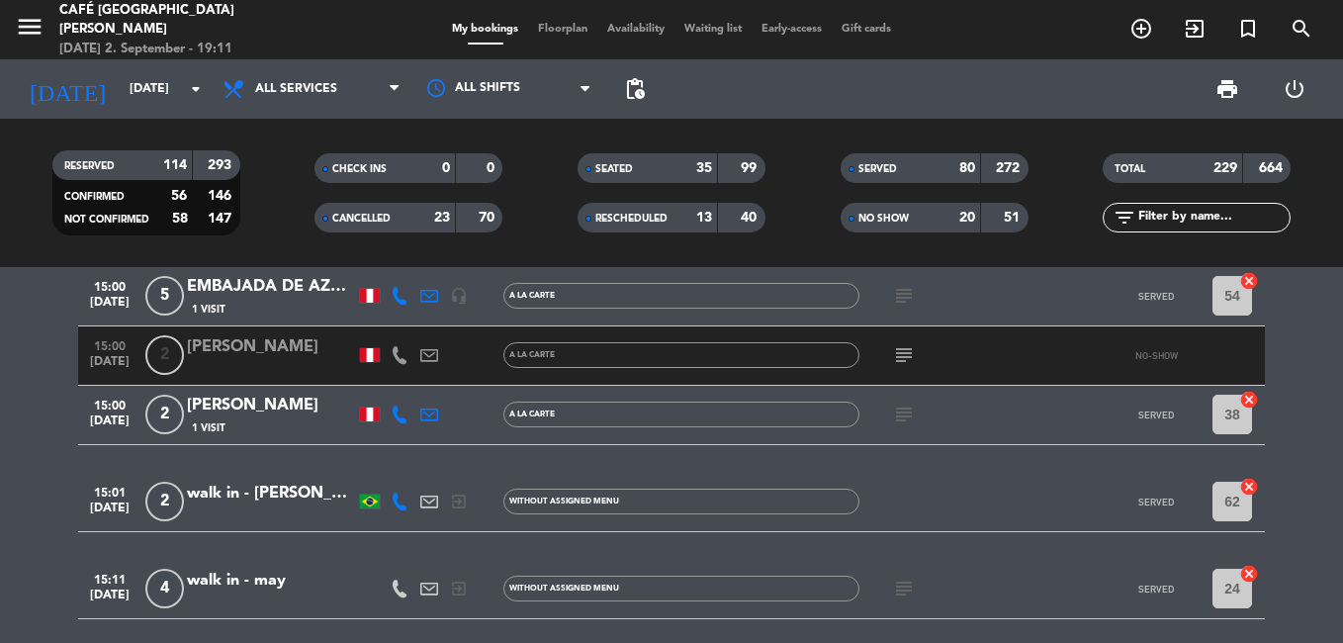
drag, startPoint x: 905, startPoint y: 359, endPoint x: 911, endPoint y: 292, distance: 67.5
click at [911, 292] on icon "subject" at bounding box center [904, 296] width 24 height 24
click at [908, 294] on icon "subject" at bounding box center [904, 296] width 24 height 24
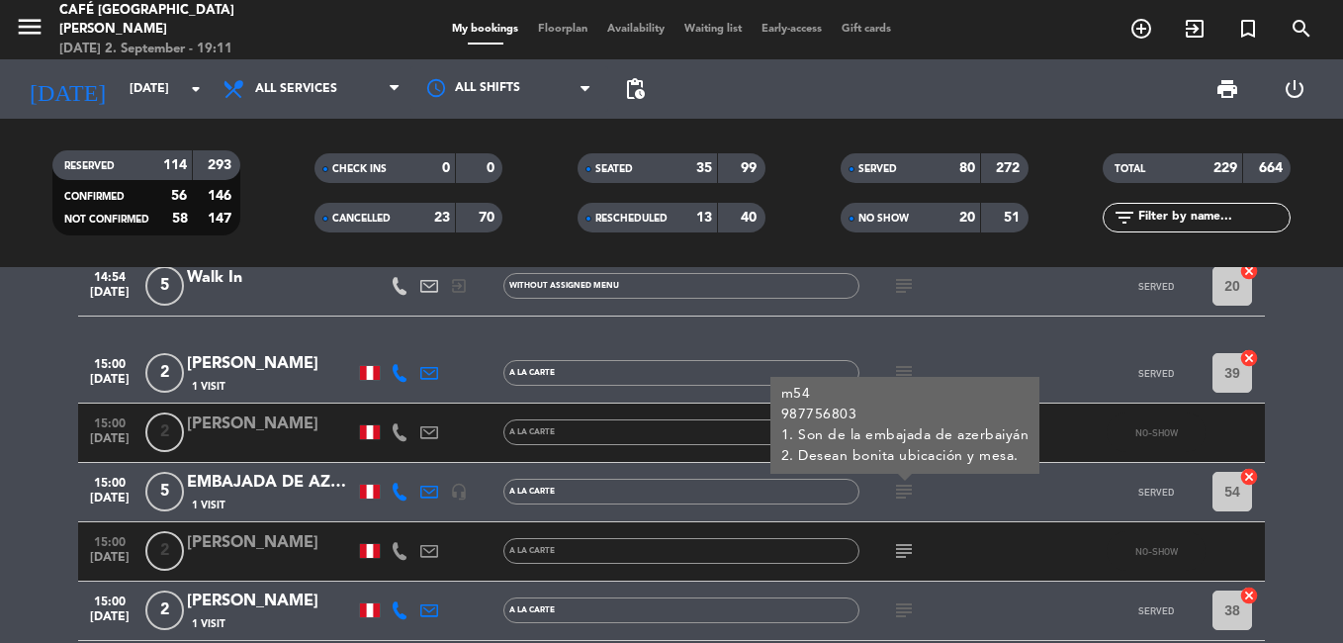
scroll to position [6052, 0]
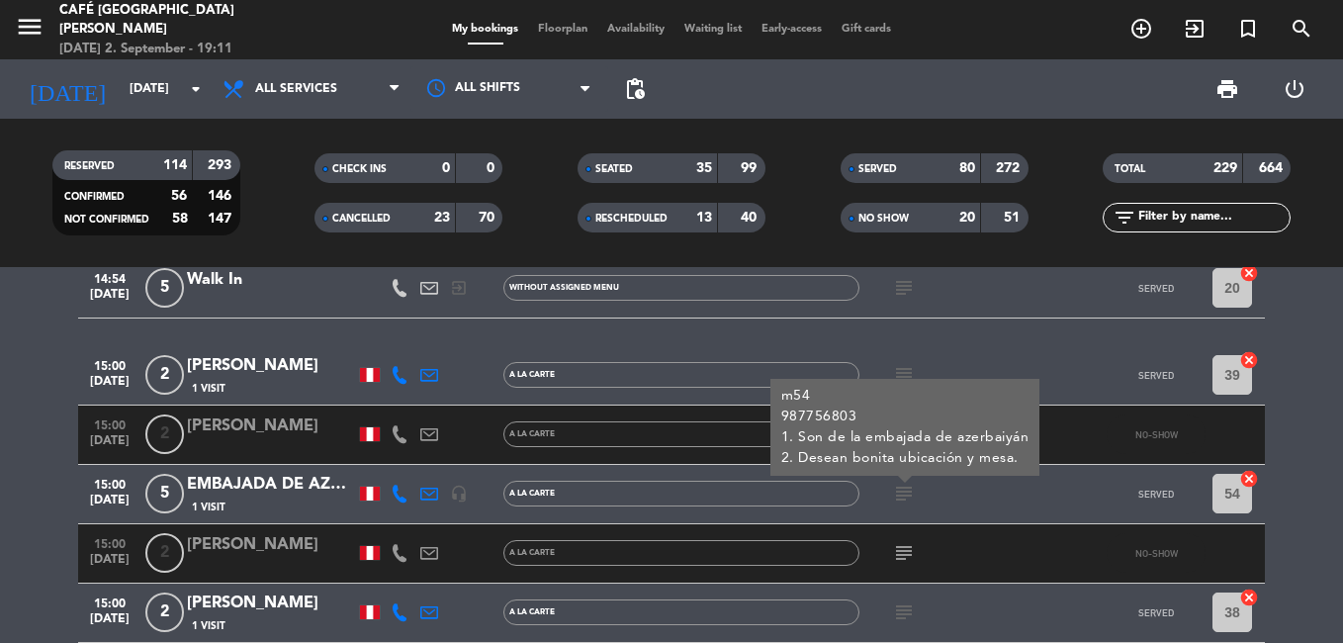
click at [900, 501] on icon "subject" at bounding box center [904, 494] width 24 height 24
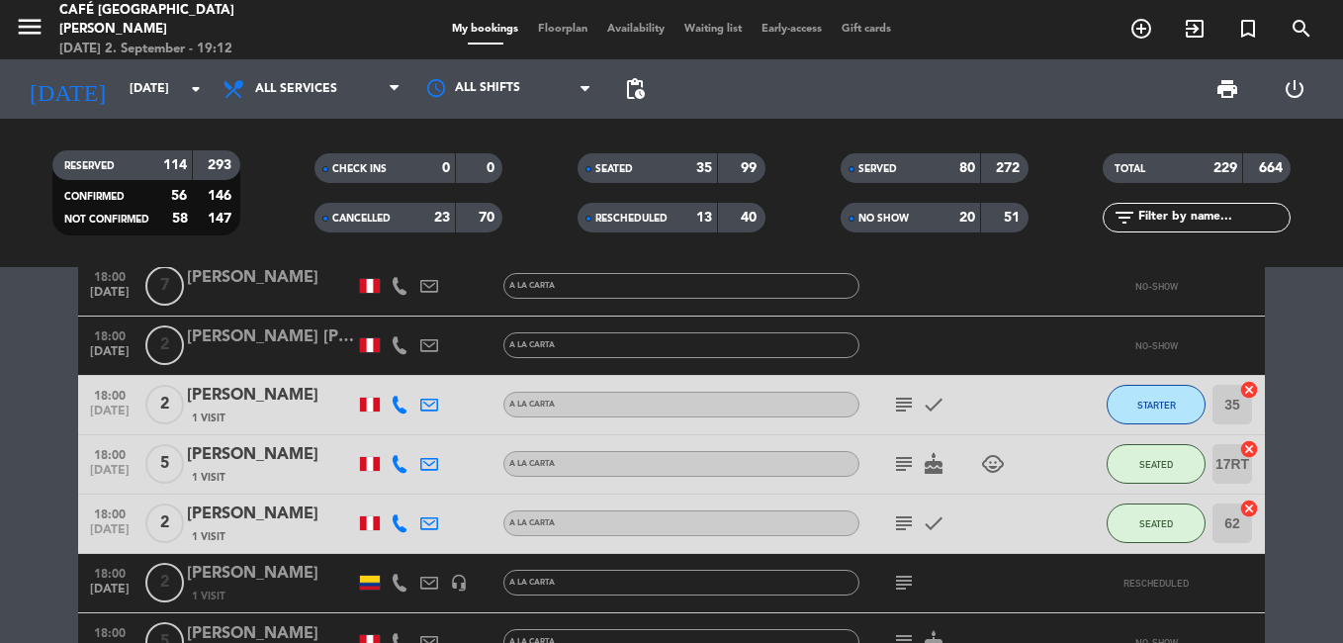
scroll to position [8921, 0]
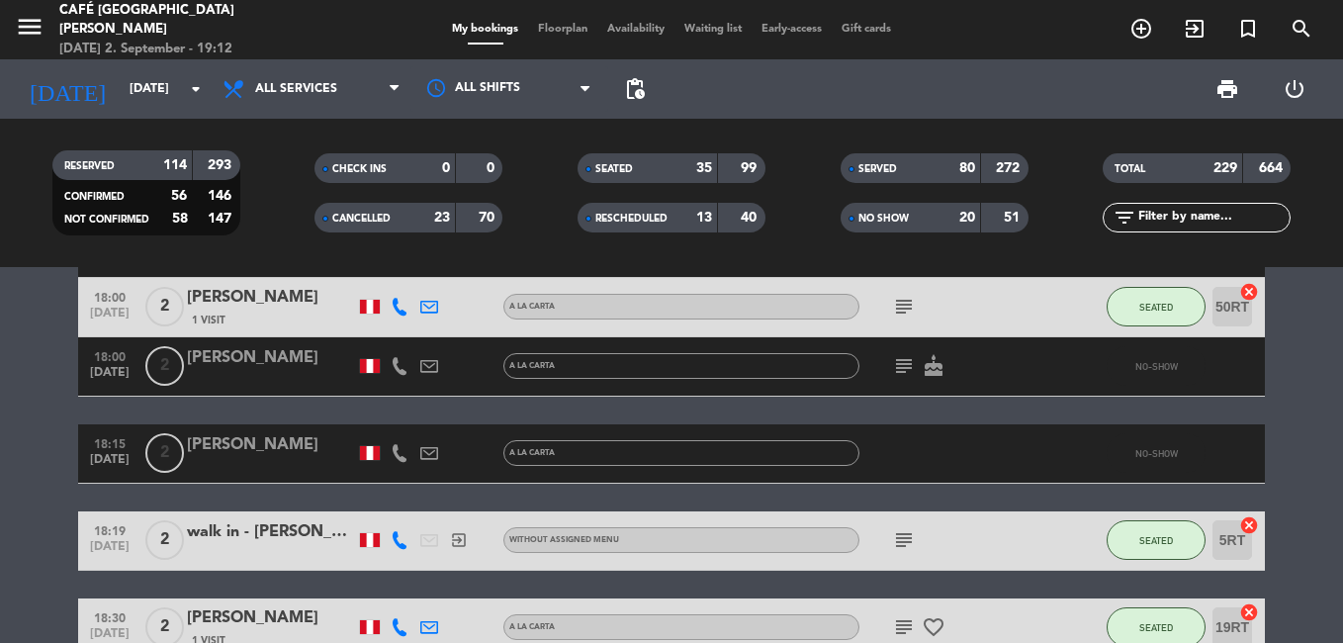
scroll to position [9515, 0]
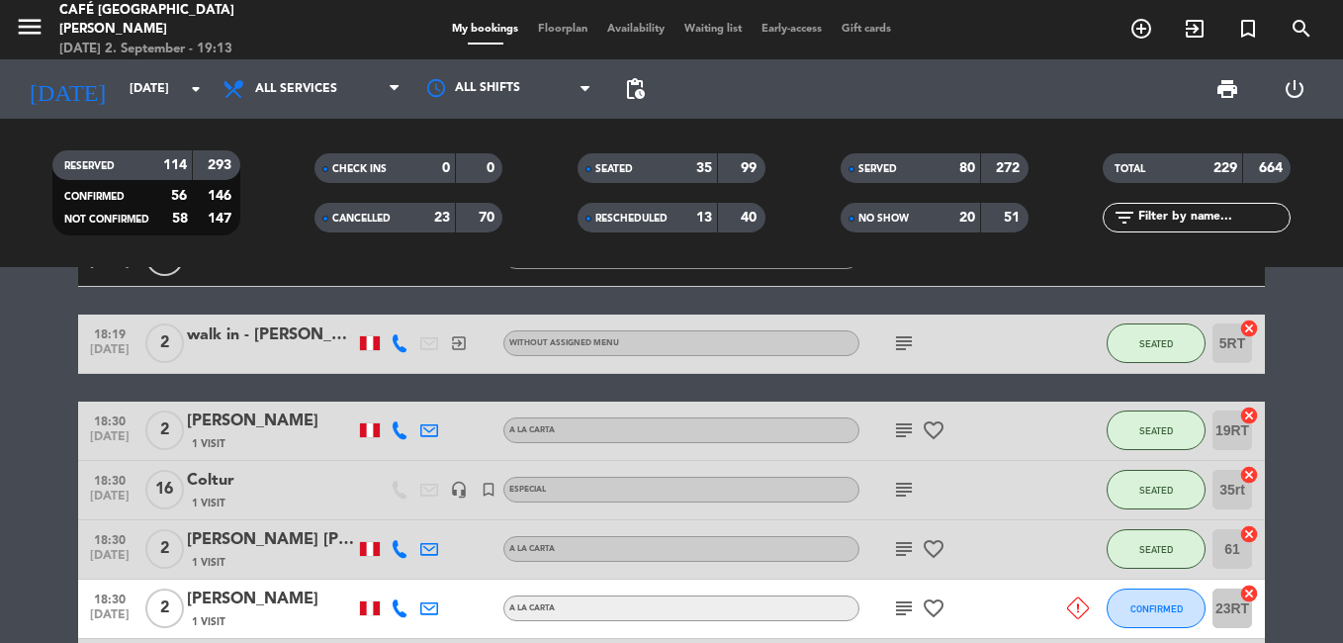
click at [893, 544] on icon "subject" at bounding box center [904, 549] width 24 height 24
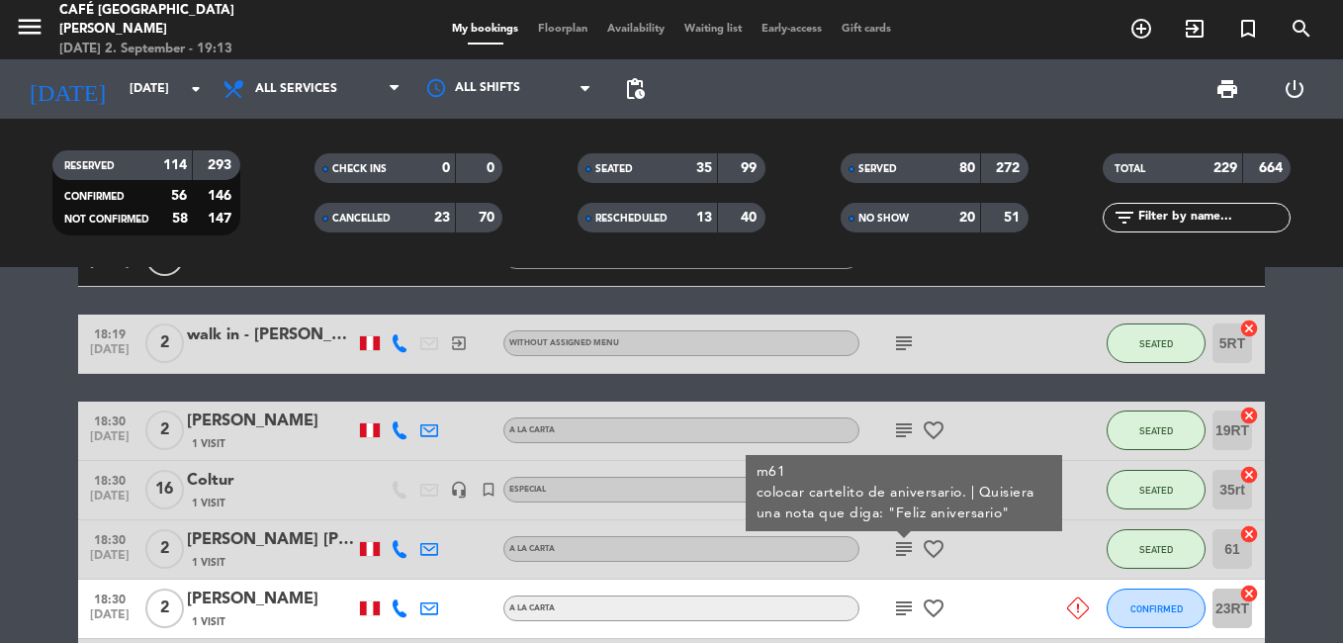
click at [893, 544] on icon "subject" at bounding box center [904, 549] width 24 height 24
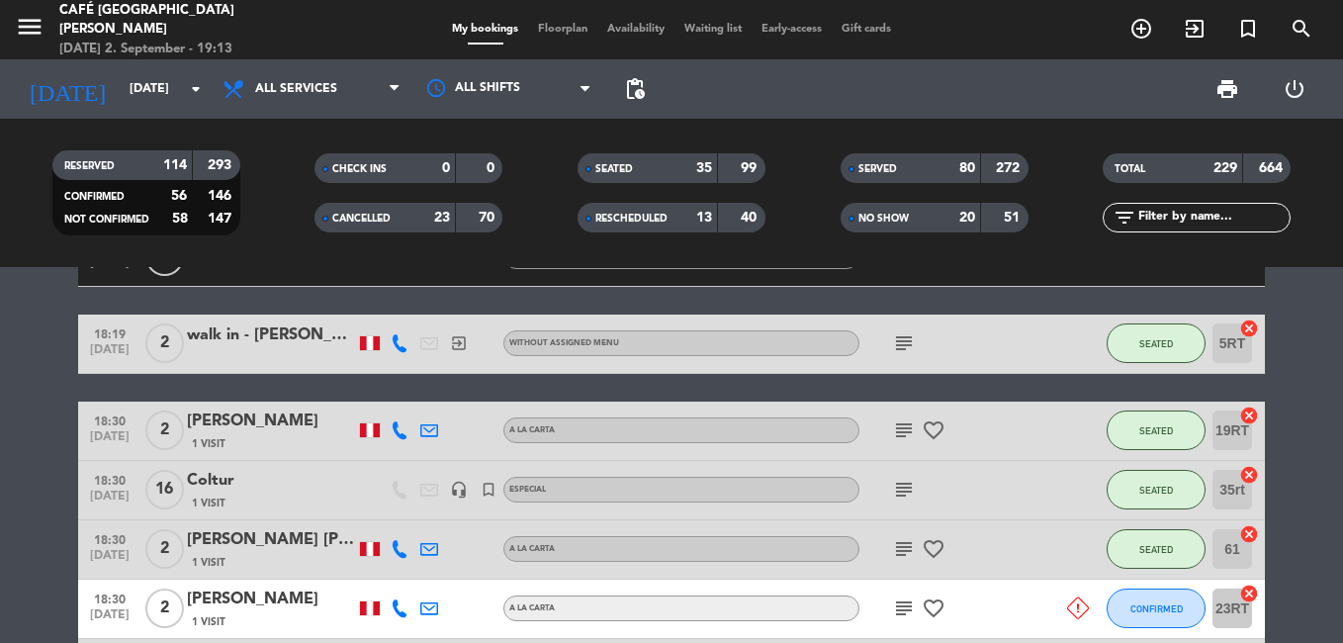
click at [893, 599] on icon "subject" at bounding box center [904, 609] width 24 height 24
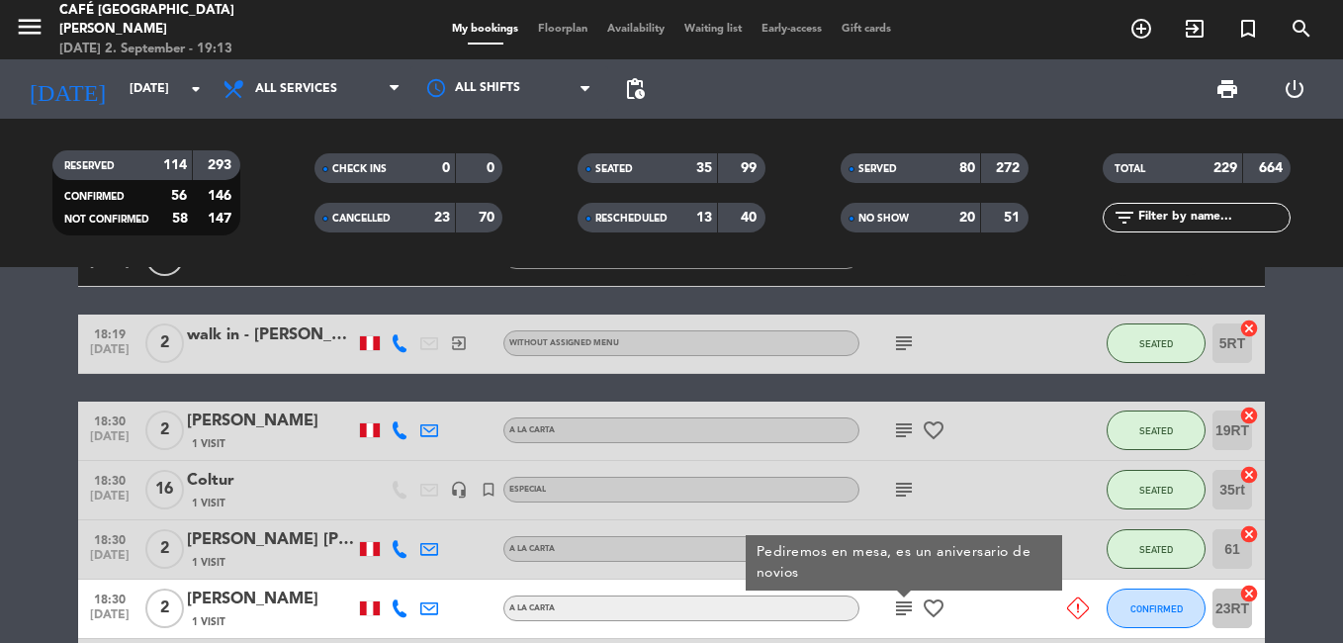
click at [893, 599] on icon "subject" at bounding box center [904, 609] width 24 height 24
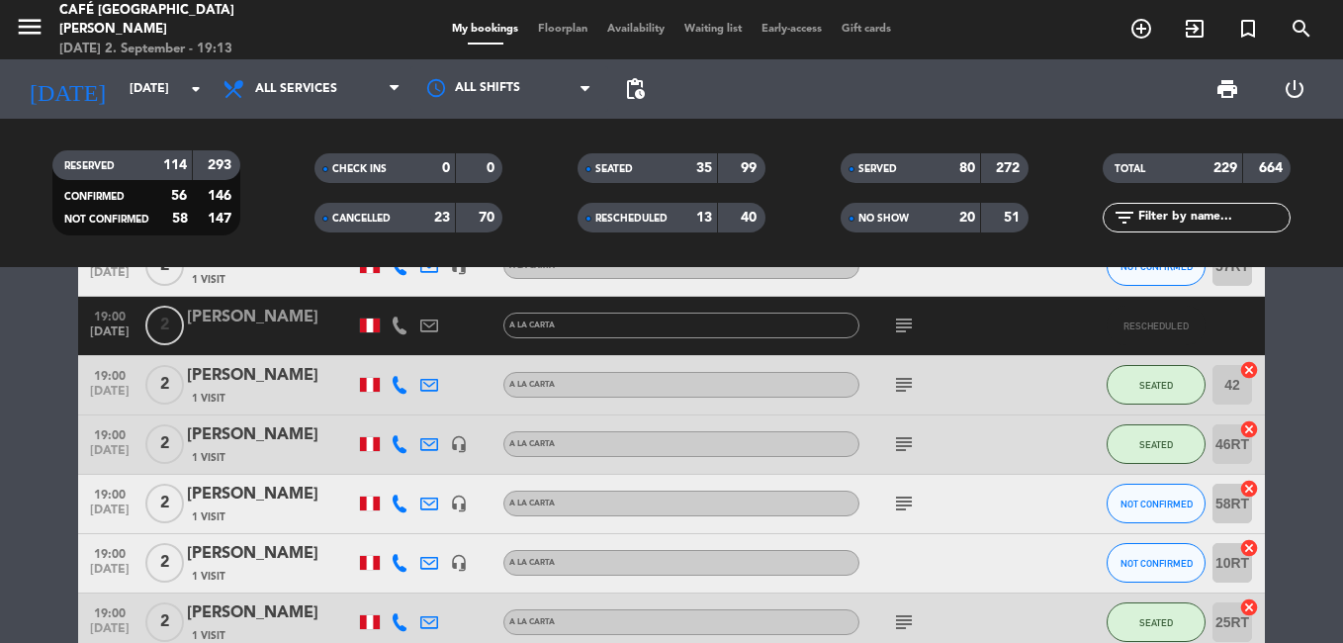
scroll to position [10801, 0]
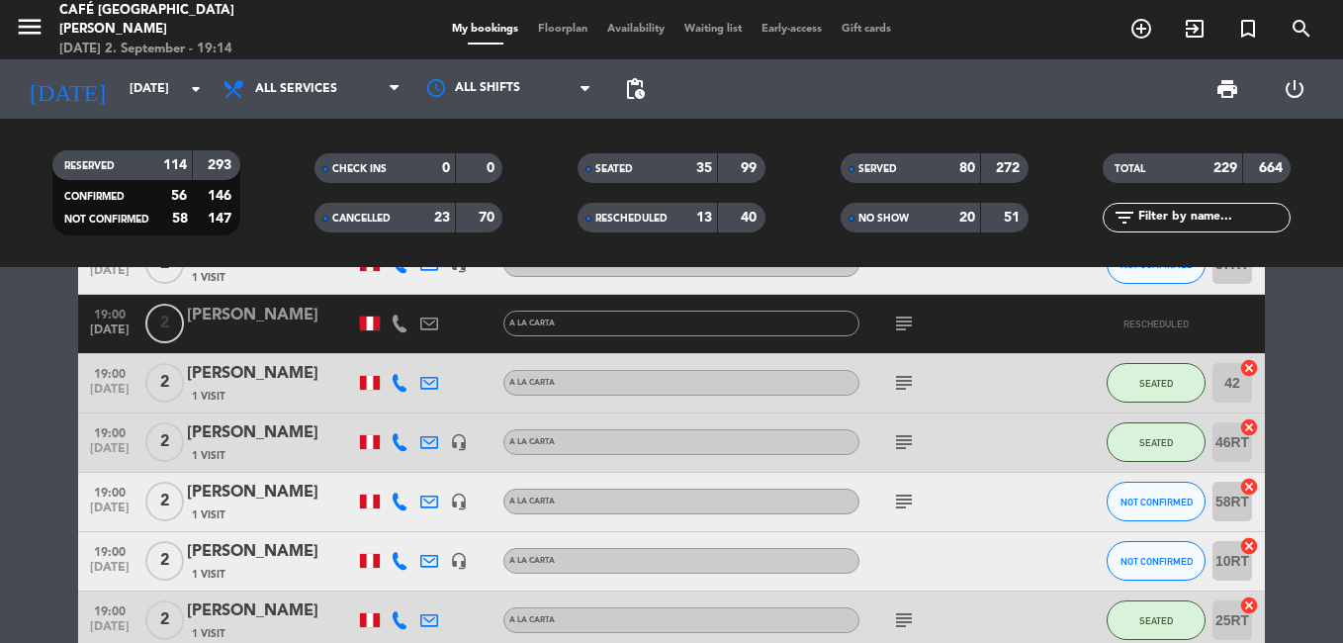
click at [897, 316] on icon "subject" at bounding box center [904, 324] width 24 height 24
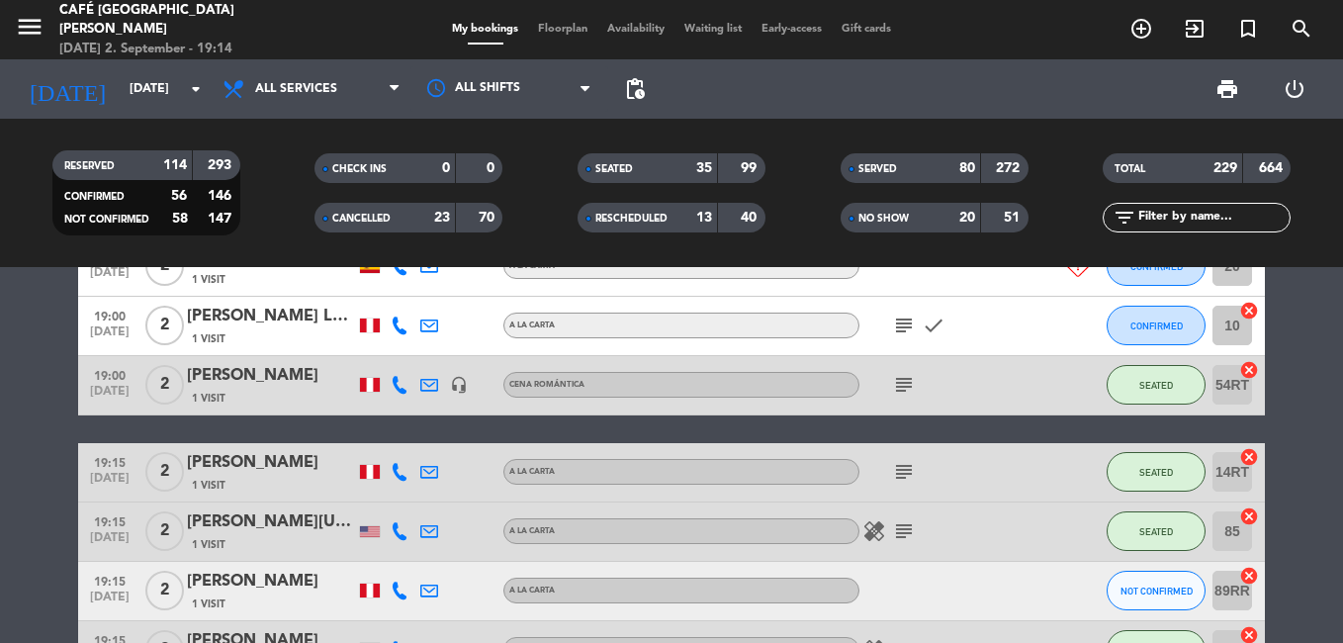
scroll to position [11394, 0]
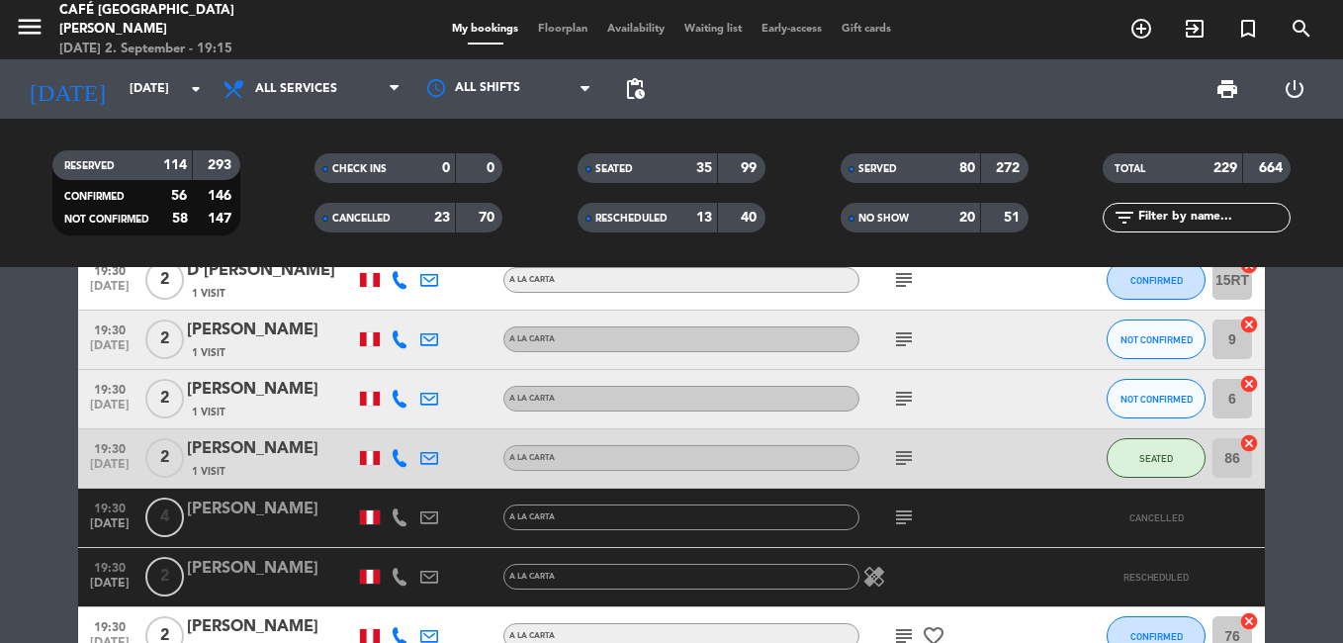
scroll to position [12285, 0]
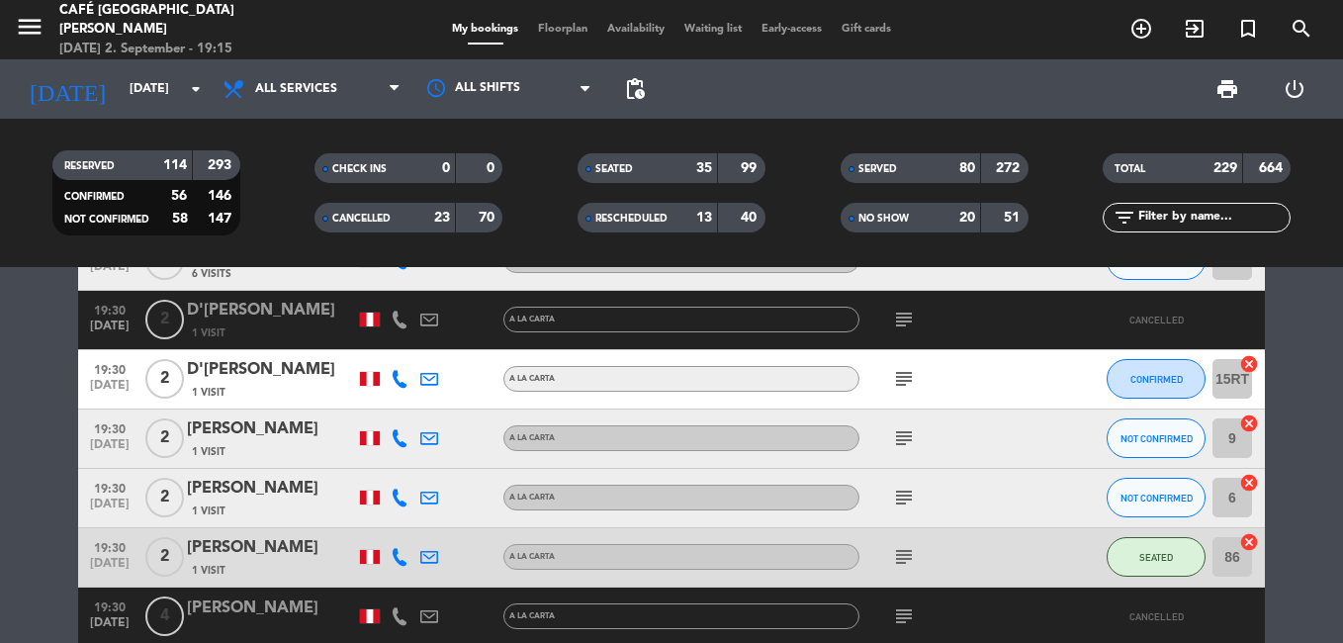
click at [895, 319] on icon "subject" at bounding box center [904, 320] width 24 height 24
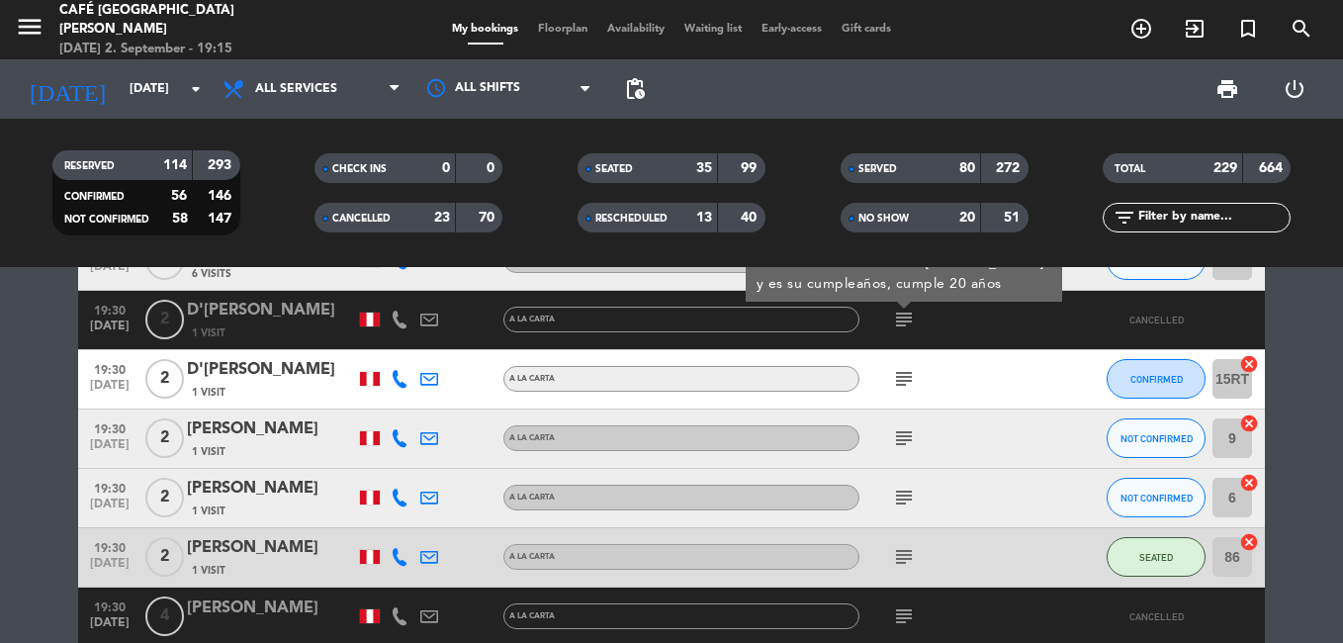
click at [895, 319] on icon "subject" at bounding box center [904, 320] width 24 height 24
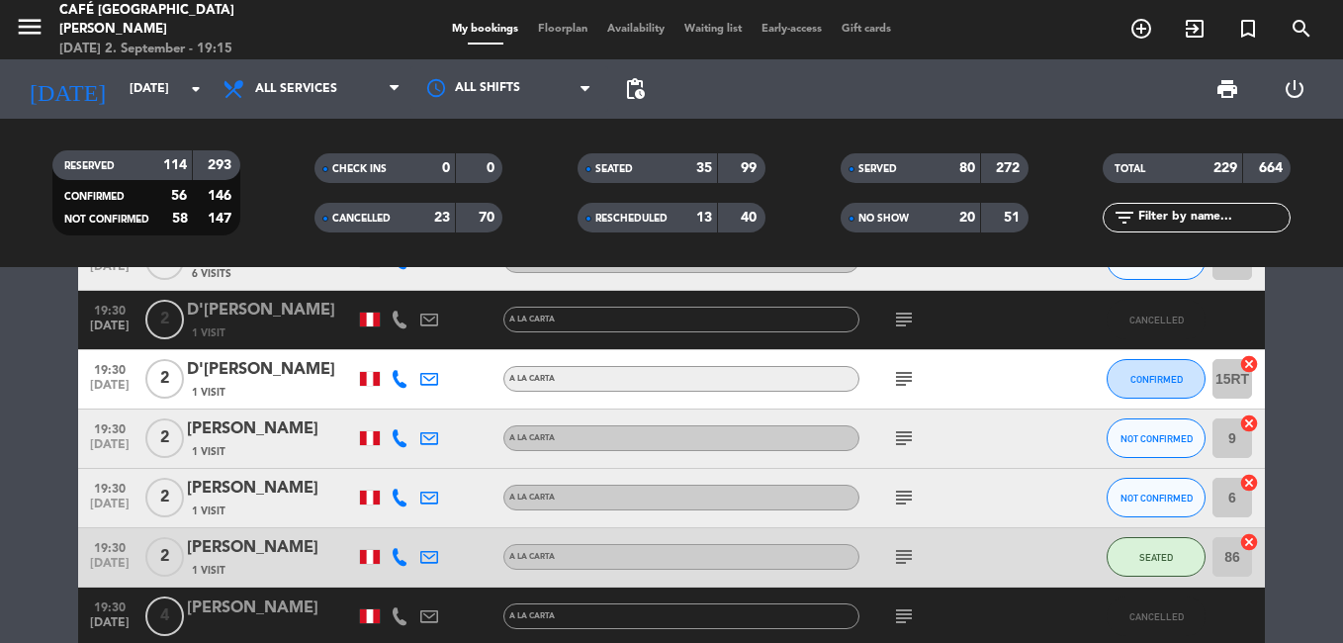
click at [906, 382] on icon "subject" at bounding box center [904, 379] width 24 height 24
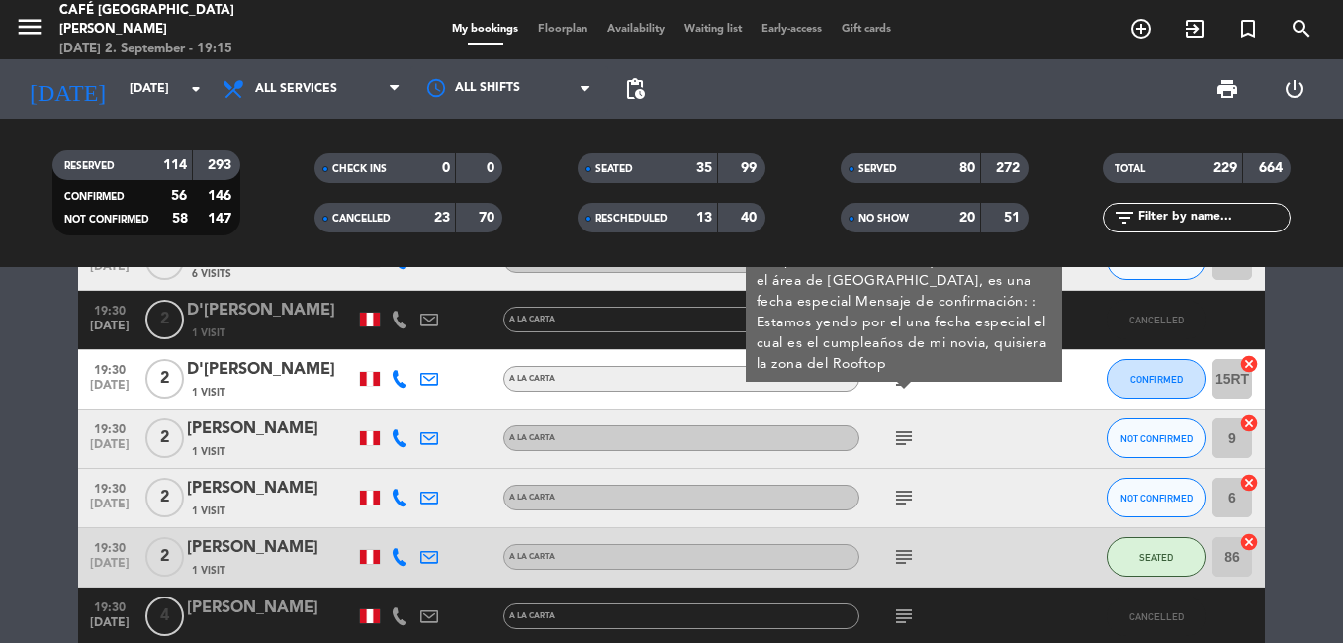
click at [903, 433] on icon "subject" at bounding box center [904, 438] width 24 height 24
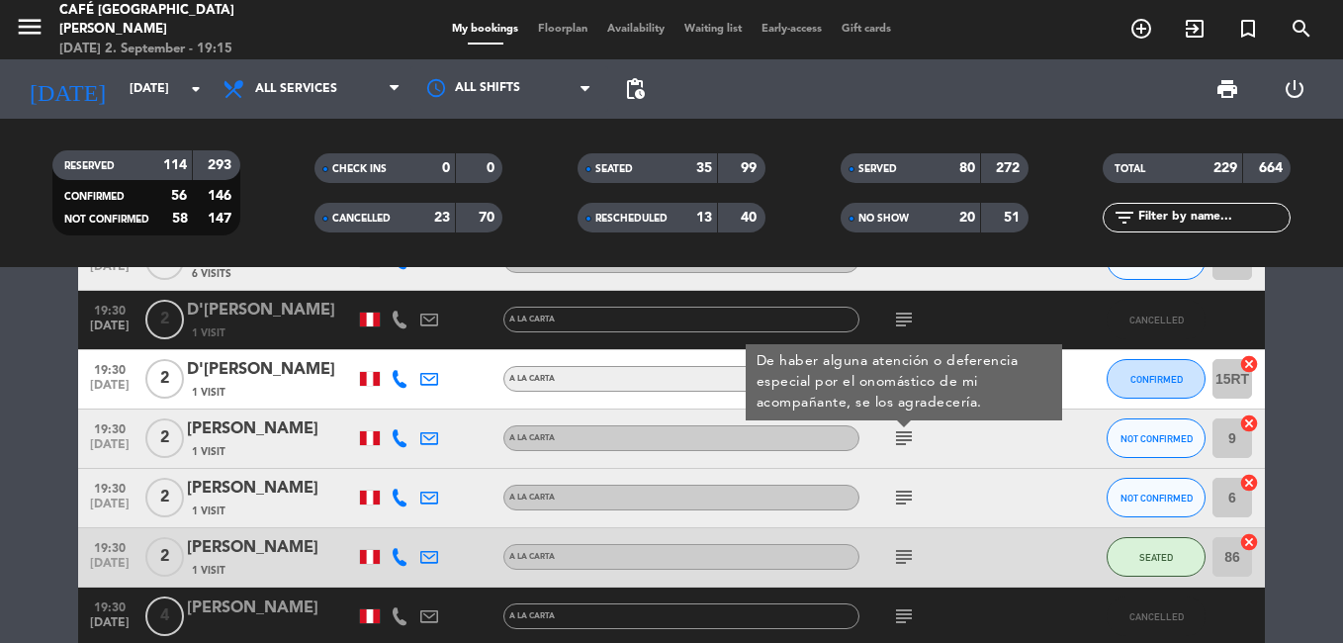
click at [901, 496] on icon "subject" at bounding box center [904, 498] width 24 height 24
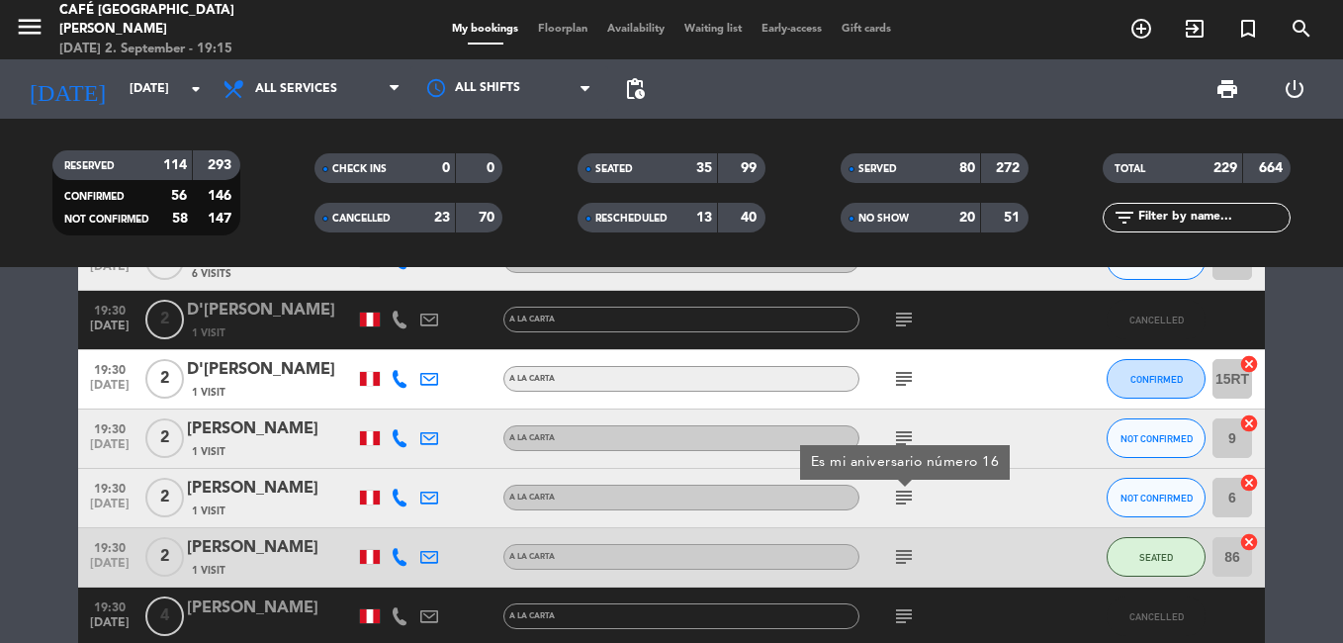
click at [904, 555] on icon "subject" at bounding box center [904, 557] width 24 height 24
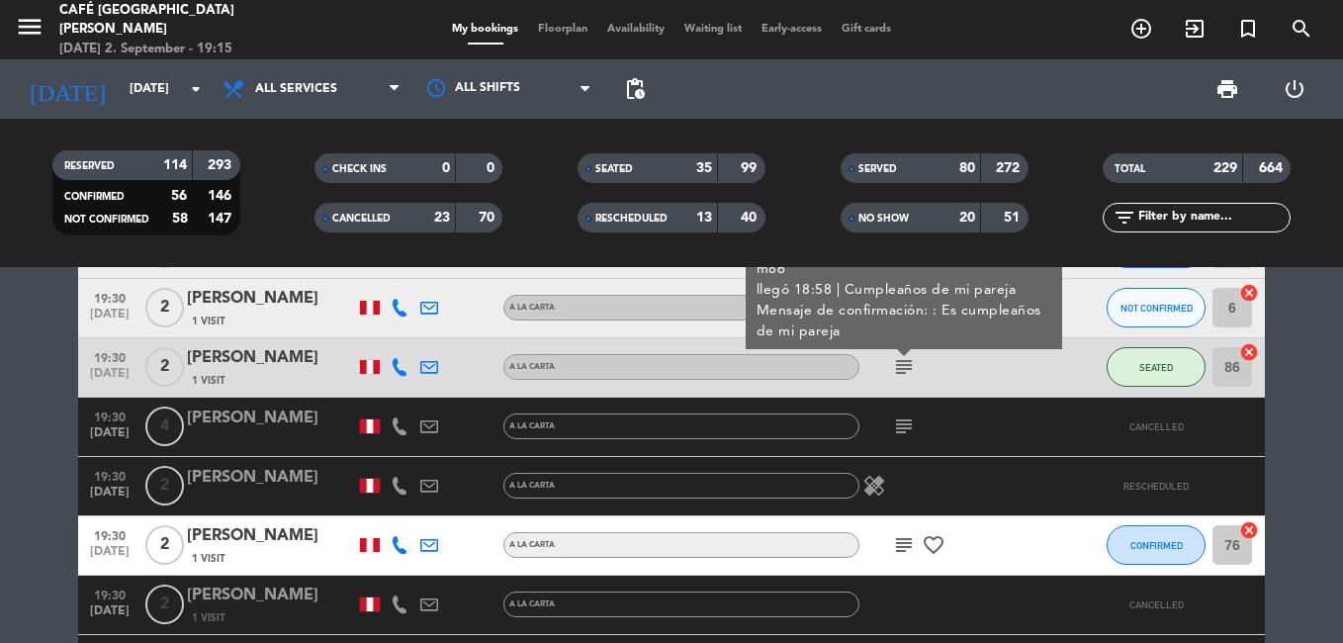
scroll to position [12482, 0]
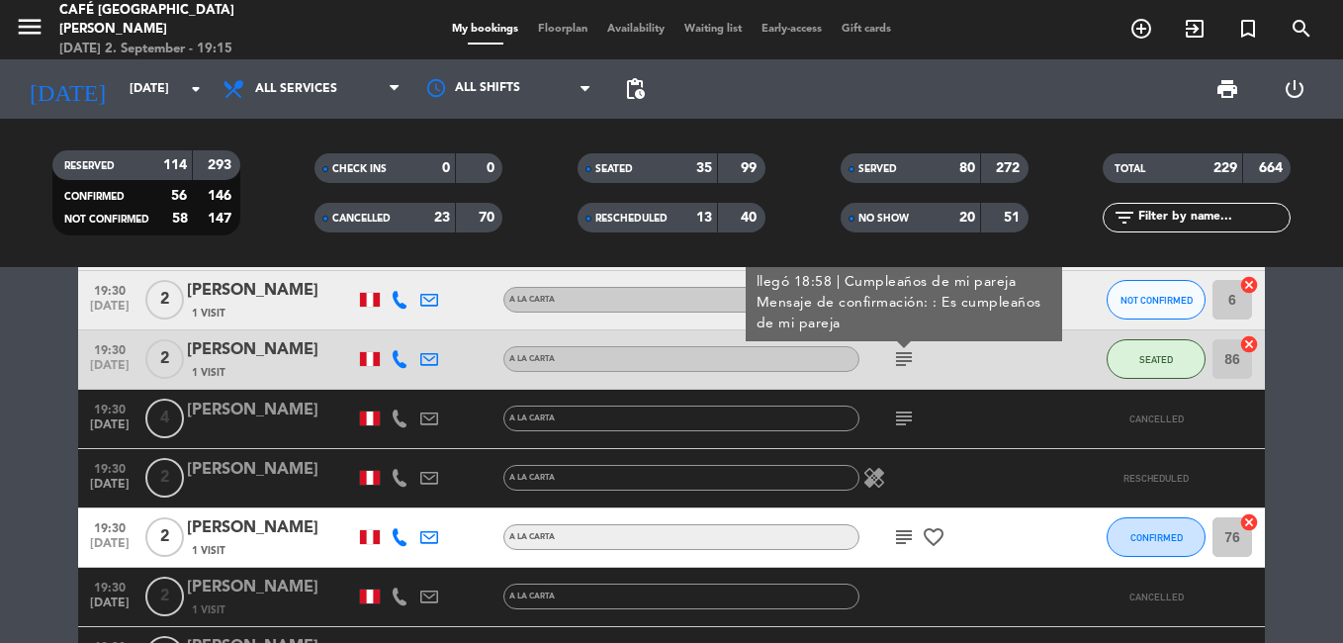
click at [912, 544] on icon "subject" at bounding box center [904, 537] width 24 height 24
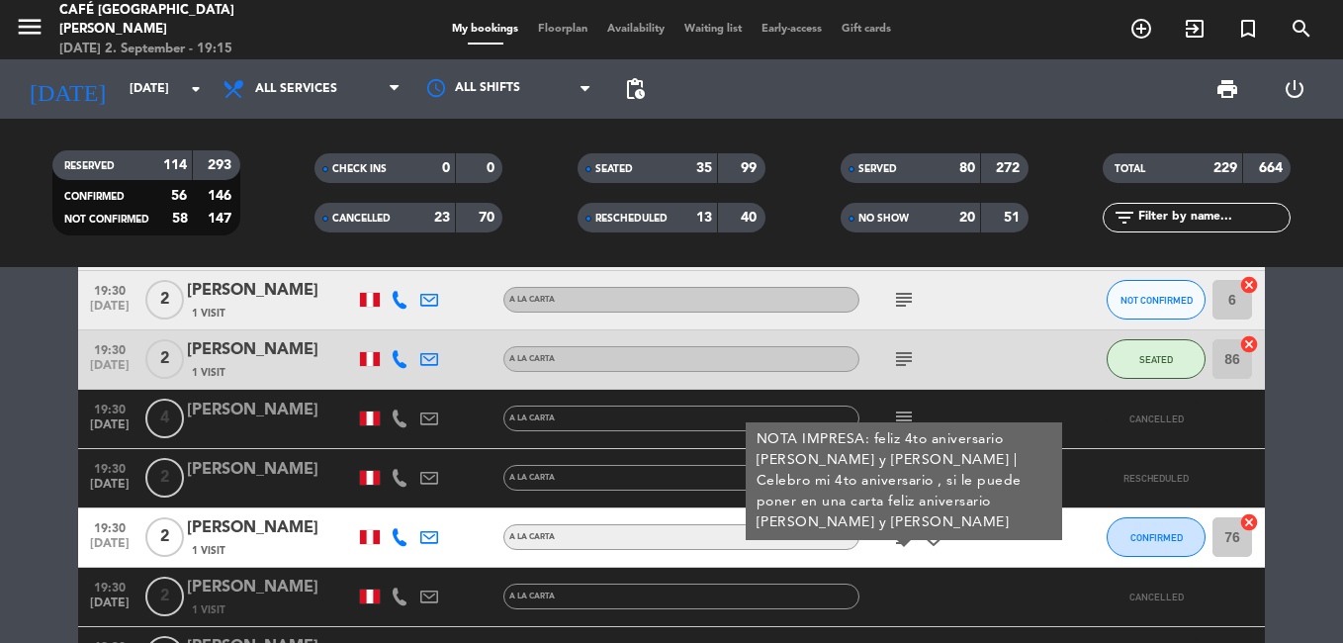
click at [912, 544] on icon "subject" at bounding box center [904, 537] width 24 height 24
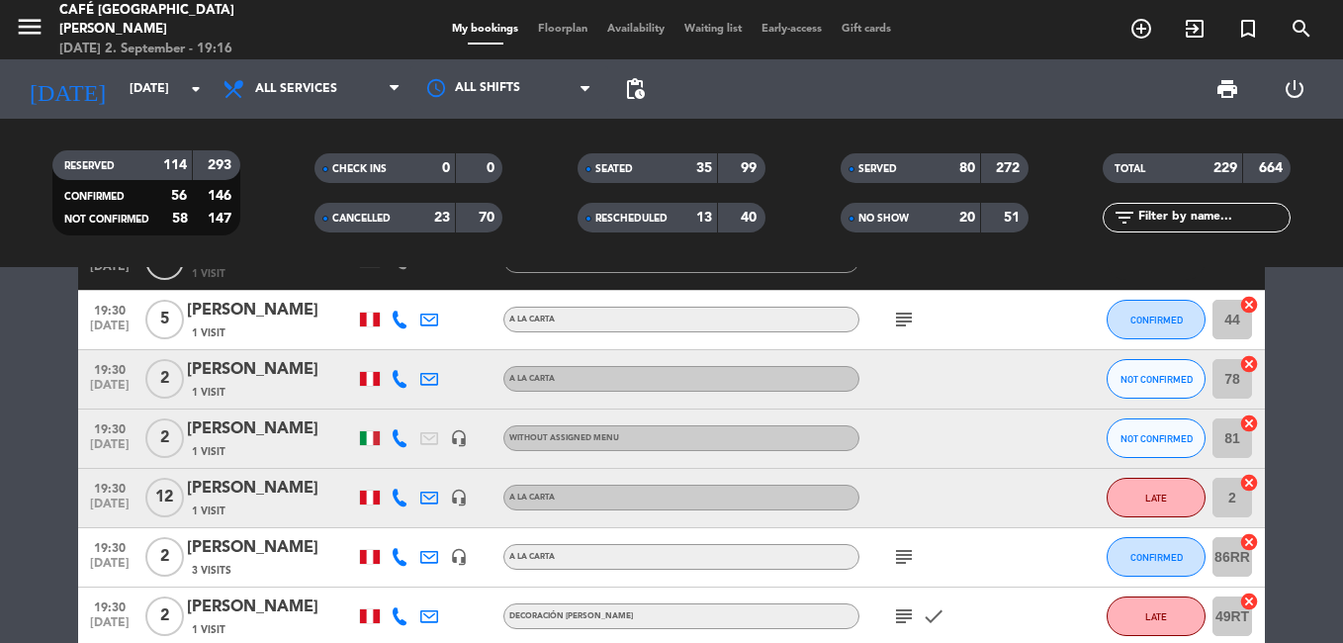
scroll to position [12977, 0]
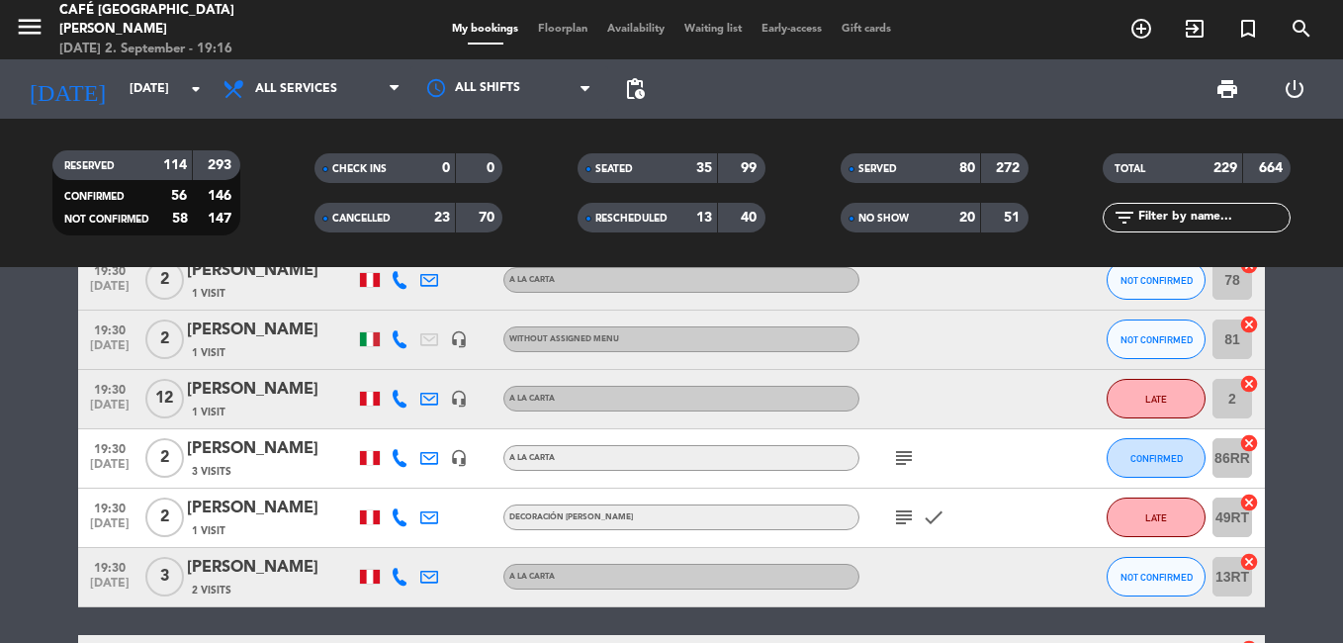
click at [914, 453] on icon "subject" at bounding box center [904, 458] width 24 height 24
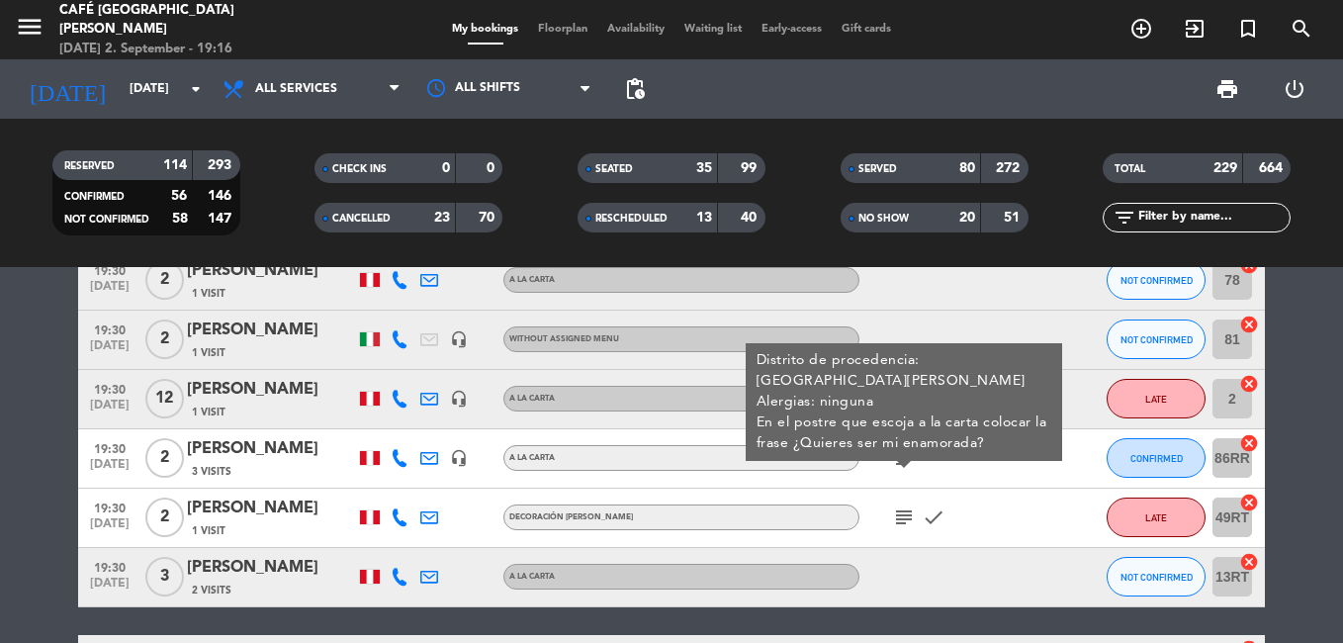
click at [915, 454] on icon "subject" at bounding box center [904, 458] width 24 height 24
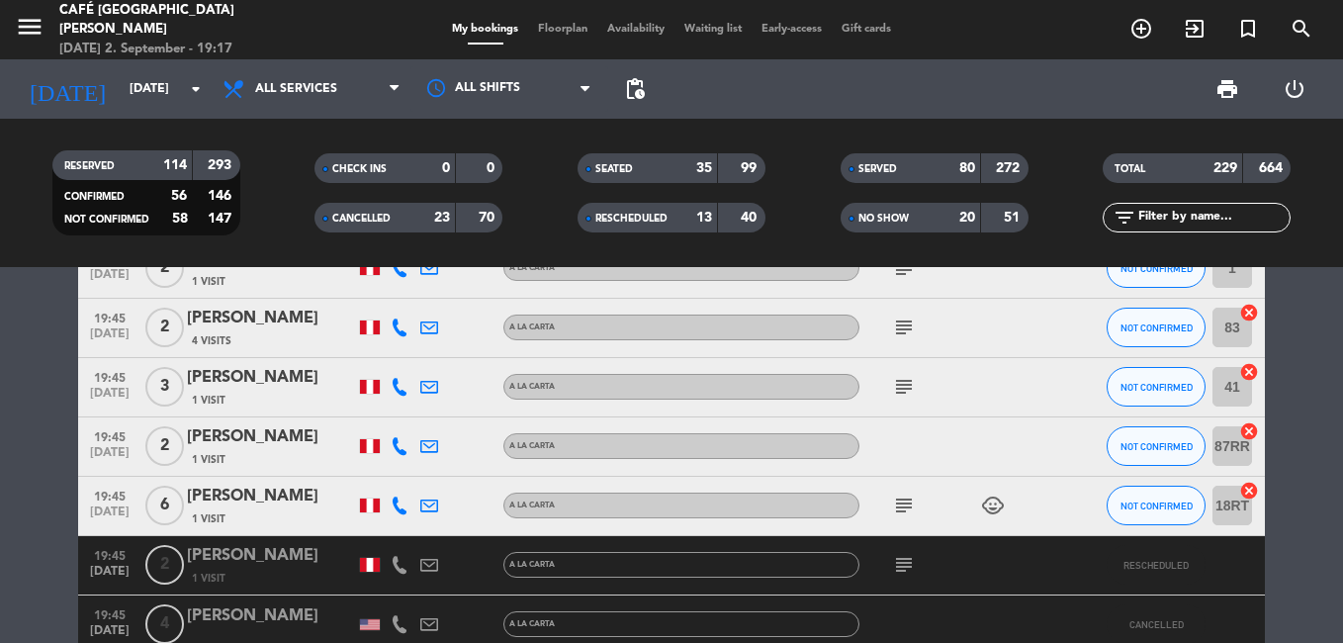
scroll to position [14362, 0]
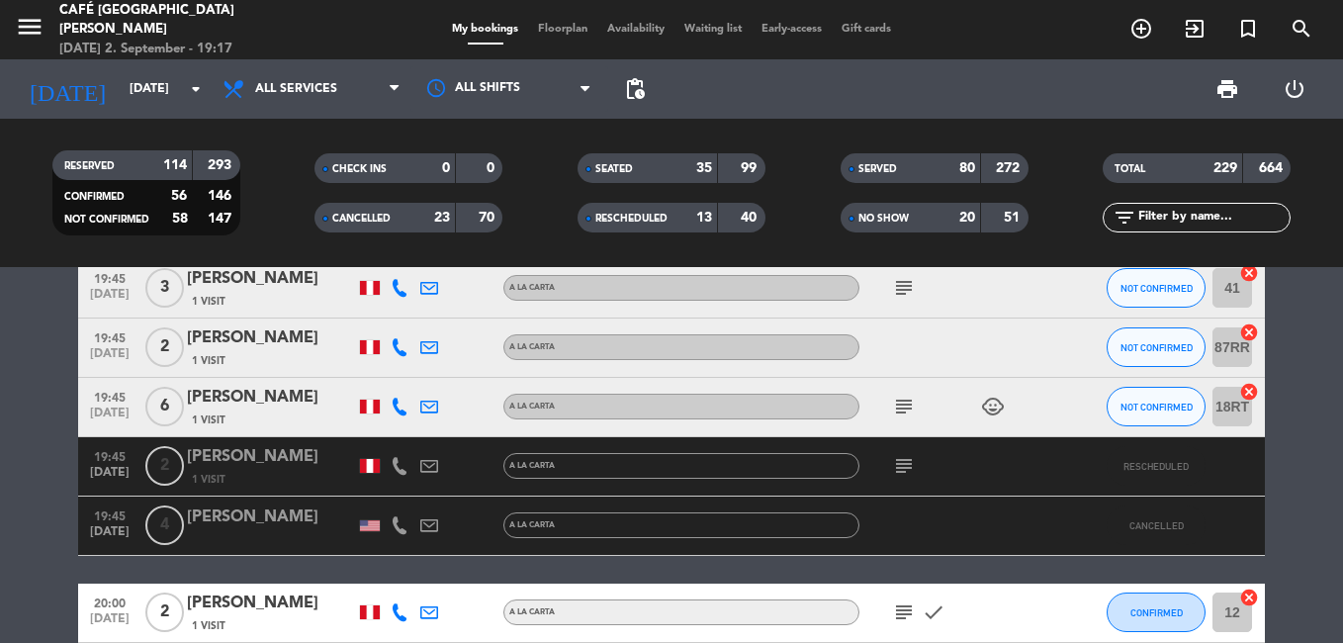
click at [81, 525] on div "19:45 [DATE]" at bounding box center [109, 526] width 63 height 58
click at [894, 463] on icon "subject" at bounding box center [904, 466] width 24 height 24
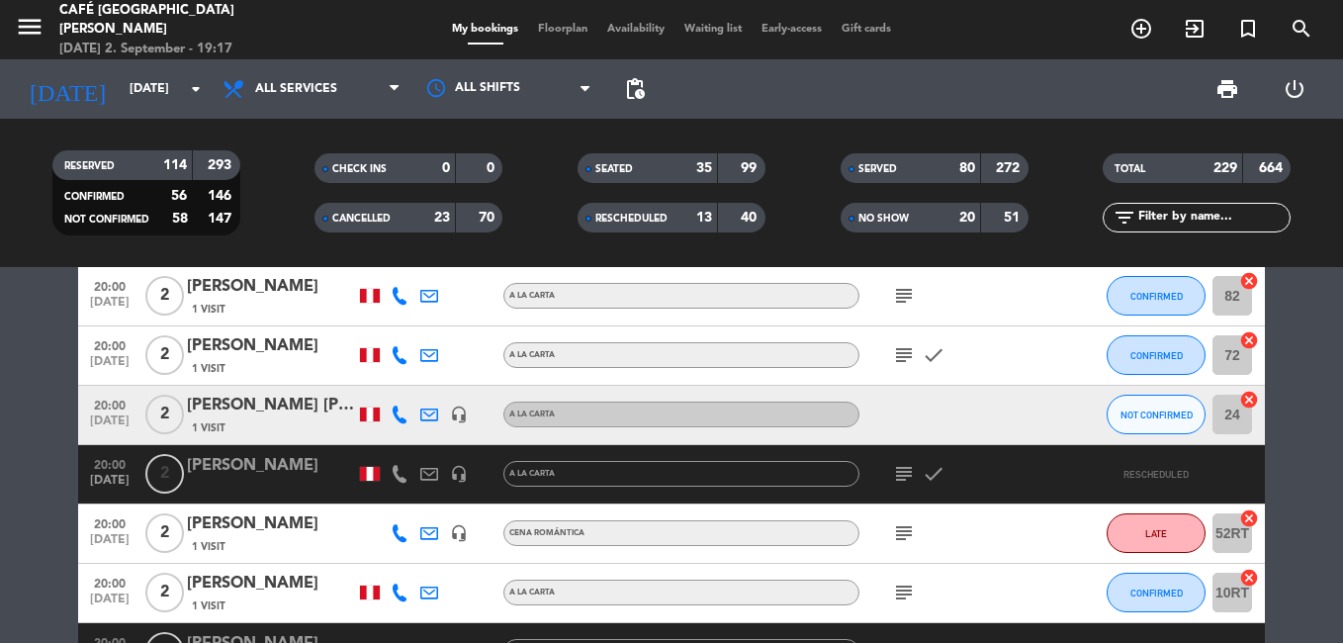
scroll to position [15351, 0]
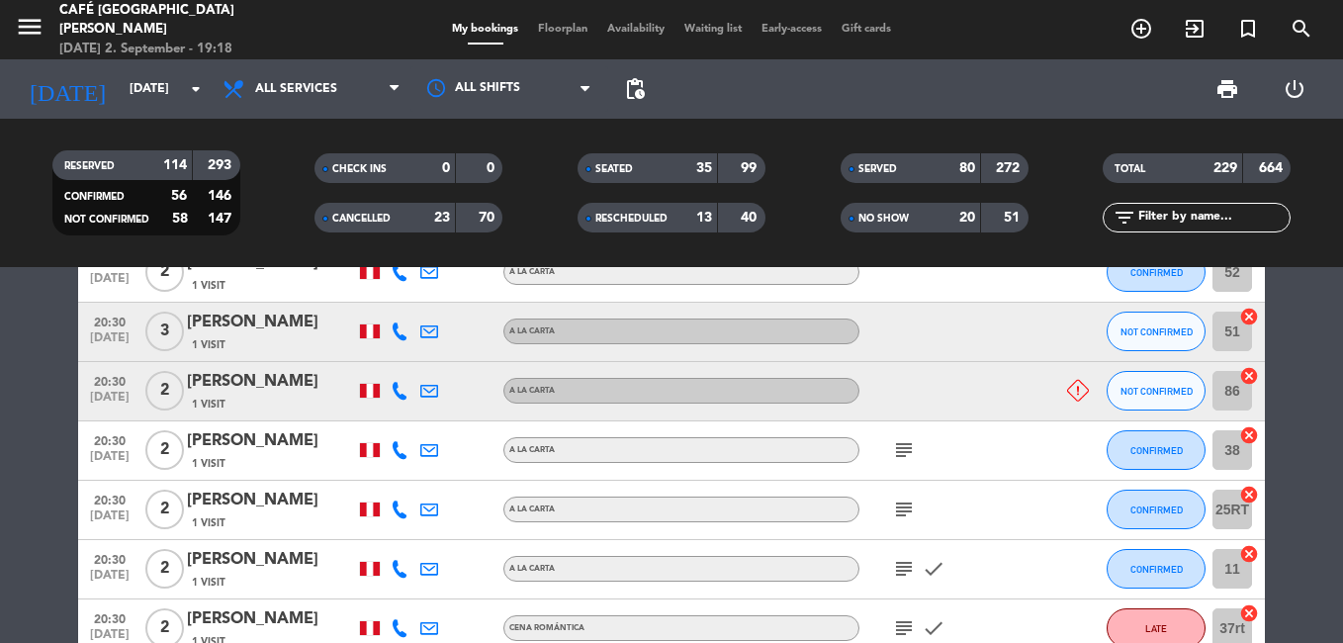
scroll to position [18220, 0]
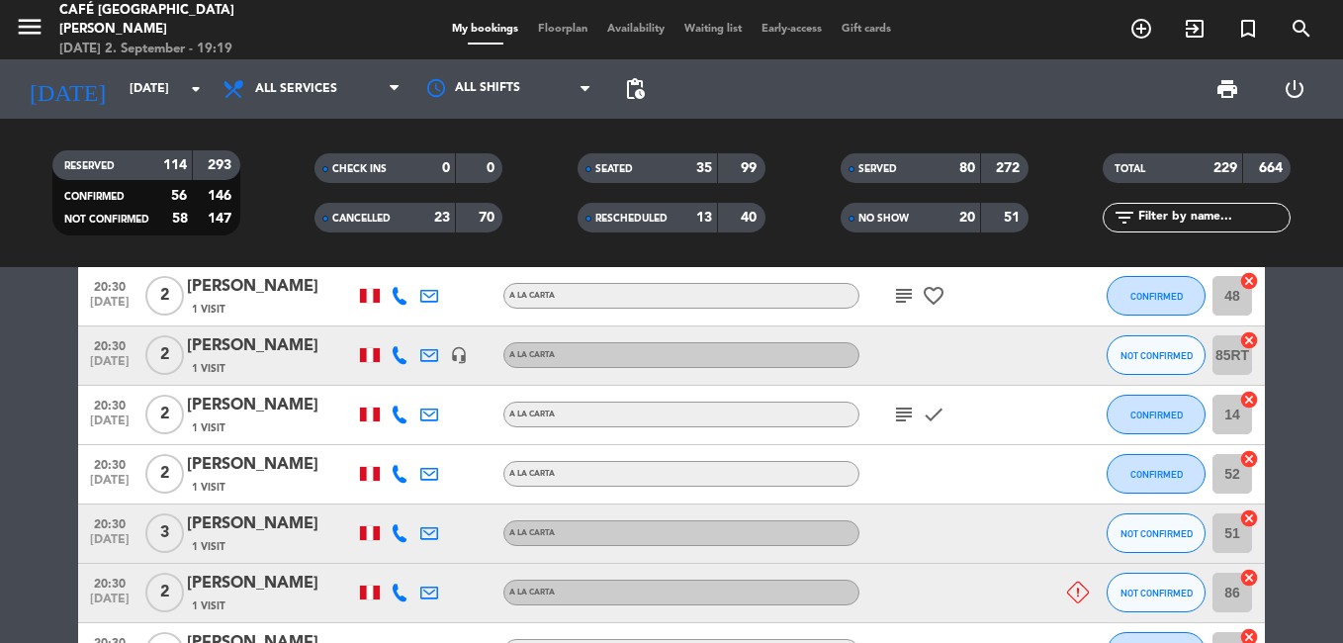
scroll to position [17326, 0]
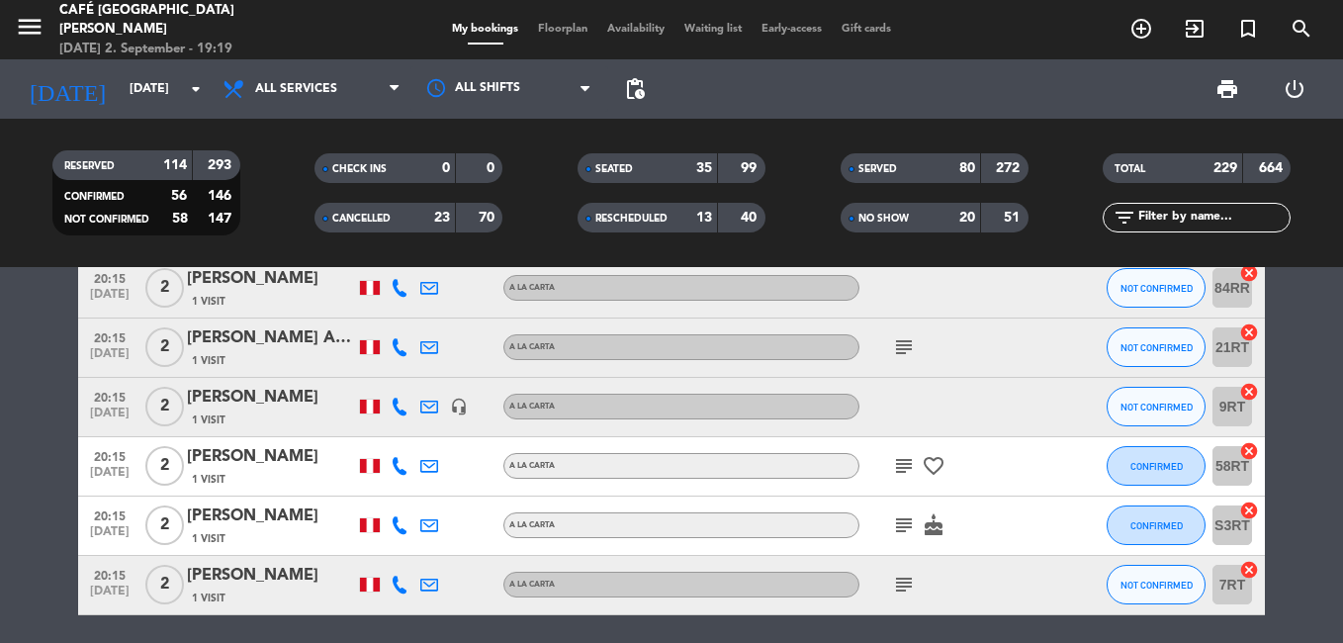
drag, startPoint x: 1346, startPoint y: 381, endPoint x: 1342, endPoint y: 251, distance: 129.7
click at [1342, 251] on html "close × Café Museo [PERSON_NAME] × chrome_reader_mode List of Reservations acco…" at bounding box center [671, 321] width 1343 height 643
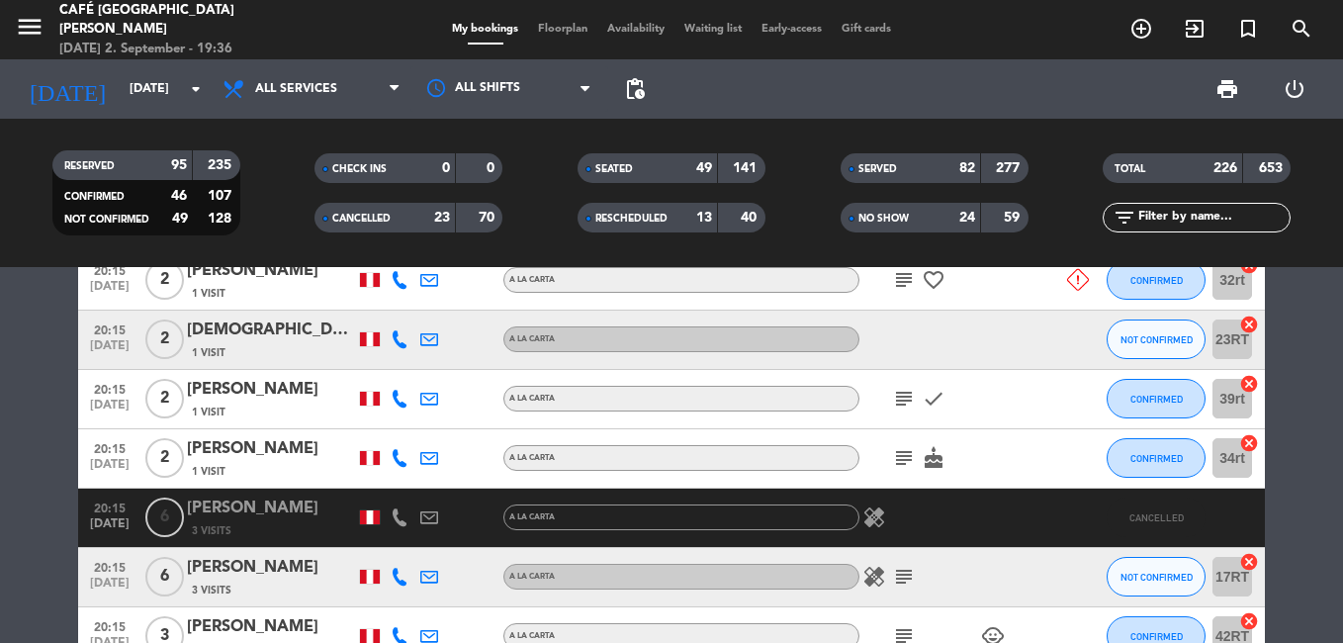
scroll to position [16570, 0]
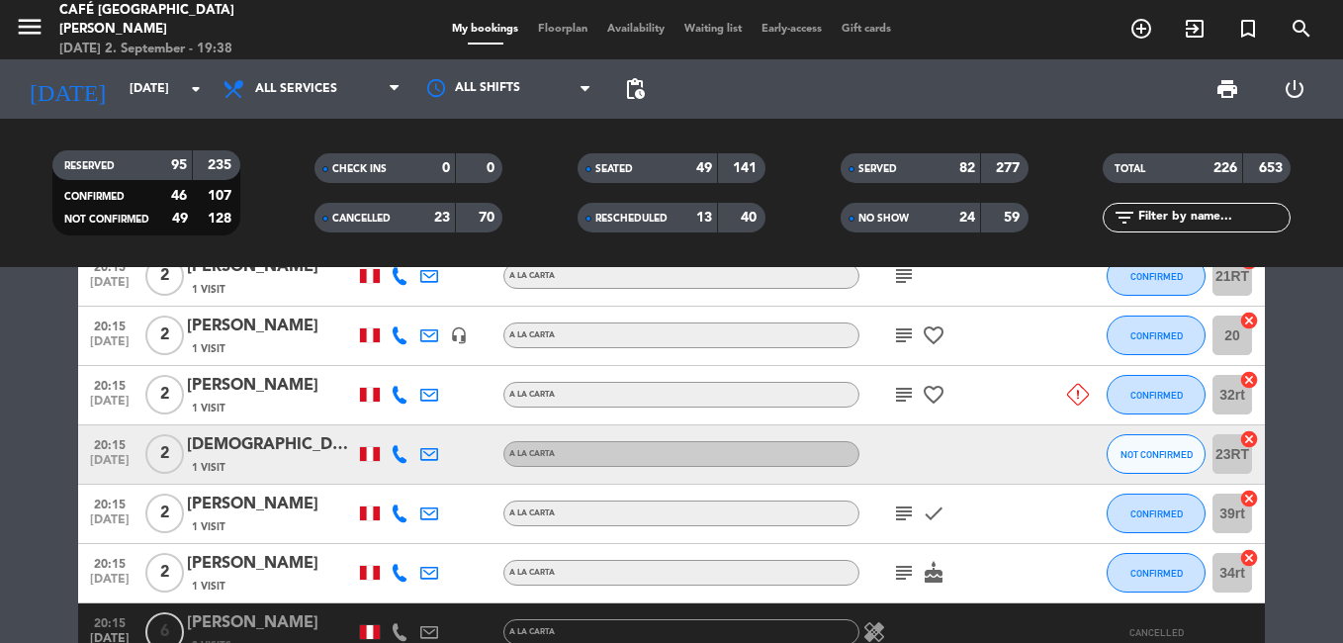
click at [1179, 216] on input "text" at bounding box center [1213, 218] width 153 height 22
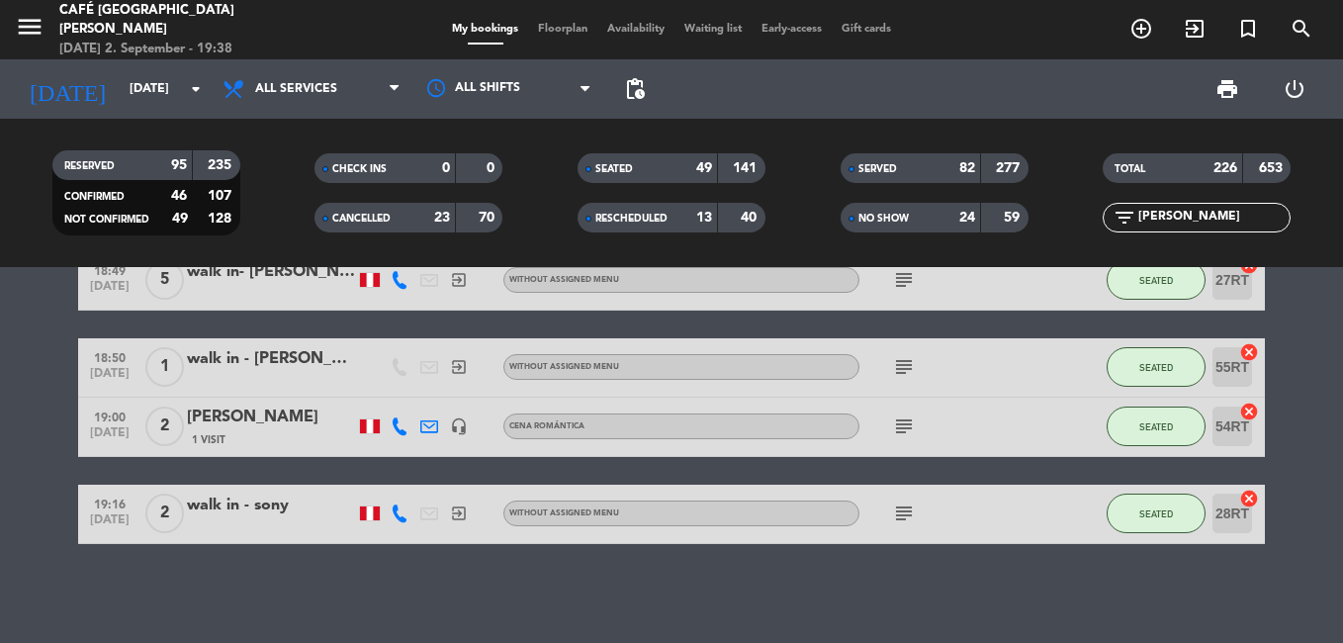
scroll to position [291, 0]
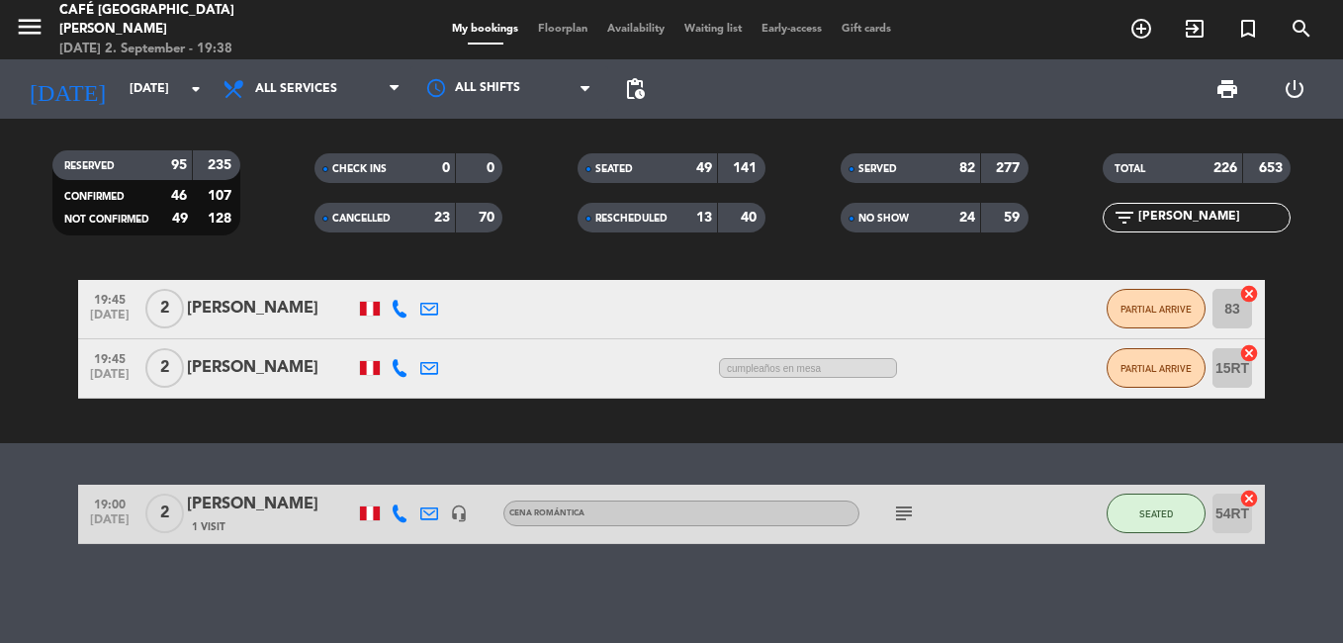
type input "[PERSON_NAME]"
click at [278, 507] on div "[PERSON_NAME]" at bounding box center [271, 505] width 168 height 26
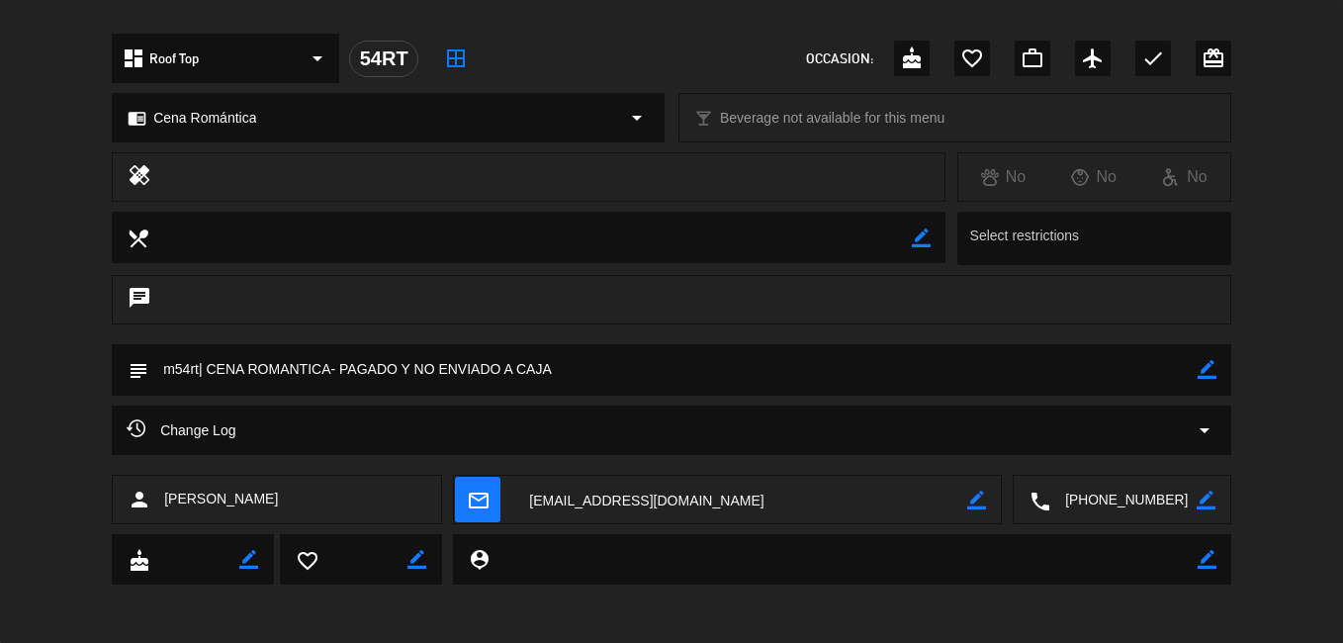
scroll to position [592, 0]
drag, startPoint x: 256, startPoint y: 499, endPoint x: 164, endPoint y: 499, distance: 92.0
click at [164, 499] on div "person [PERSON_NAME]" at bounding box center [277, 498] width 330 height 49
copy span "[PERSON_NAME]"
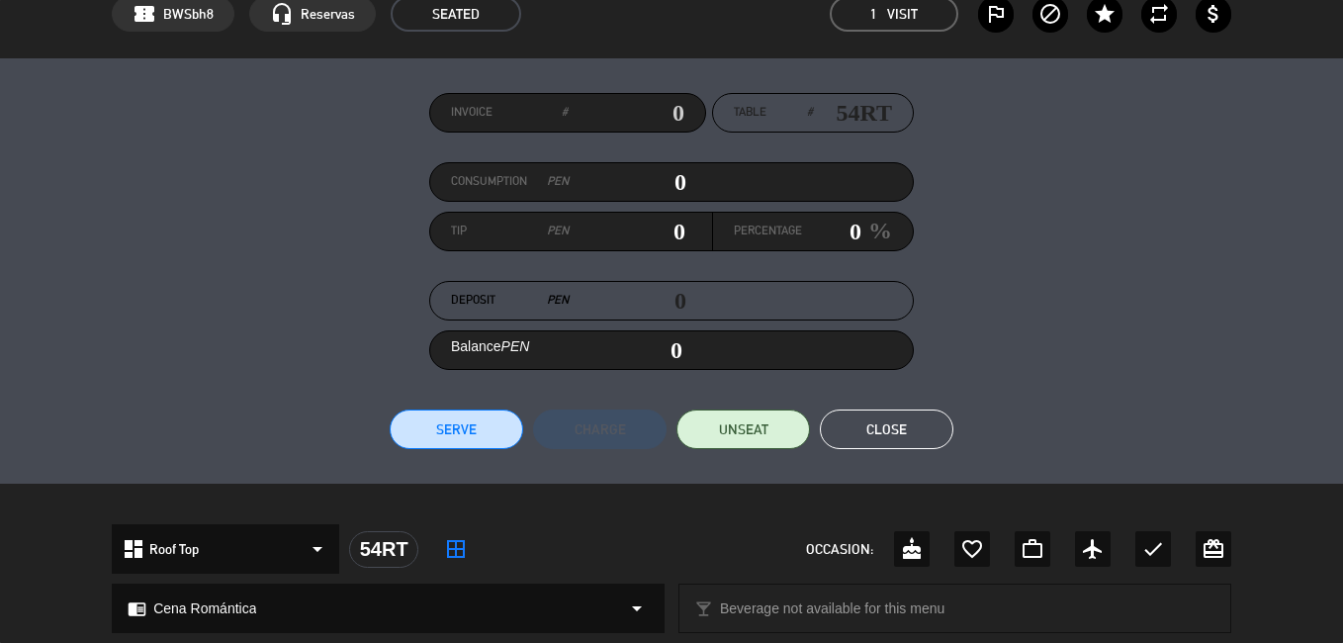
scroll to position [97, 0]
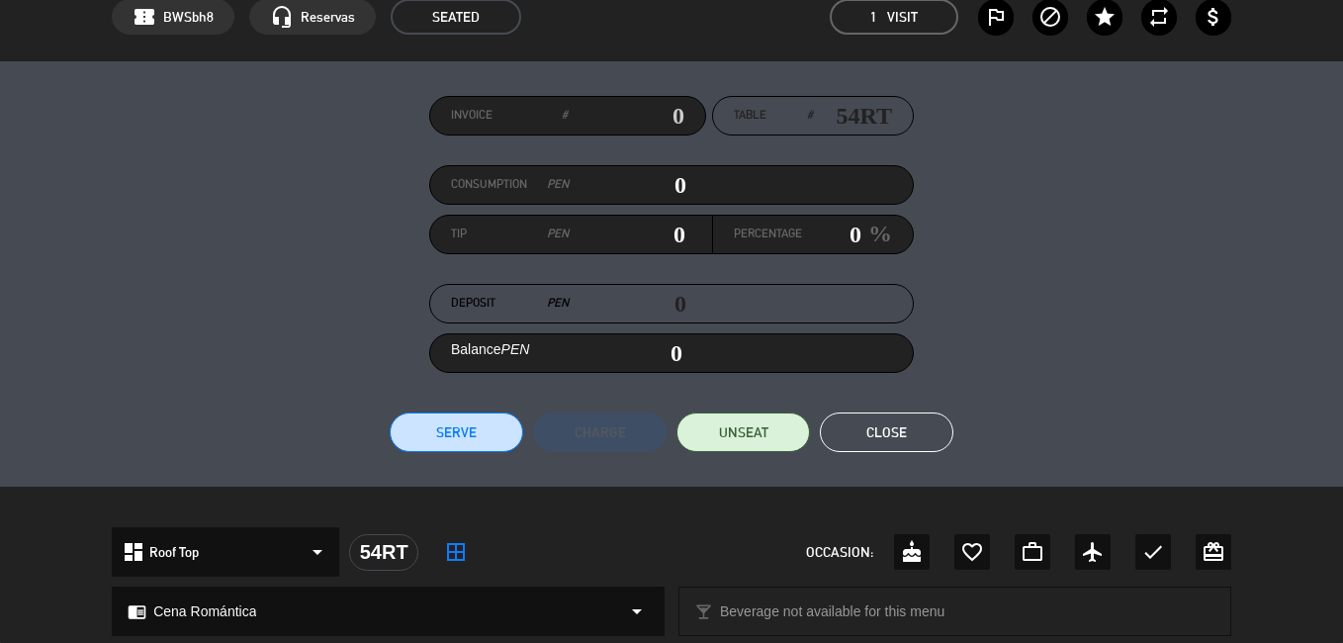
click at [880, 441] on button "Close" at bounding box center [887, 433] width 134 height 40
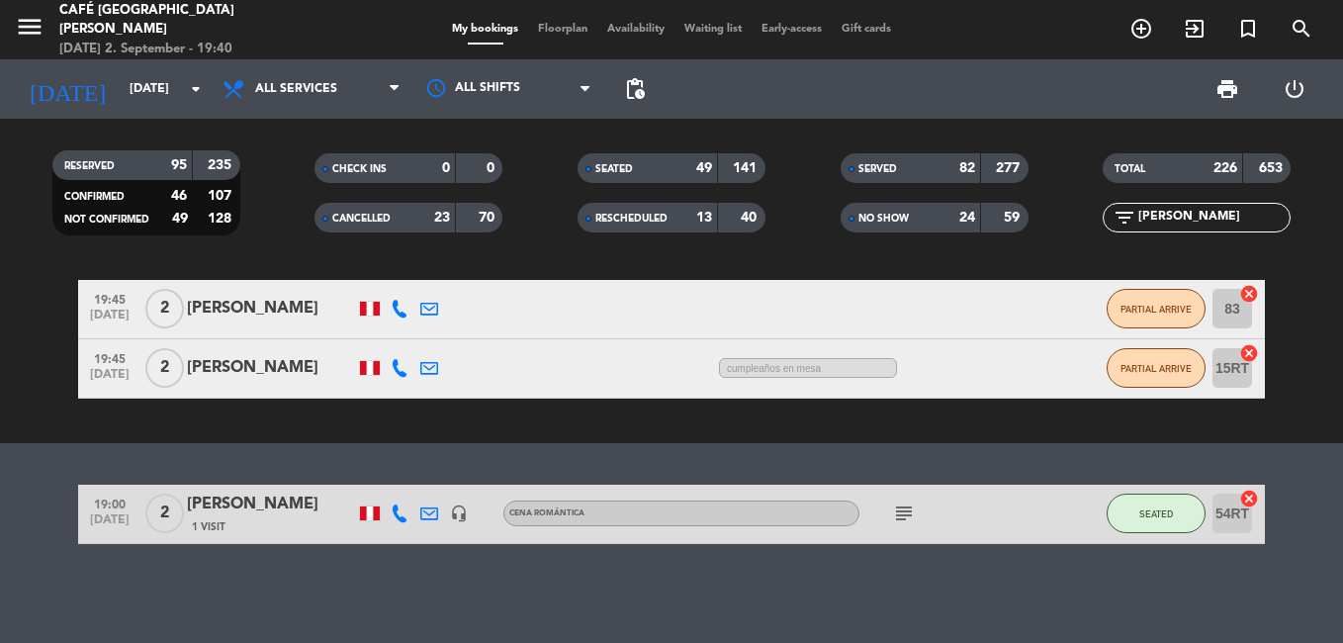
drag, startPoint x: 1190, startPoint y: 216, endPoint x: 1073, endPoint y: 223, distance: 116.9
click at [1073, 223] on div "filter_list [PERSON_NAME]" at bounding box center [1196, 218] width 263 height 30
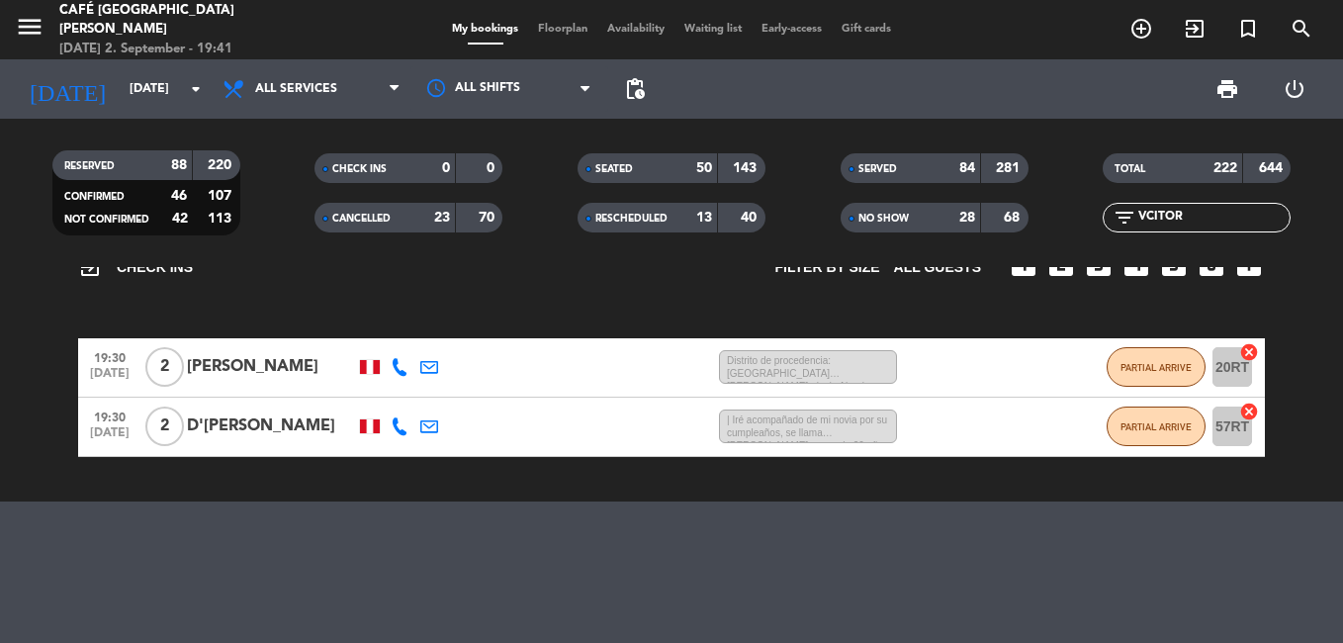
scroll to position [145, 0]
click at [1161, 211] on input "VCITOR RE" at bounding box center [1213, 218] width 153 height 22
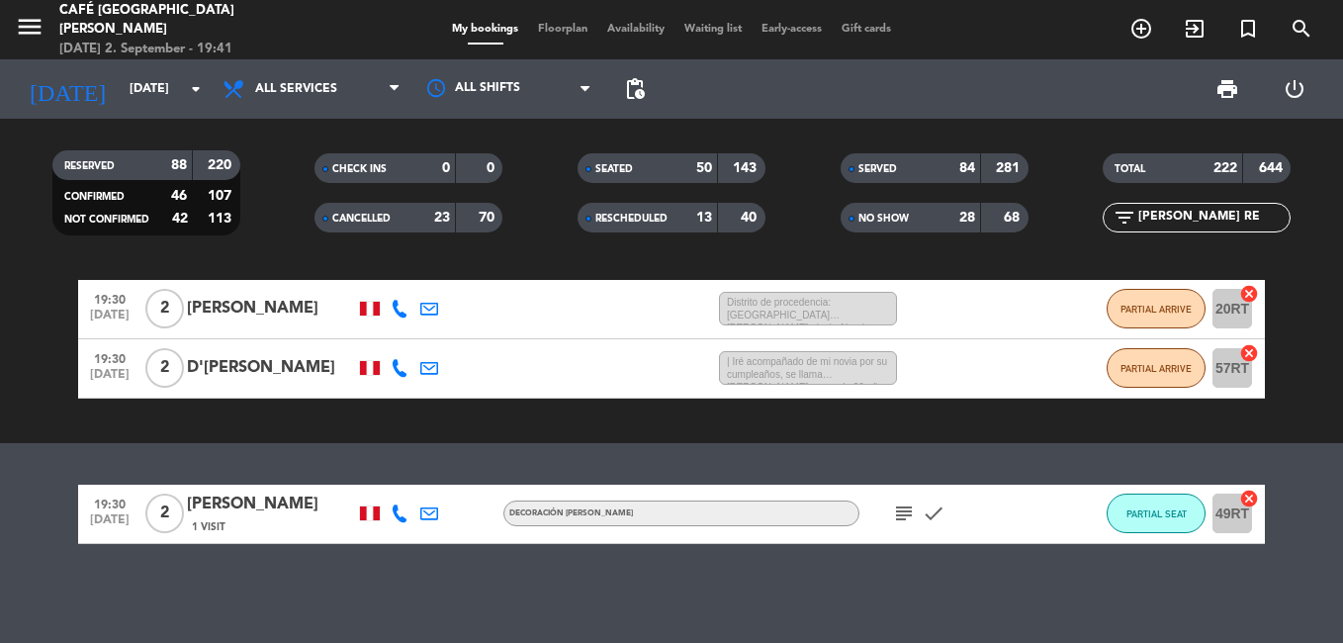
click at [211, 506] on div "[PERSON_NAME]" at bounding box center [271, 505] width 168 height 26
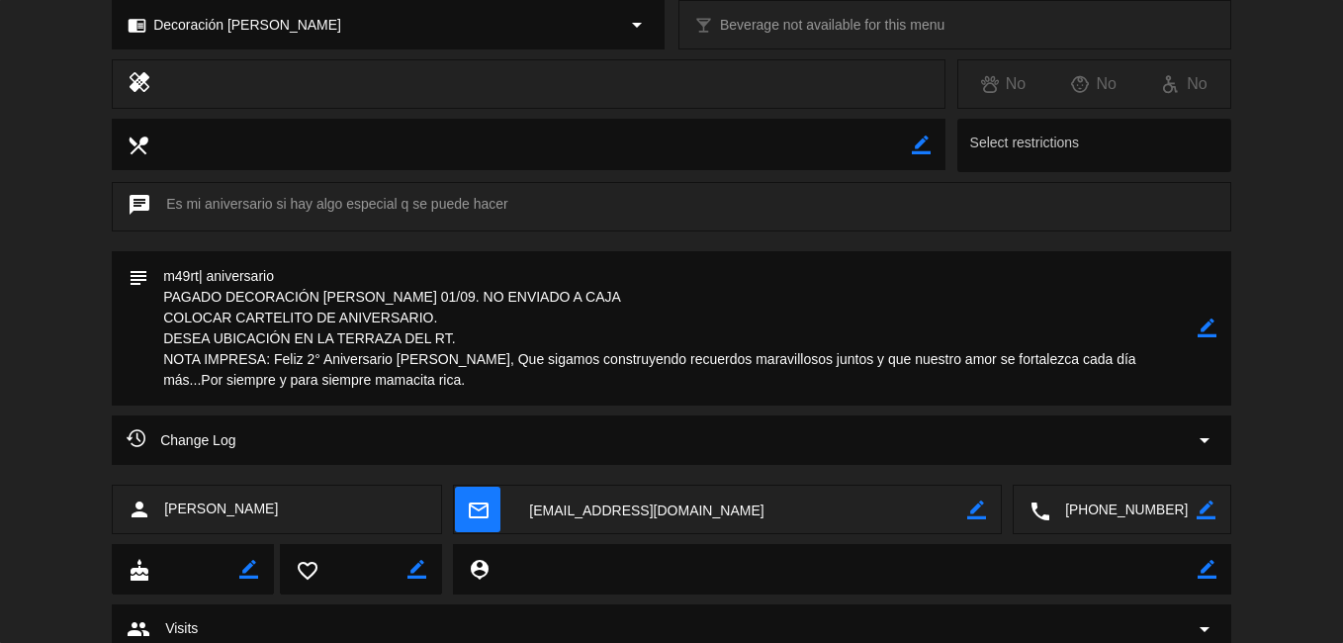
scroll to position [0, 0]
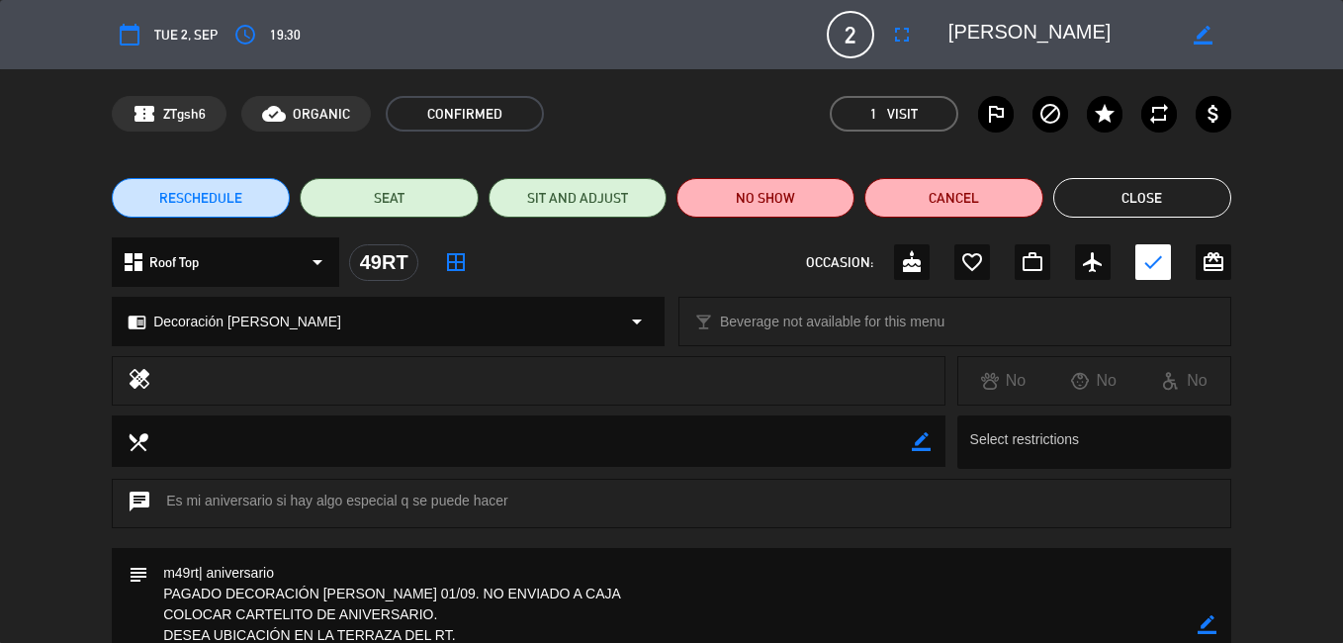
click at [1082, 194] on button "Close" at bounding box center [1143, 198] width 178 height 40
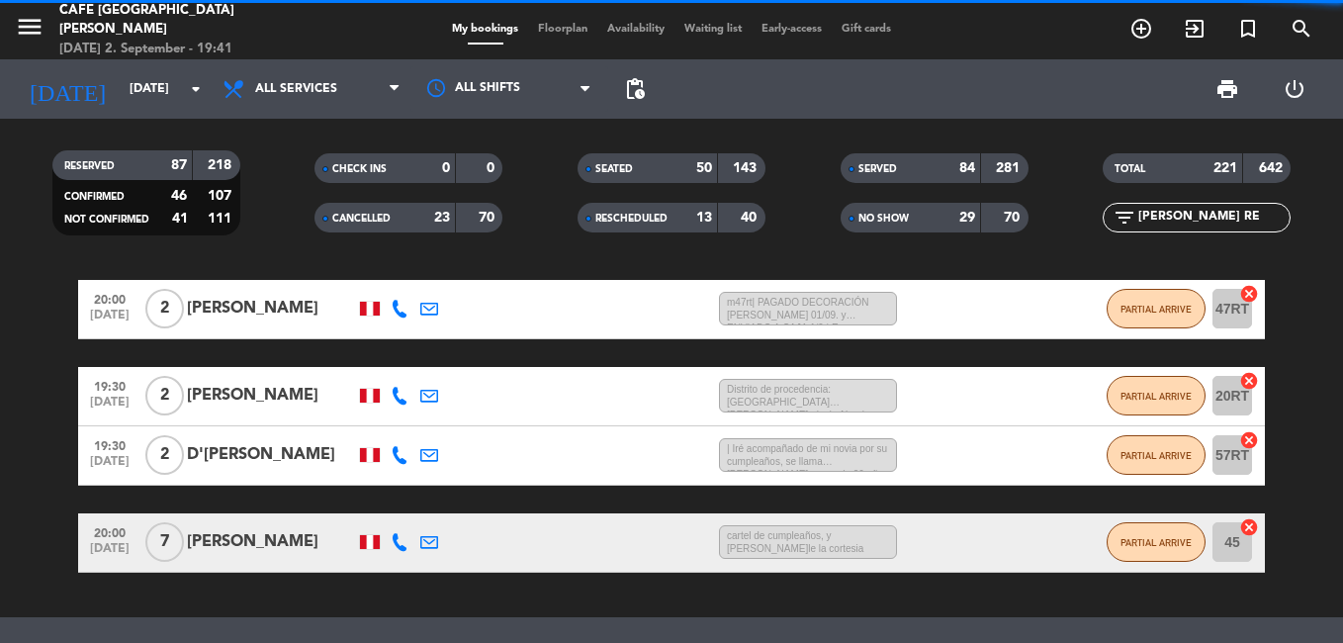
scroll to position [378, 0]
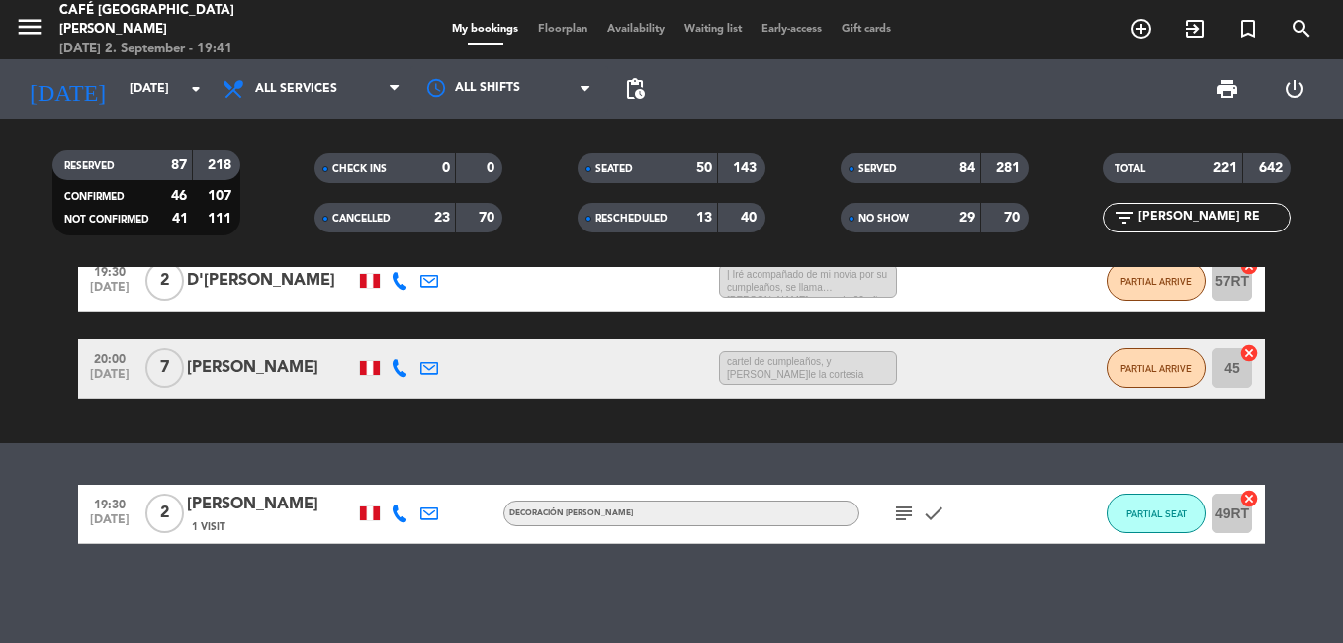
click at [600, 442] on div "exit_to_app CHECK INS Filter by size All guests looks_one looks_two looks_3 loo…" at bounding box center [671, 215] width 1343 height 456
click at [1194, 208] on input "[PERSON_NAME] RE" at bounding box center [1213, 218] width 153 height 22
drag, startPoint x: 1208, startPoint y: 206, endPoint x: 1093, endPoint y: 220, distance: 115.6
click at [1093, 220] on div "filter_list [PERSON_NAME] RE" at bounding box center [1196, 218] width 263 height 30
drag, startPoint x: 1093, startPoint y: 220, endPoint x: 1192, endPoint y: 217, distance: 99.0
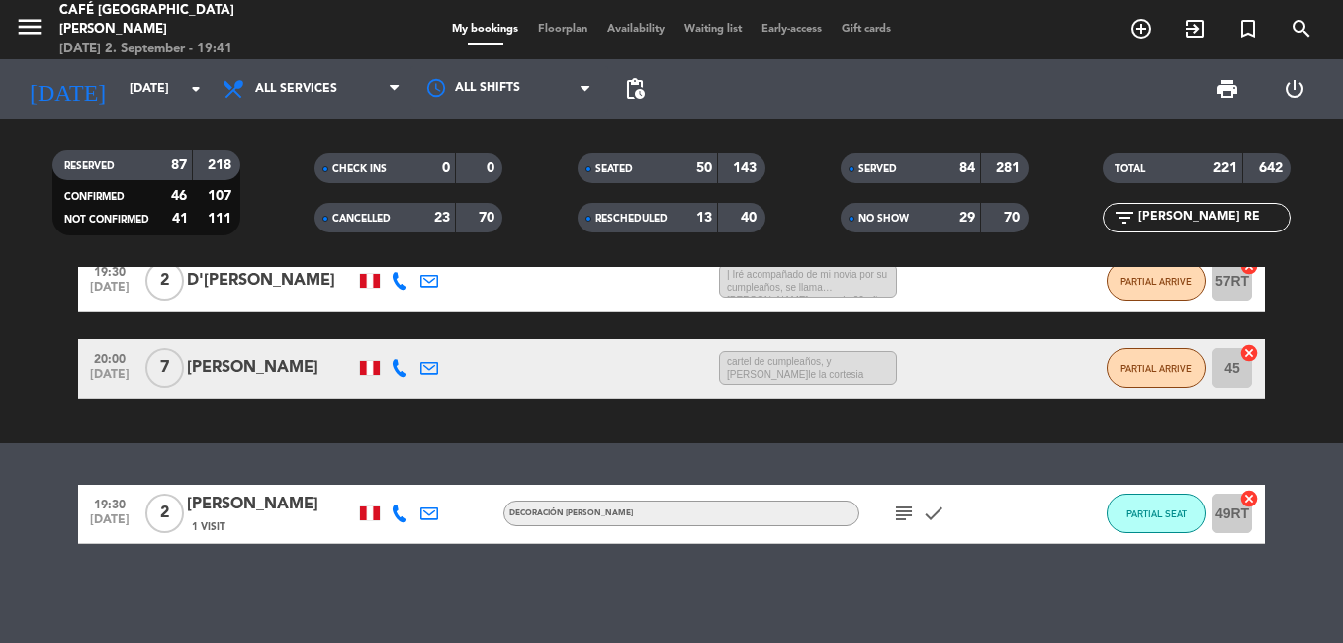
click at [1197, 216] on input "[PERSON_NAME] RE" at bounding box center [1213, 218] width 153 height 22
type input "[PERSON_NAME]"
drag, startPoint x: 1202, startPoint y: 211, endPoint x: 1128, endPoint y: 211, distance: 74.2
click at [1128, 211] on div "filter_list [PERSON_NAME]" at bounding box center [1197, 218] width 188 height 30
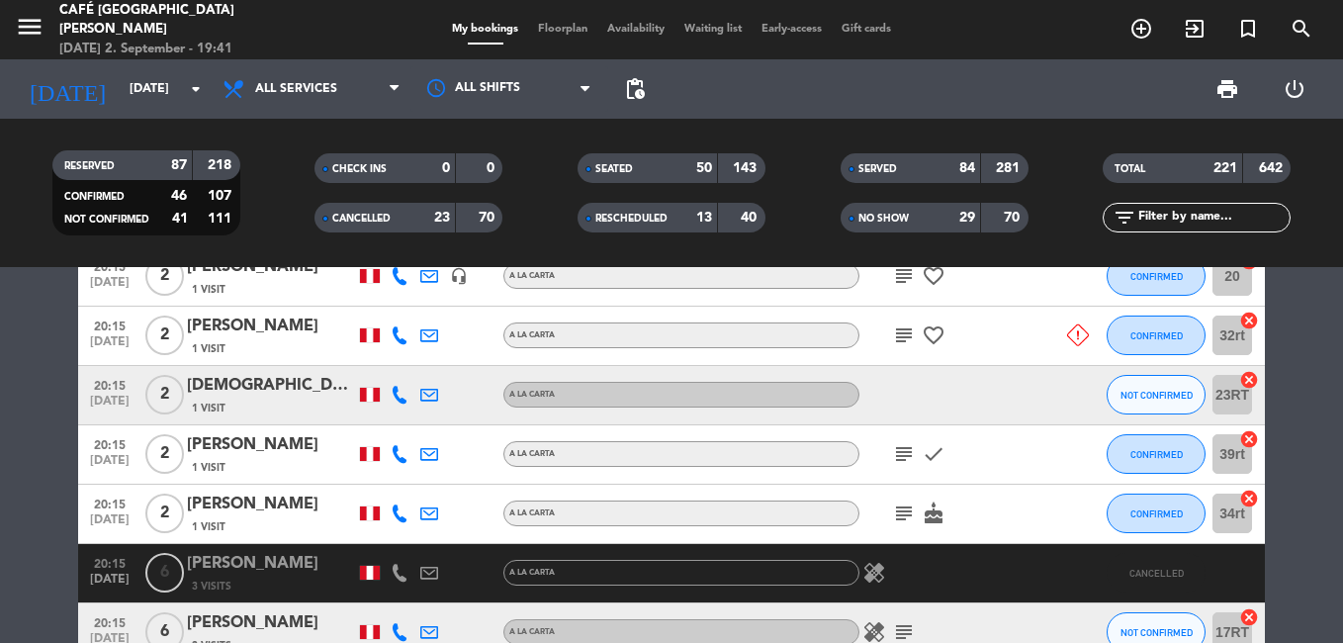
paste input "[PERSON_NAME]"
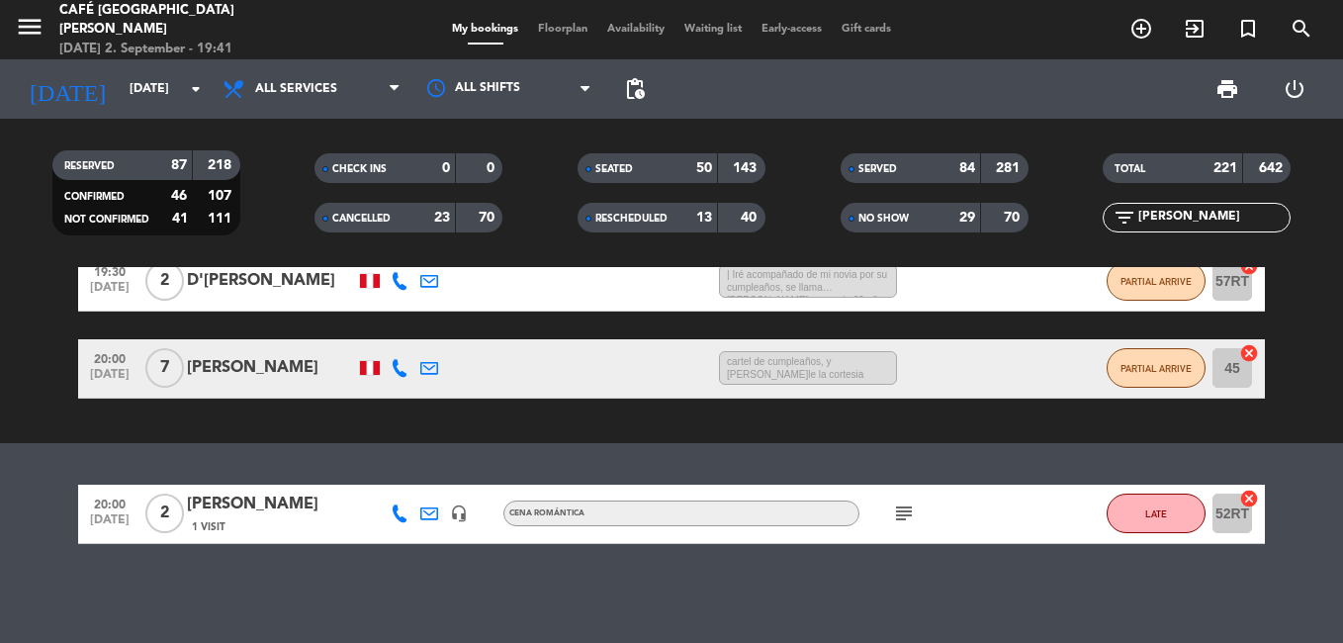
click at [261, 516] on div "[PERSON_NAME]" at bounding box center [271, 505] width 168 height 26
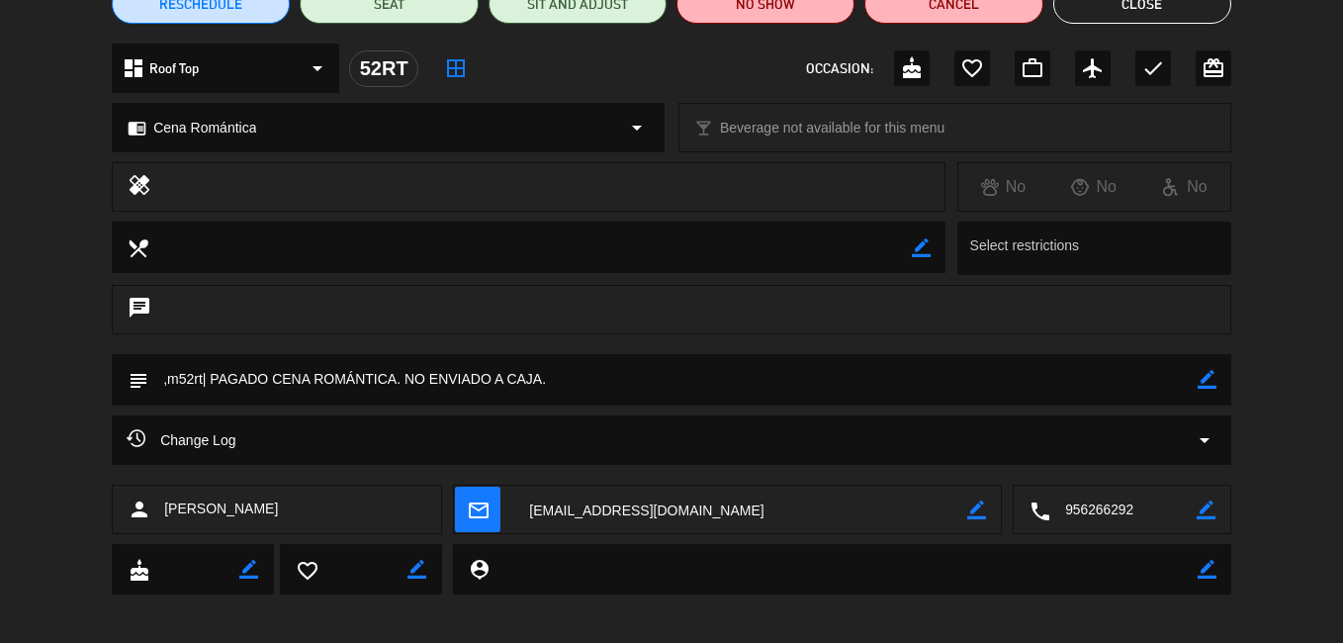
scroll to position [205, 0]
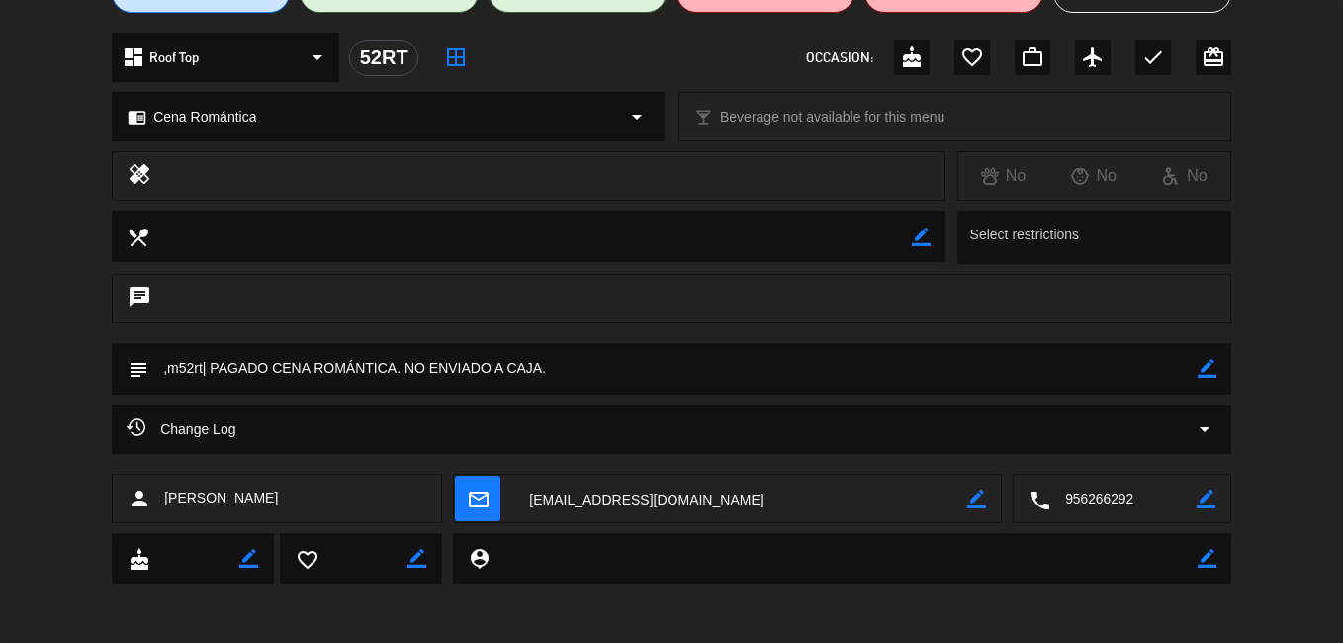
drag, startPoint x: 325, startPoint y: 494, endPoint x: 155, endPoint y: 485, distance: 170.4
click at [155, 485] on div "person [PERSON_NAME]" at bounding box center [277, 498] width 330 height 49
copy div "[PERSON_NAME]"
drag, startPoint x: 241, startPoint y: 503, endPoint x: 756, endPoint y: 497, distance: 514.4
click at [756, 497] on textarea at bounding box center [740, 499] width 453 height 49
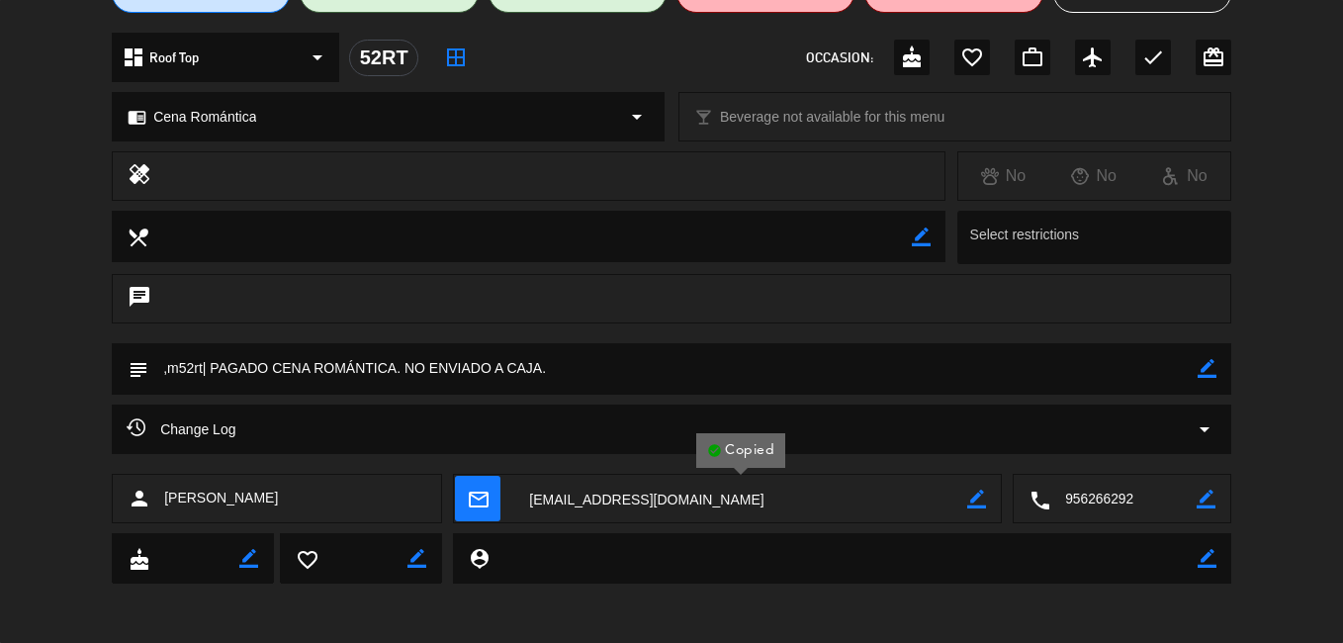
drag, startPoint x: 728, startPoint y: 497, endPoint x: 649, endPoint y: 505, distance: 79.5
click at [649, 505] on textarea at bounding box center [740, 499] width 453 height 49
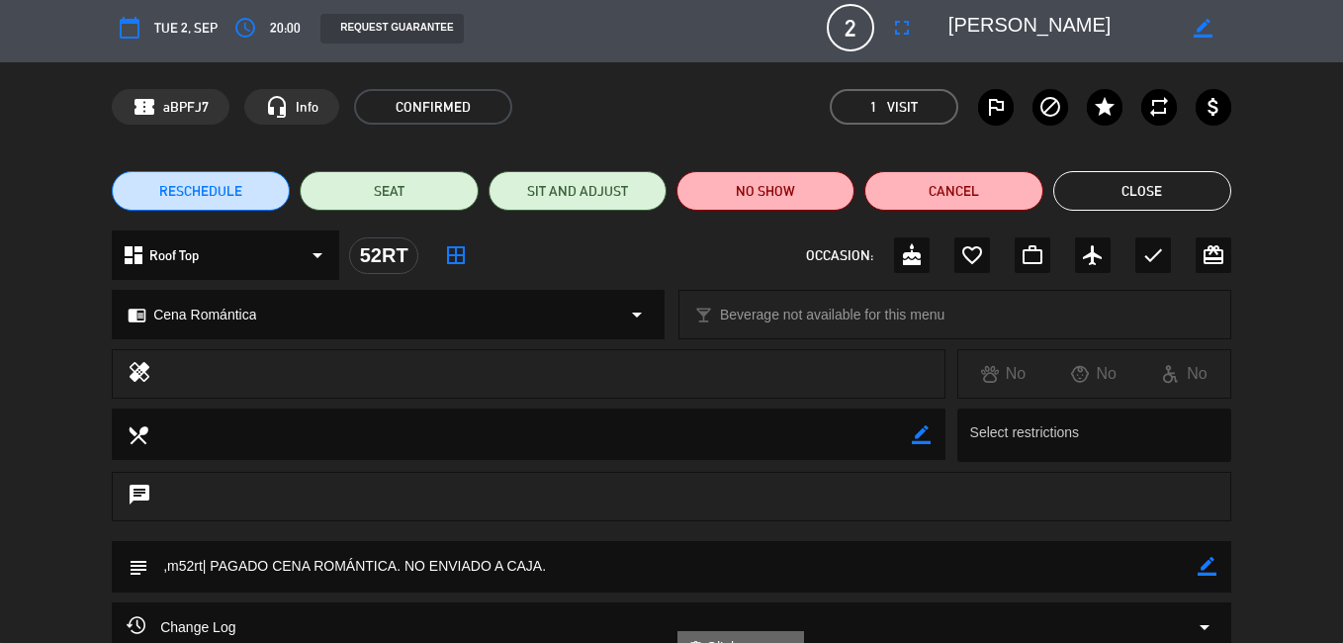
scroll to position [0, 0]
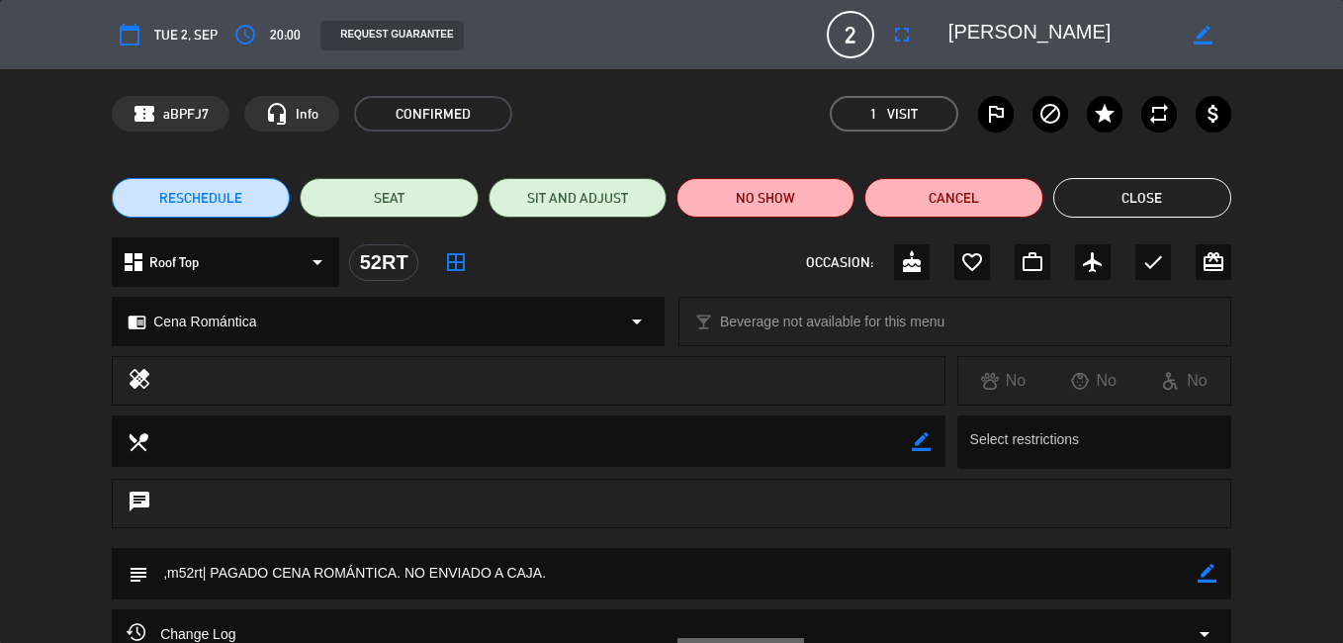
click at [1130, 193] on button "Close" at bounding box center [1143, 198] width 178 height 40
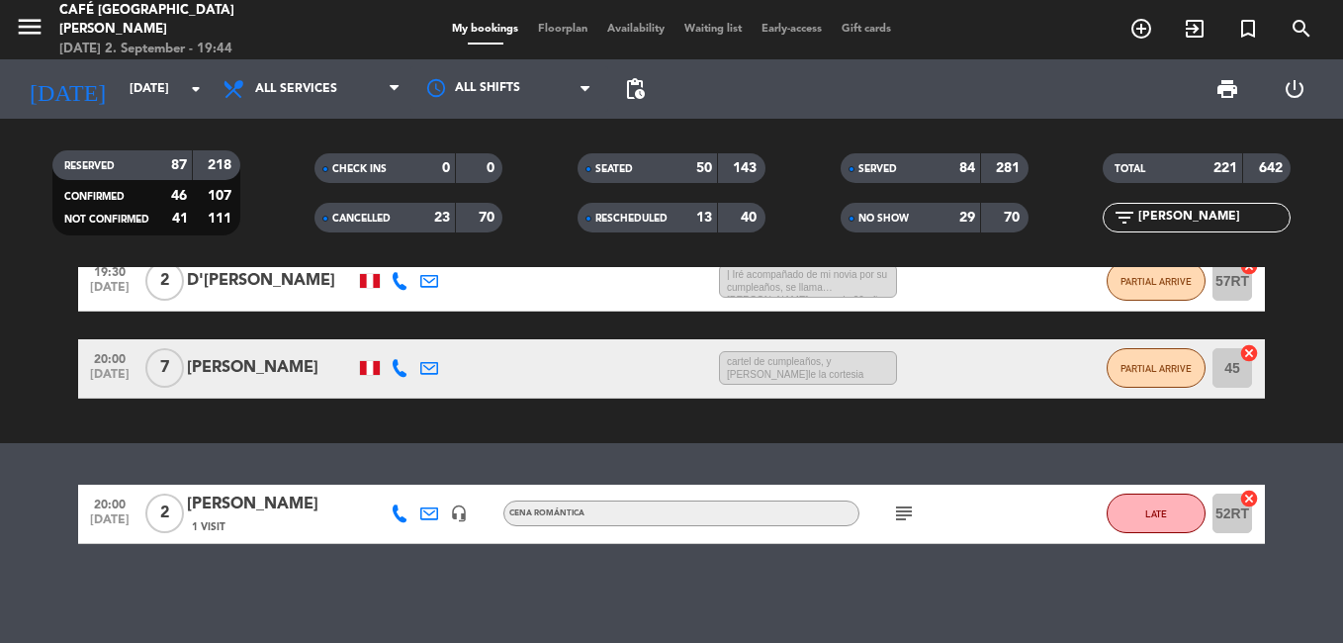
drag, startPoint x: 1270, startPoint y: 220, endPoint x: 1145, endPoint y: 227, distance: 125.8
click at [1145, 227] on input "[PERSON_NAME]" at bounding box center [1213, 218] width 153 height 22
type input "F"
paste input "[PERSON_NAME]"
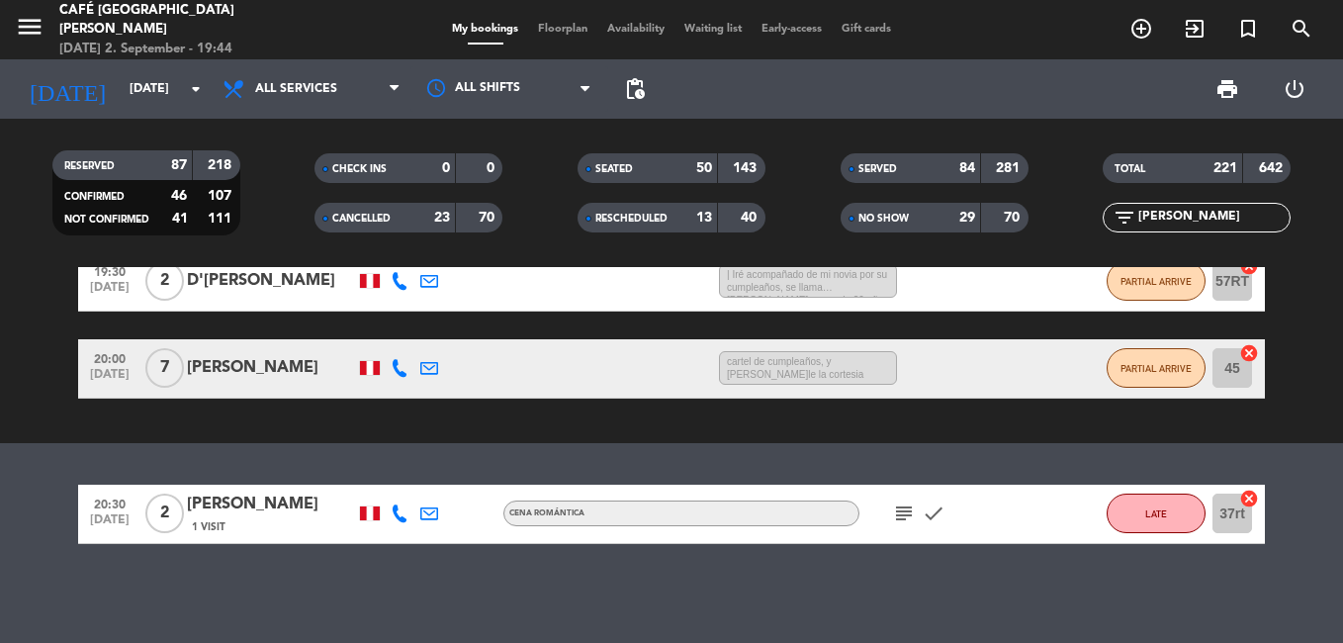
type input "[PERSON_NAME]"
click at [290, 528] on div "1 Visit" at bounding box center [271, 526] width 168 height 17
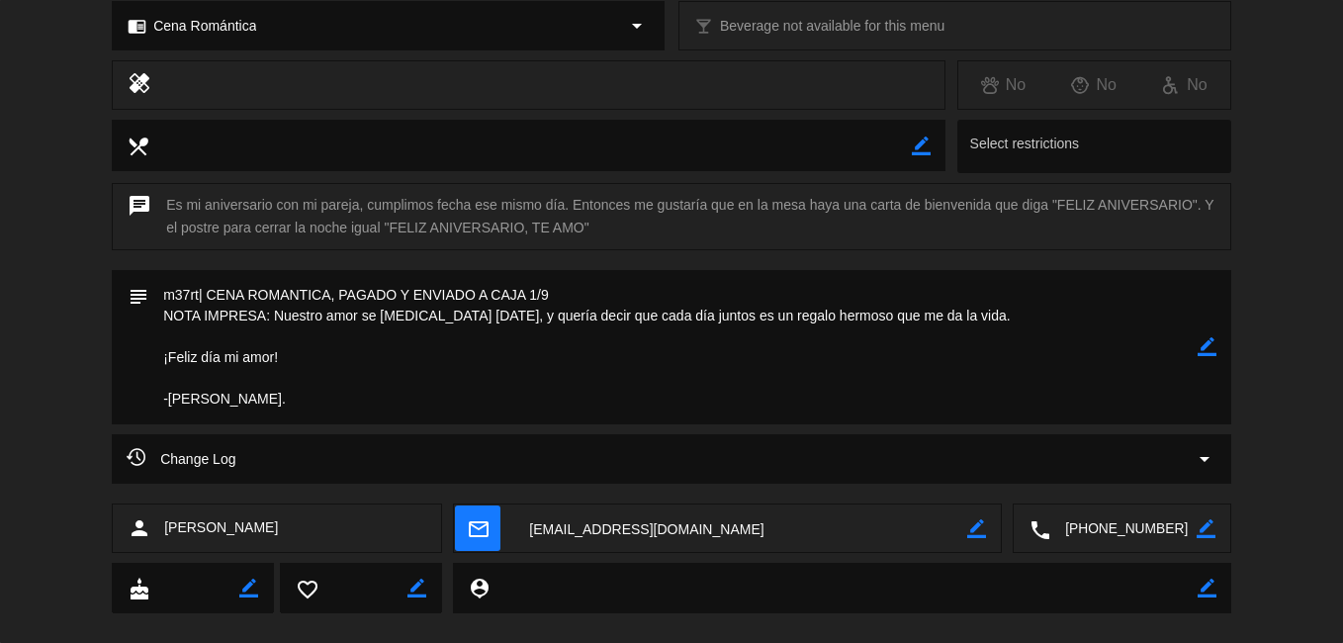
scroll to position [297, 0]
drag, startPoint x: 270, startPoint y: 522, endPoint x: 157, endPoint y: 521, distance: 112.8
click at [157, 521] on div "person [PERSON_NAME]" at bounding box center [277, 527] width 330 height 49
copy div "[PERSON_NAME]"
click at [581, 531] on textarea at bounding box center [740, 528] width 453 height 49
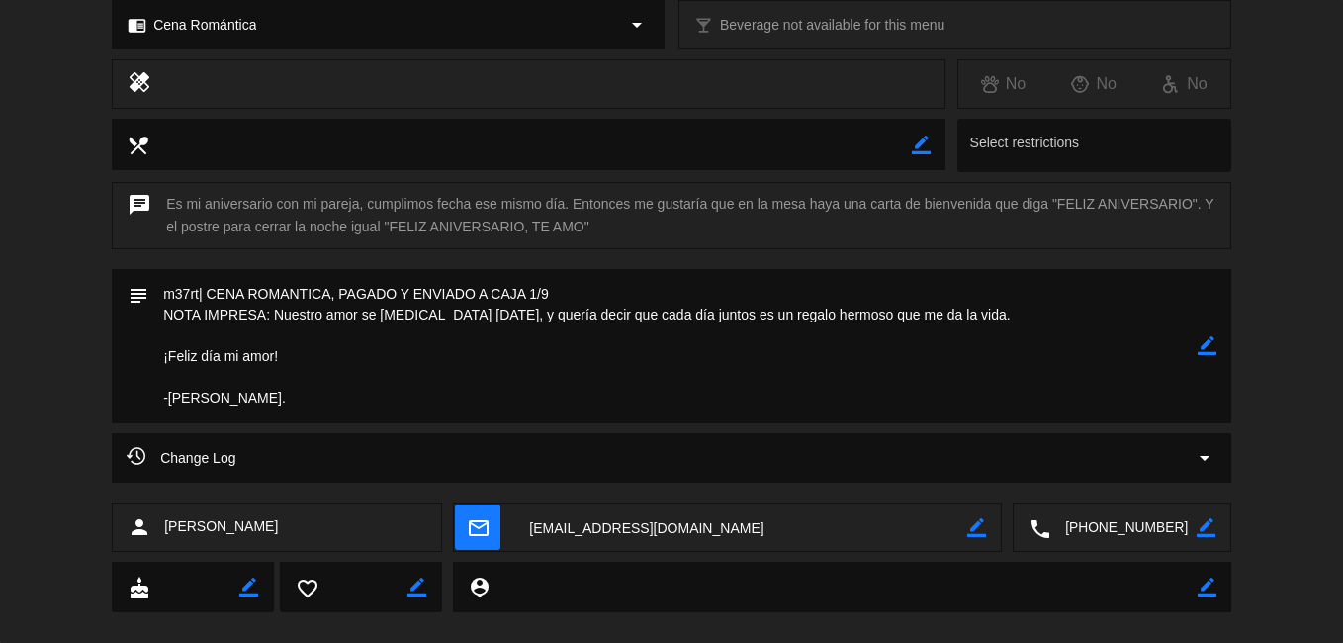
scroll to position [0, 0]
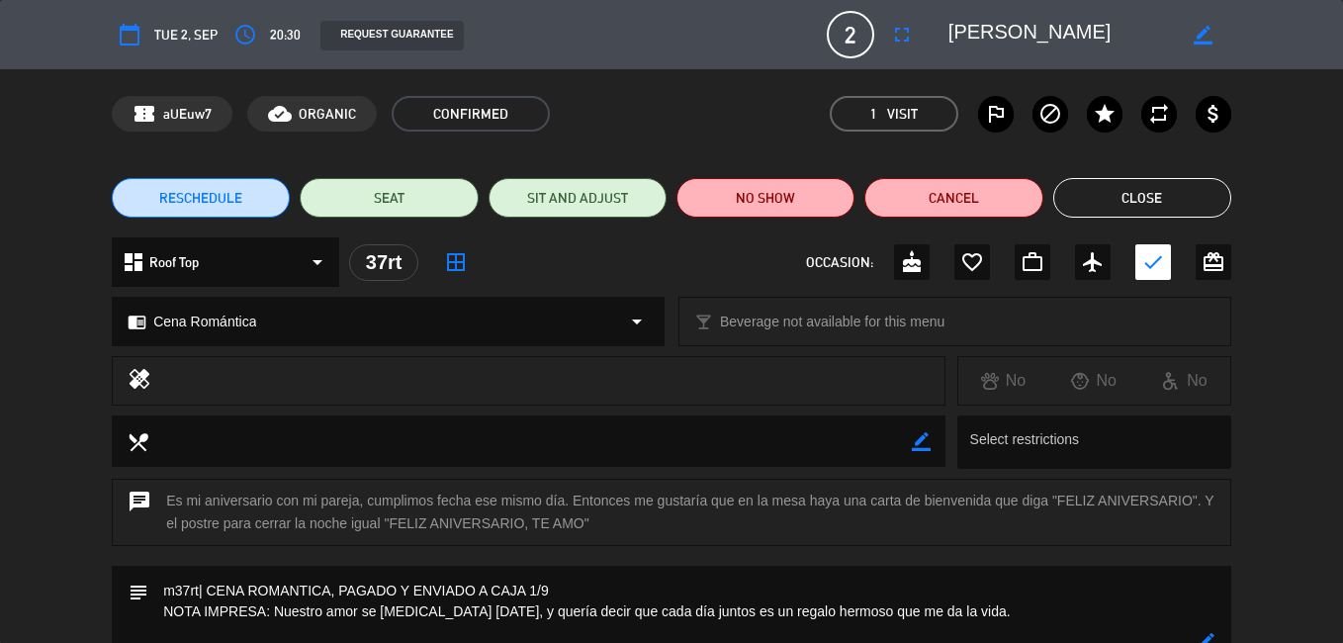
click at [1105, 184] on button "Close" at bounding box center [1143, 198] width 178 height 40
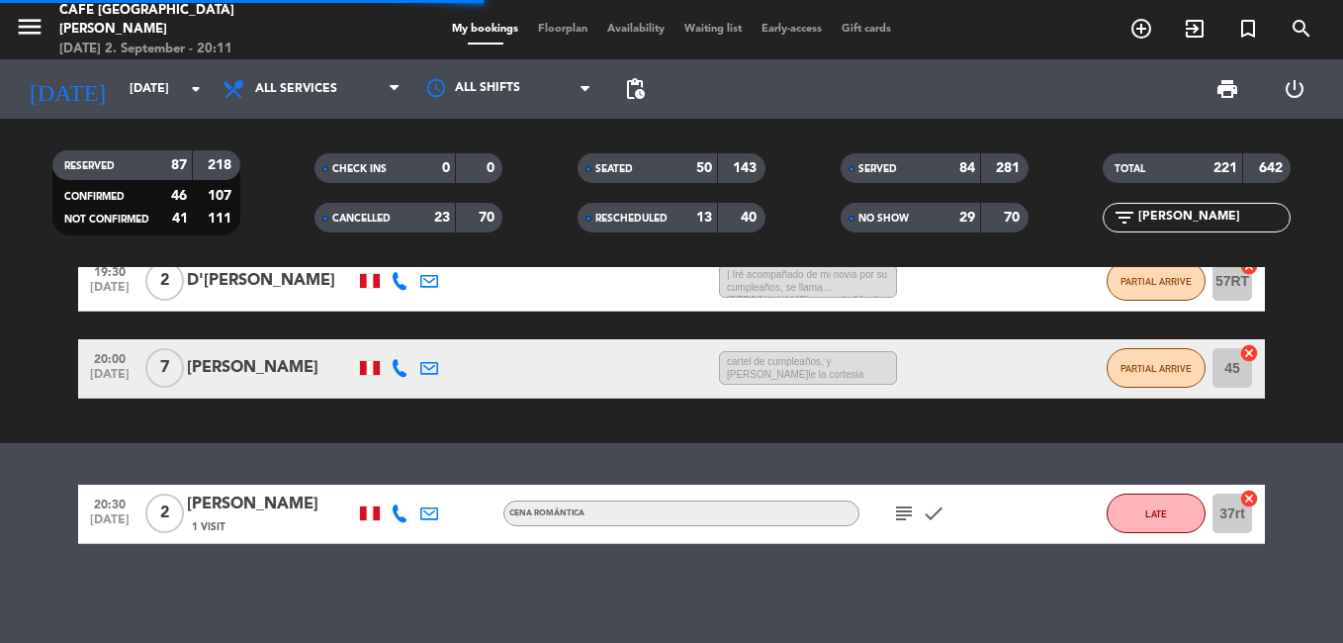
drag, startPoint x: 1260, startPoint y: 213, endPoint x: 1101, endPoint y: 225, distance: 159.7
click at [1112, 225] on div "filter_list [PERSON_NAME]" at bounding box center [1197, 218] width 188 height 30
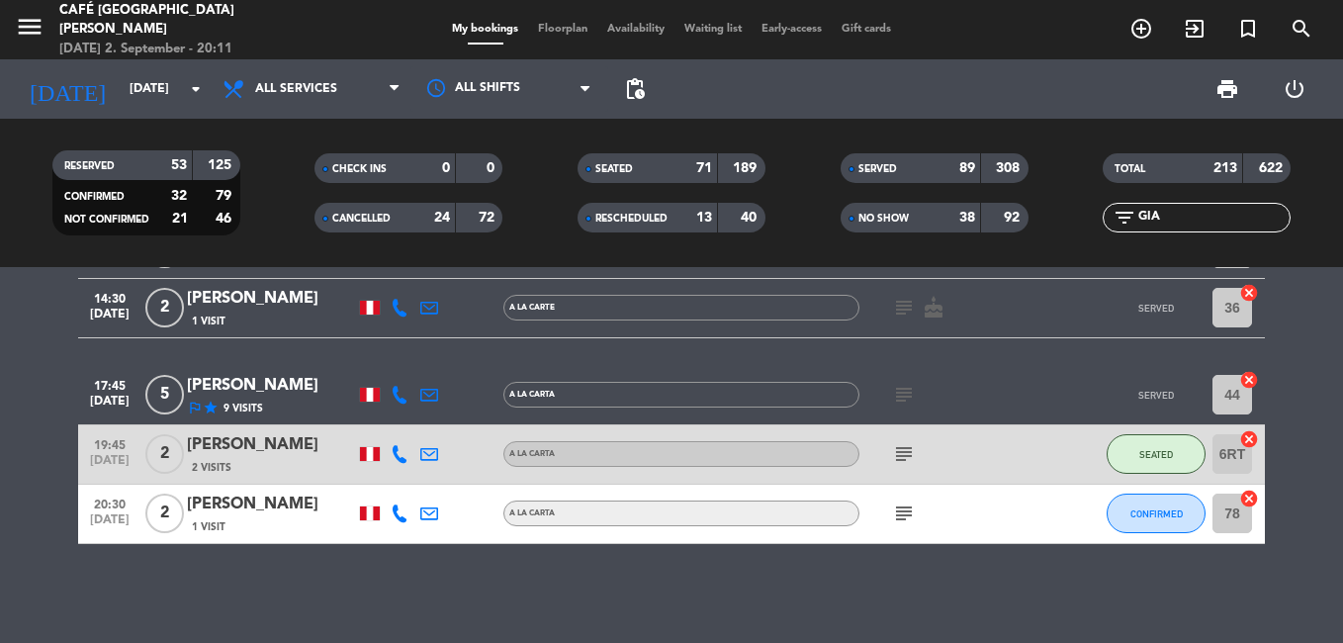
scroll to position [643, 0]
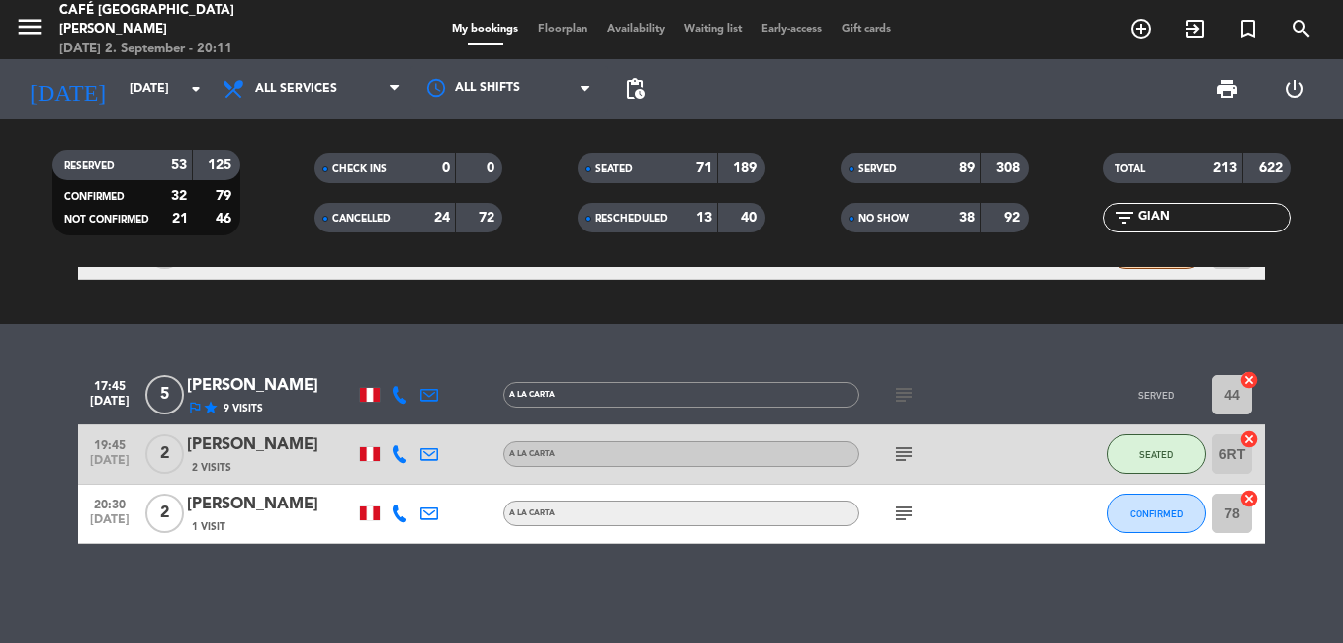
type input "GIAN"
click at [311, 391] on div "[PERSON_NAME]" at bounding box center [271, 386] width 168 height 26
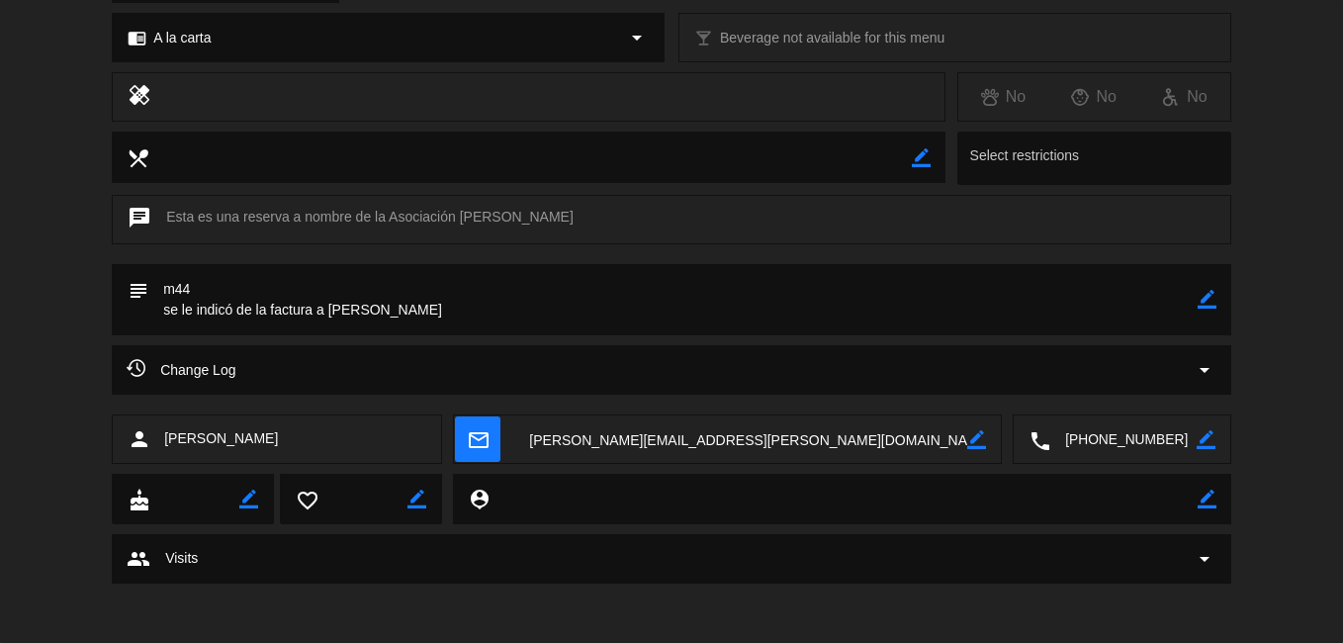
scroll to position [374, 0]
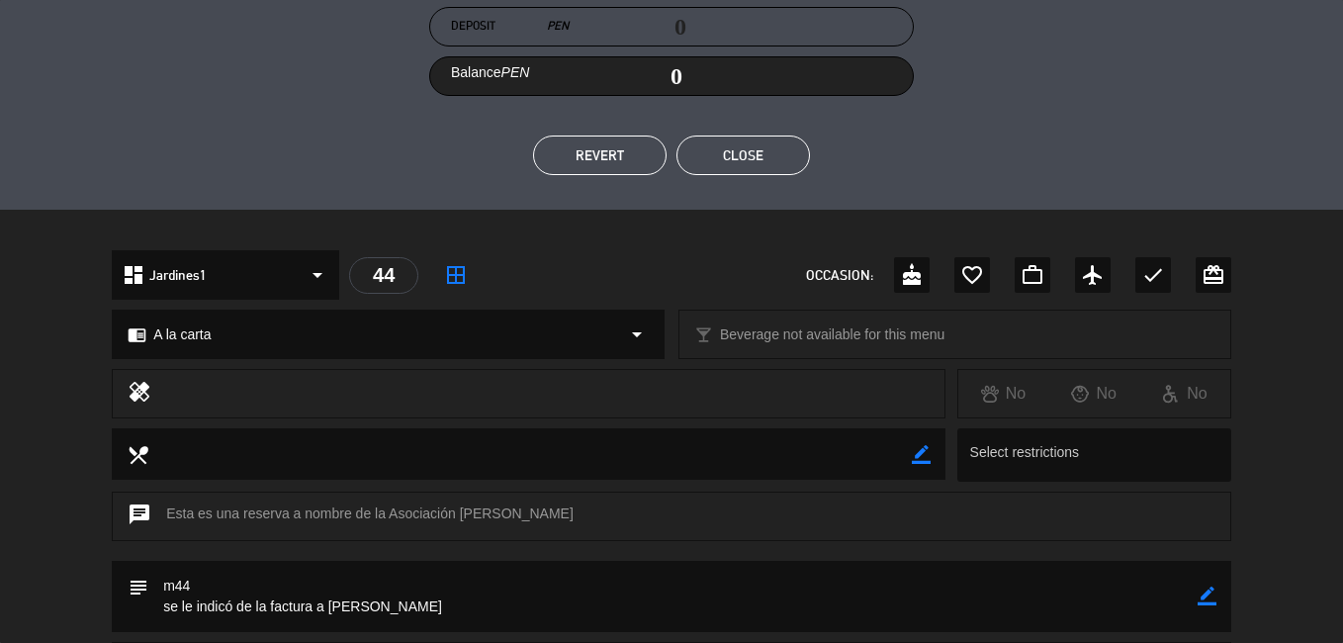
click at [773, 148] on button "Close" at bounding box center [744, 156] width 134 height 40
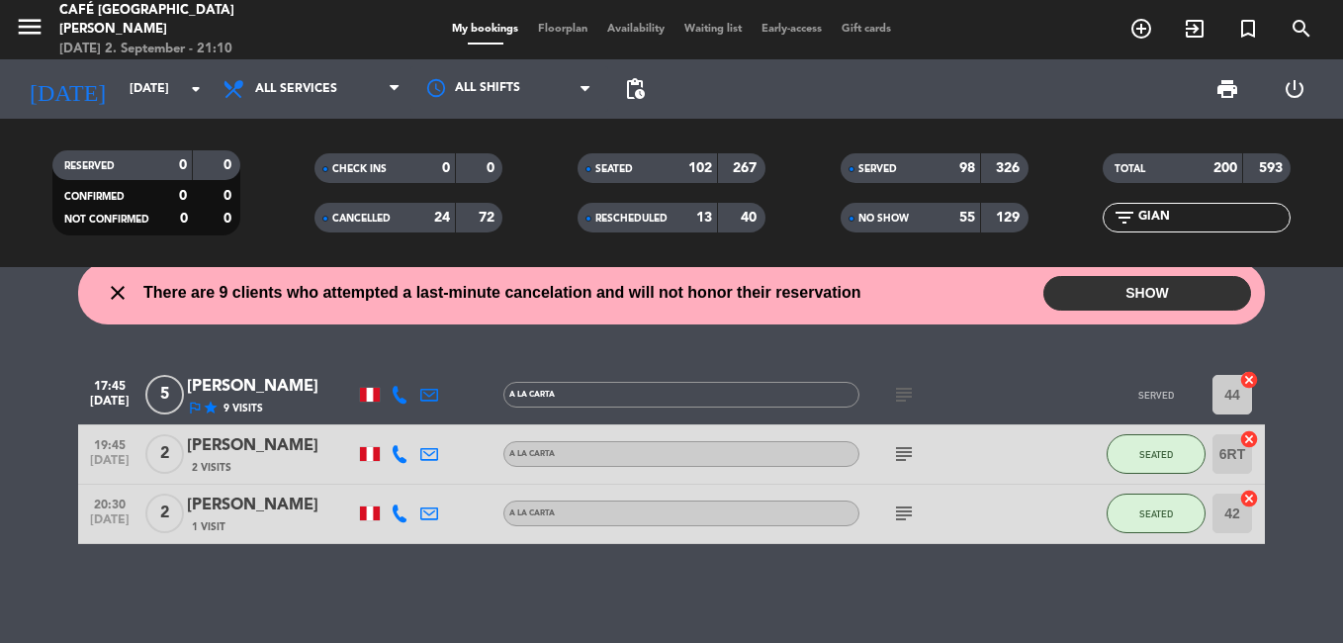
scroll to position [20, 0]
